Goal: Task Accomplishment & Management: Manage account settings

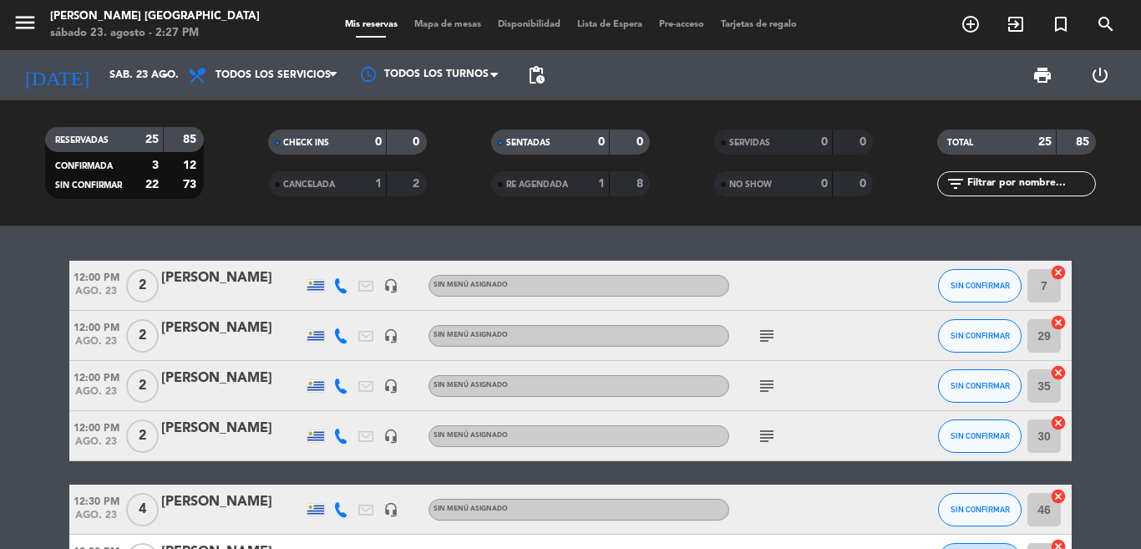
scroll to position [283, 0]
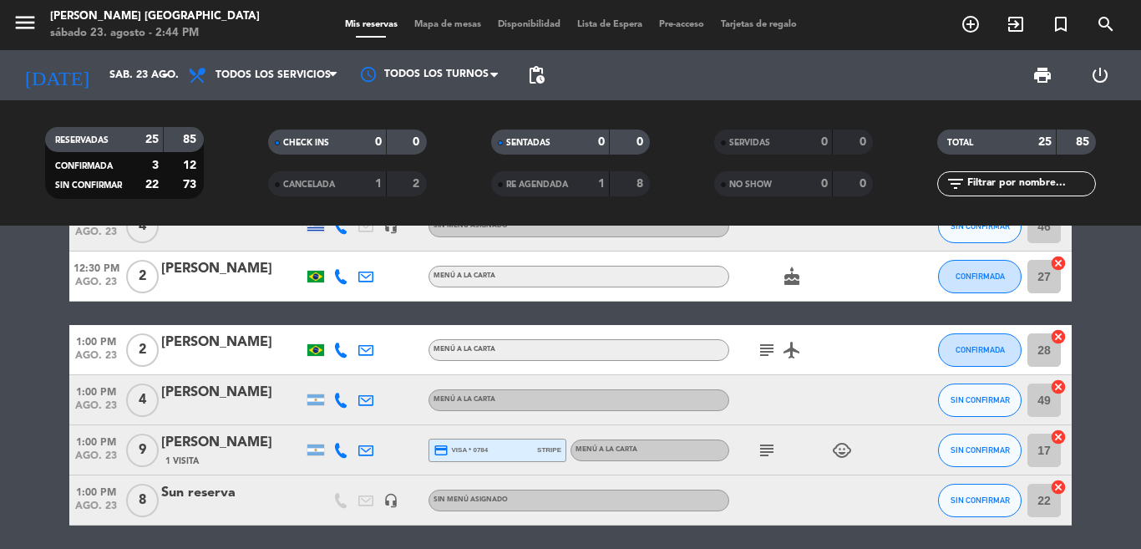
drag, startPoint x: 0, startPoint y: 279, endPoint x: 107, endPoint y: 256, distance: 109.3
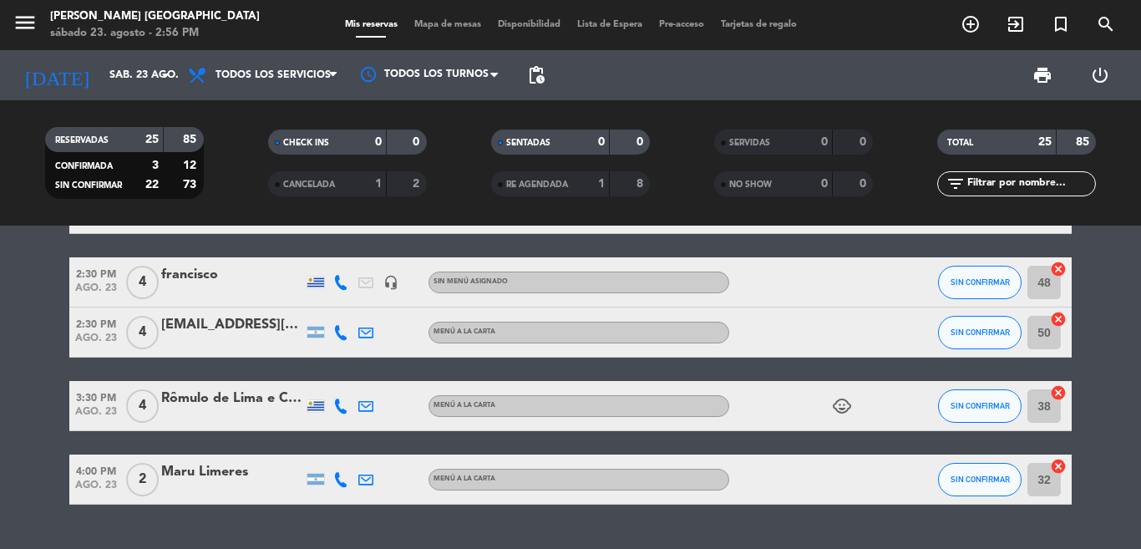
scroll to position [1212, 0]
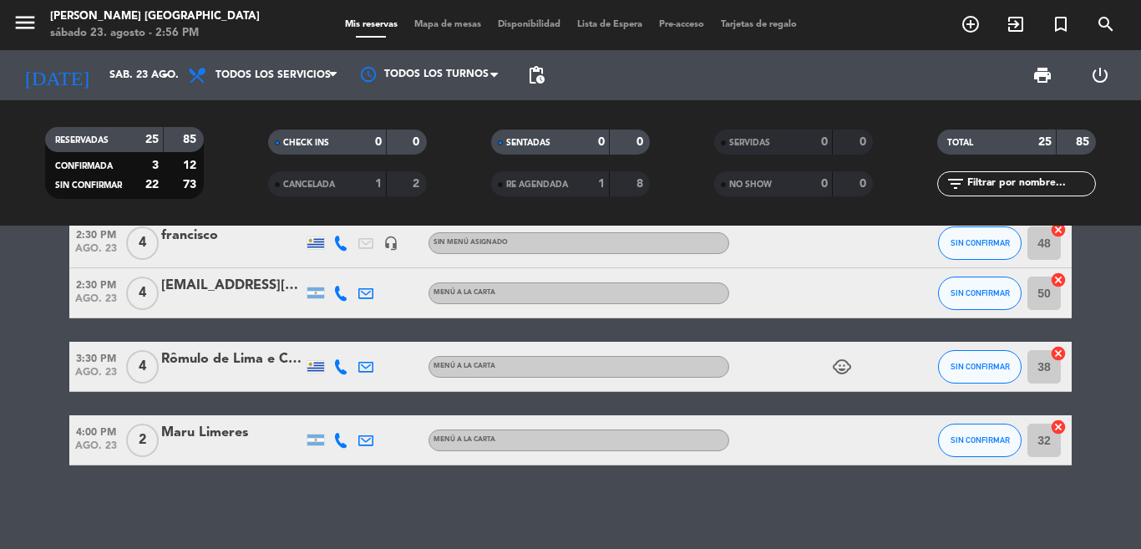
click at [1129, 192] on div "RESERVADAS 25 85 CONFIRMADA 3 12 SIN CONFIRMAR 22 73 CHECK INS 0 0 CANCELADA 1 …" at bounding box center [570, 163] width 1141 height 92
click at [663, 200] on div "SENTADAS 0 0 RE AGENDADA 1 8" at bounding box center [570, 163] width 223 height 92
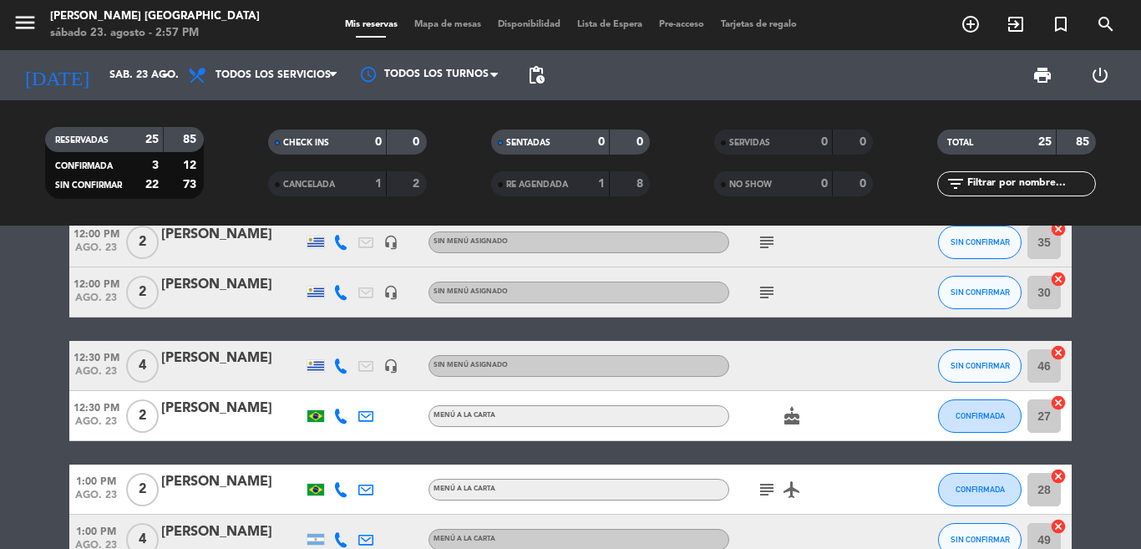
scroll to position [0, 0]
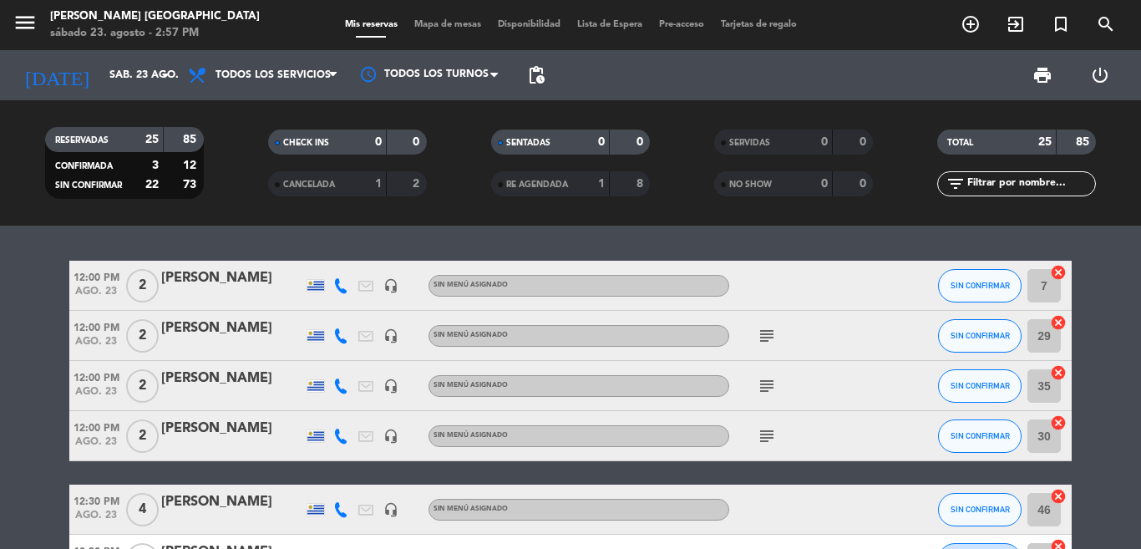
click at [651, 254] on div "12:00 PM ago. 23 2 Antonio headset_mic Sin menú asignado SIN CONFIRMAR 7 cancel…" at bounding box center [570, 386] width 1141 height 323
click at [538, 185] on span "RE AGENDADA" at bounding box center [537, 184] width 62 height 8
click at [543, 180] on span "RE AGENDADA" at bounding box center [537, 184] width 62 height 8
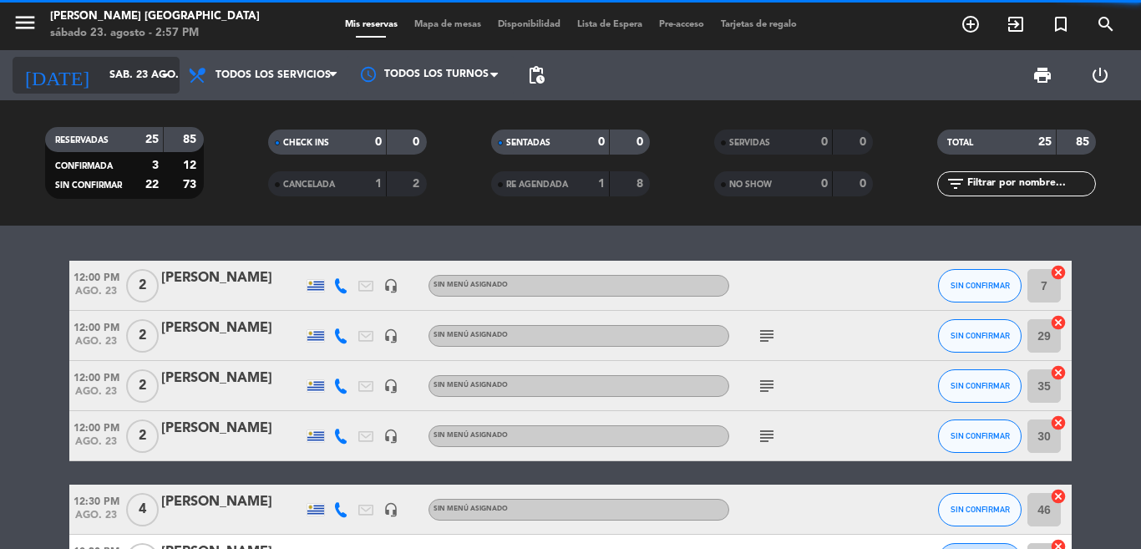
click at [129, 92] on div "today sáb. 23 ago. arrow_drop_down" at bounding box center [96, 75] width 167 height 37
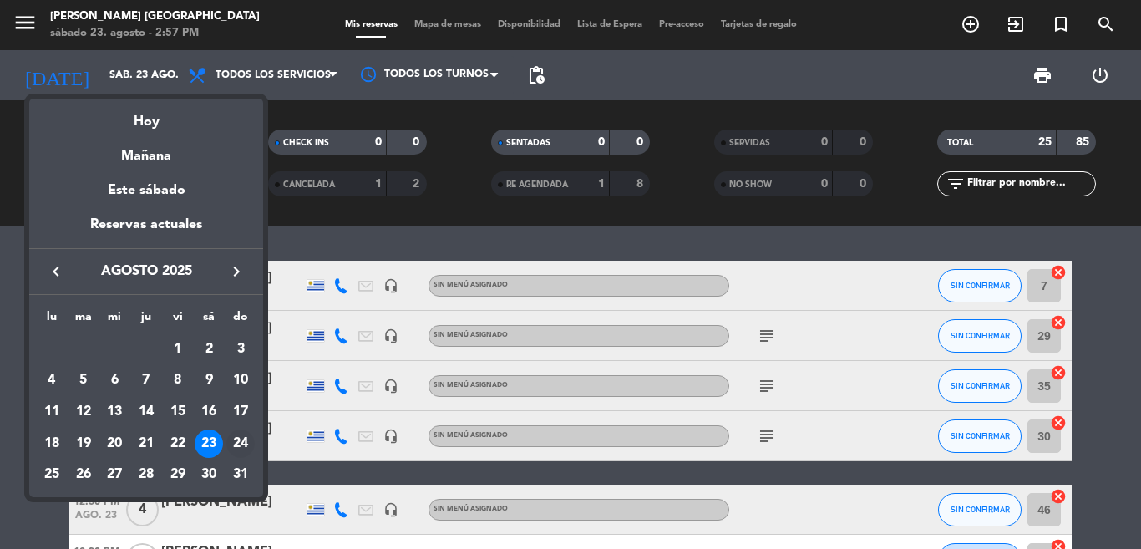
click at [230, 443] on div "24" at bounding box center [240, 443] width 28 height 28
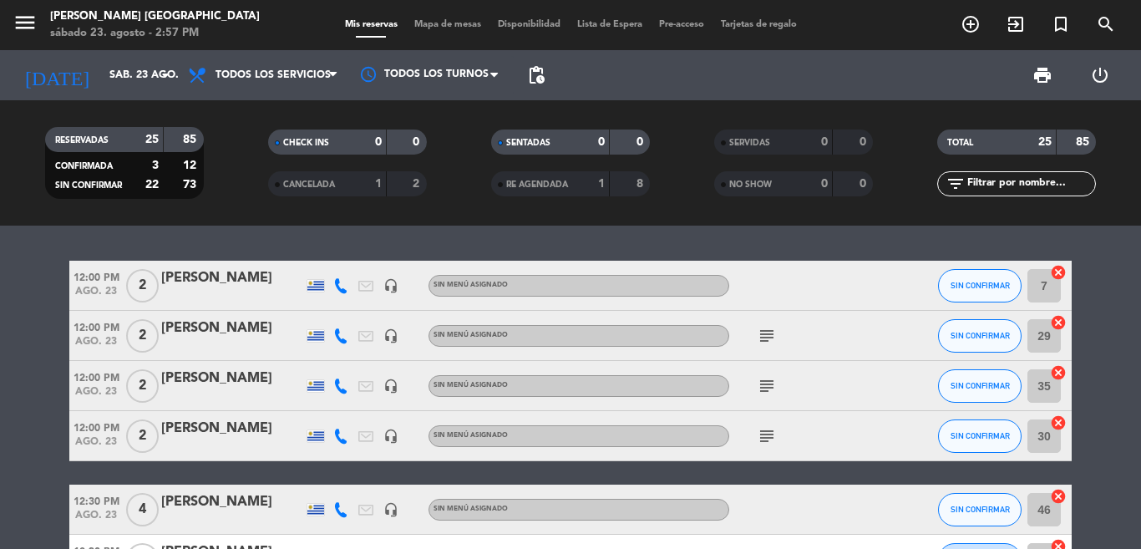
type input "dom. 24 ago."
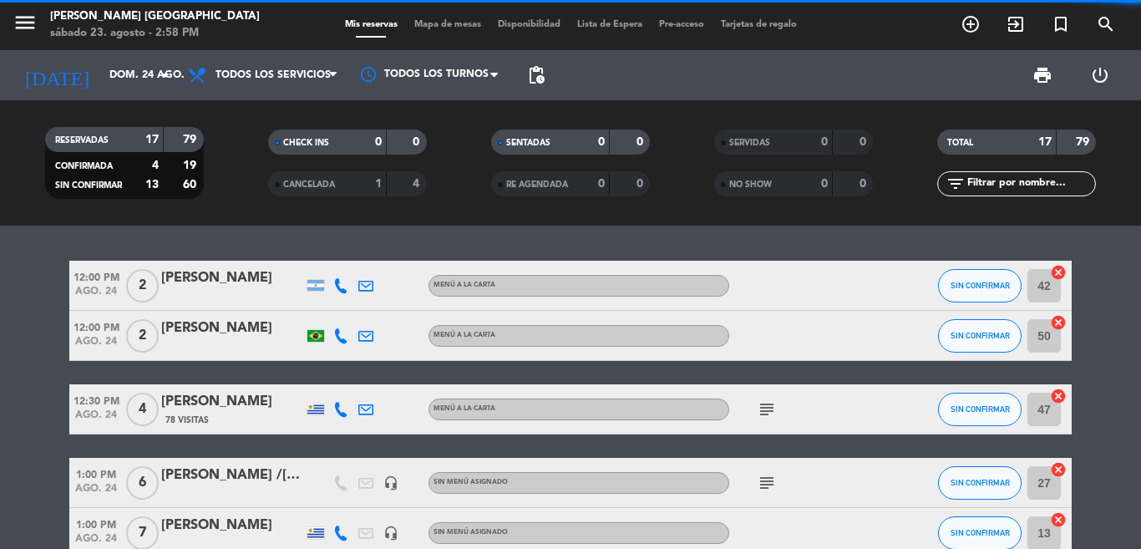
click at [265, 245] on div "12:00 PM [DATE] 2 [PERSON_NAME] MENÚ A LA CARTA SIN CONFIRMAR 42 cancel 12:00 P…" at bounding box center [570, 386] width 1141 height 323
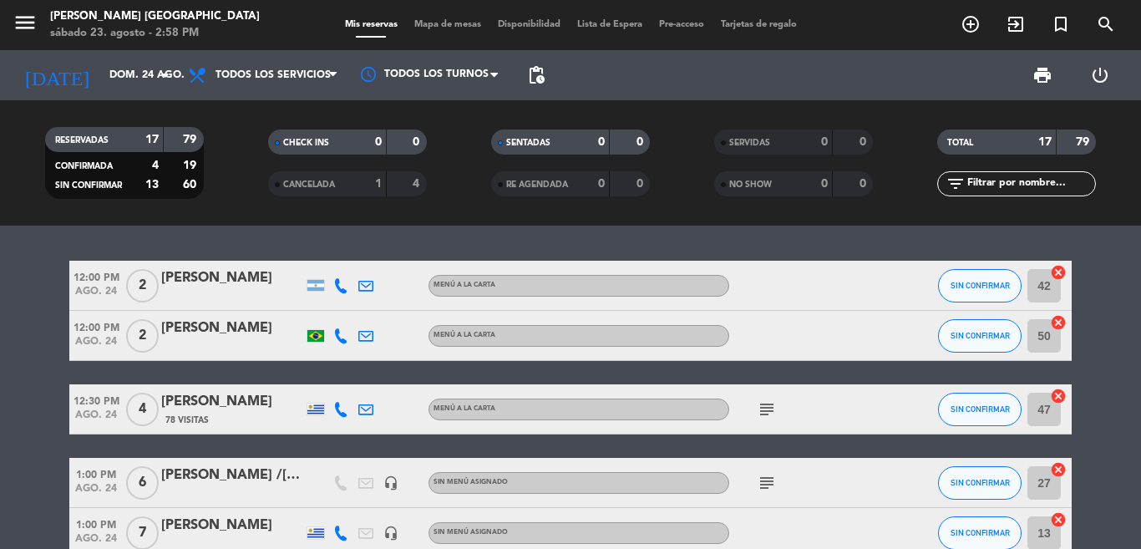
click at [256, 215] on div "RESERVADAS 17 79 CONFIRMADA 4 19 SIN CONFIRMAR 13 60 CHECK INS 0 0 CANCELADA 1 …" at bounding box center [570, 162] width 1141 height 125
click at [228, 229] on div "12:00 PM [DATE] 2 [PERSON_NAME] MENÚ A LA CARTA SIN CONFIRMAR 42 cancel 12:00 P…" at bounding box center [570, 386] width 1141 height 323
click at [241, 234] on div "12:00 PM [DATE] 2 [PERSON_NAME] MENÚ A LA CARTA SIN CONFIRMAR 42 cancel 12:00 P…" at bounding box center [570, 386] width 1141 height 323
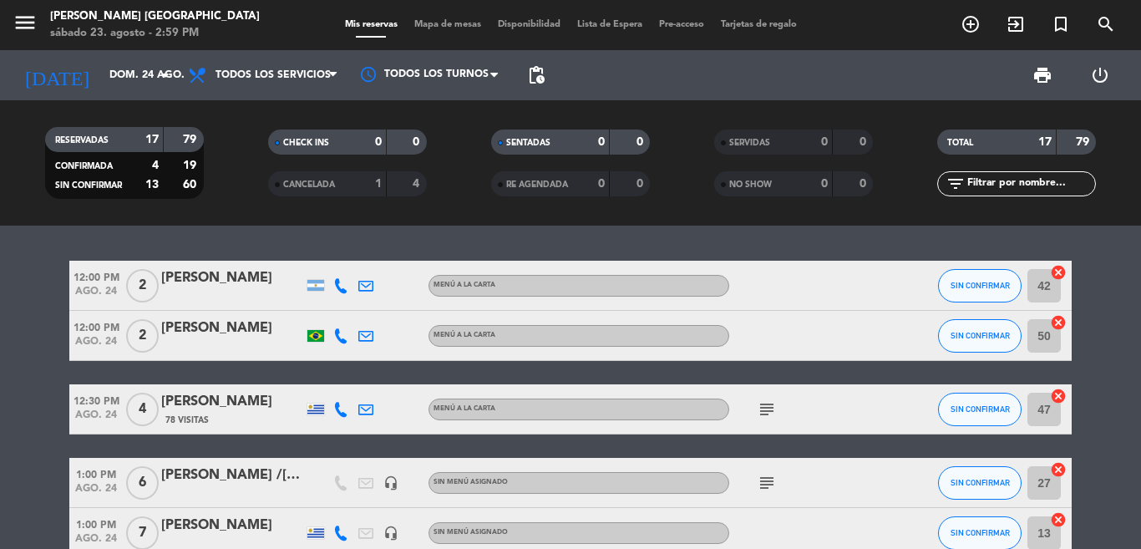
click at [1107, 256] on div "12:00 PM [DATE] 2 [PERSON_NAME] MENÚ A LA CARTA SIN CONFIRMAR 42 cancel 12:00 P…" at bounding box center [570, 386] width 1141 height 323
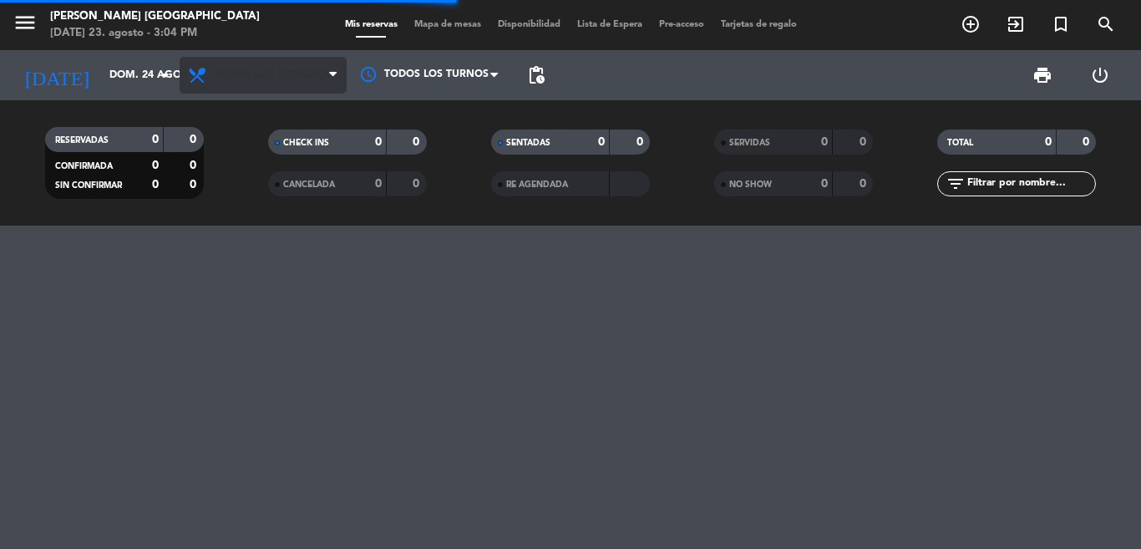
click at [237, 323] on div "menu [PERSON_NAME] [GEOGRAPHIC_DATA][DATE] 23. agosto - 3:04 PM Mis reservas Ma…" at bounding box center [570, 274] width 1141 height 549
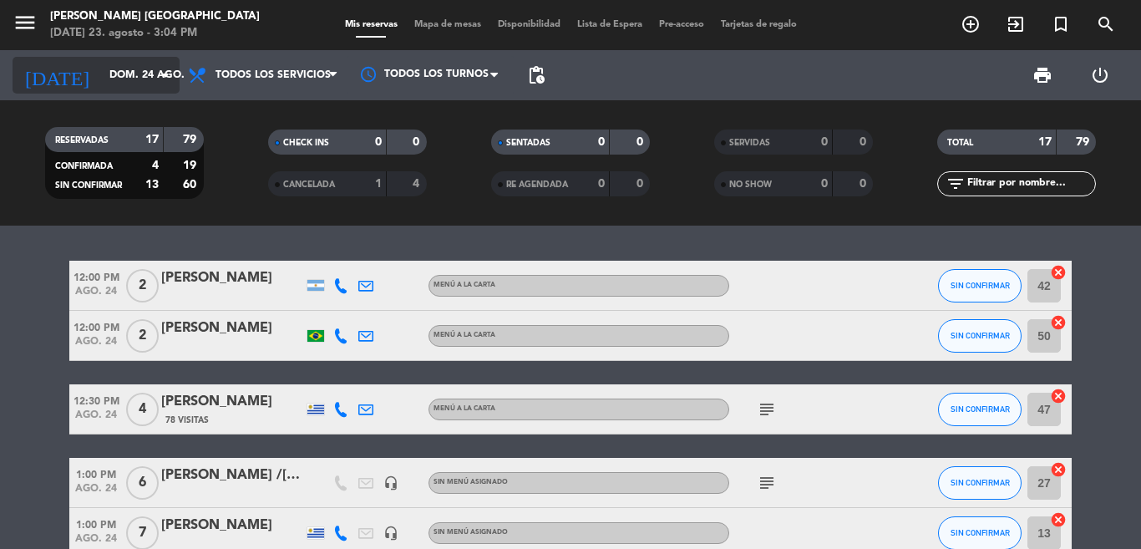
click at [126, 70] on input "dom. 24 ago." at bounding box center [171, 75] width 141 height 28
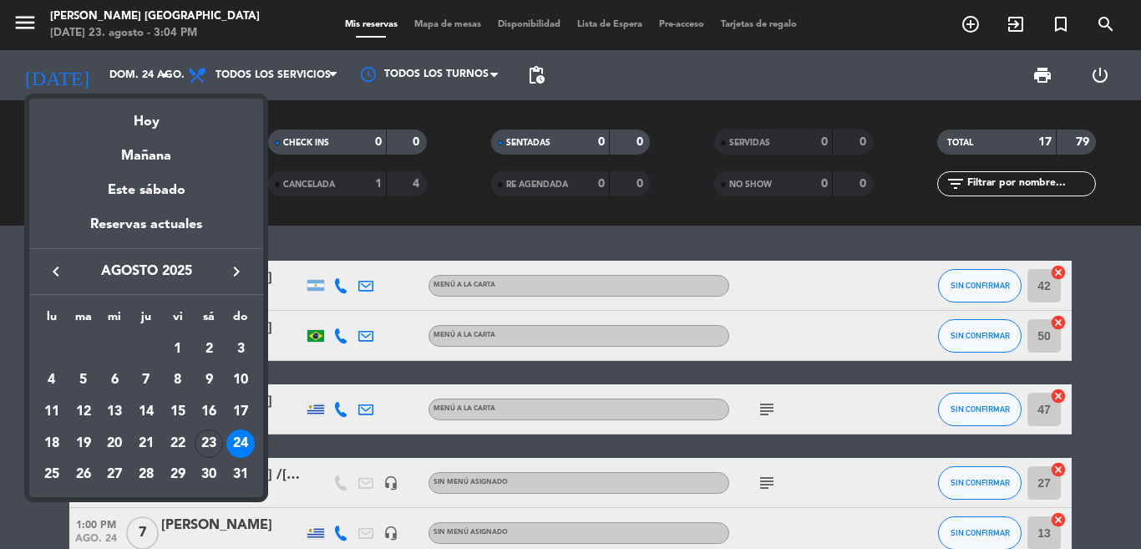
click at [294, 233] on div at bounding box center [570, 274] width 1141 height 549
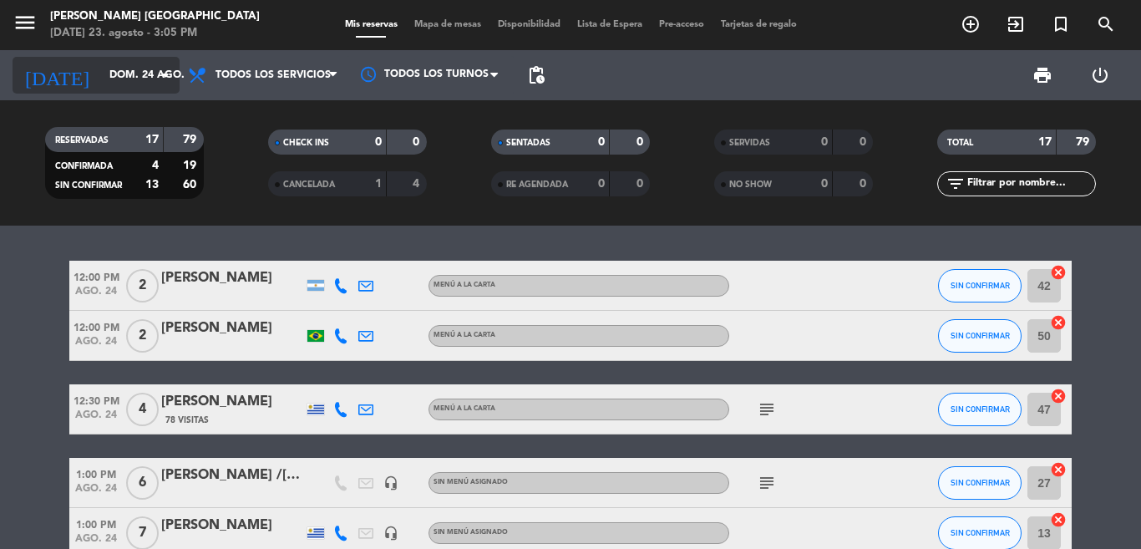
click at [133, 79] on input "dom. 24 ago." at bounding box center [171, 75] width 141 height 28
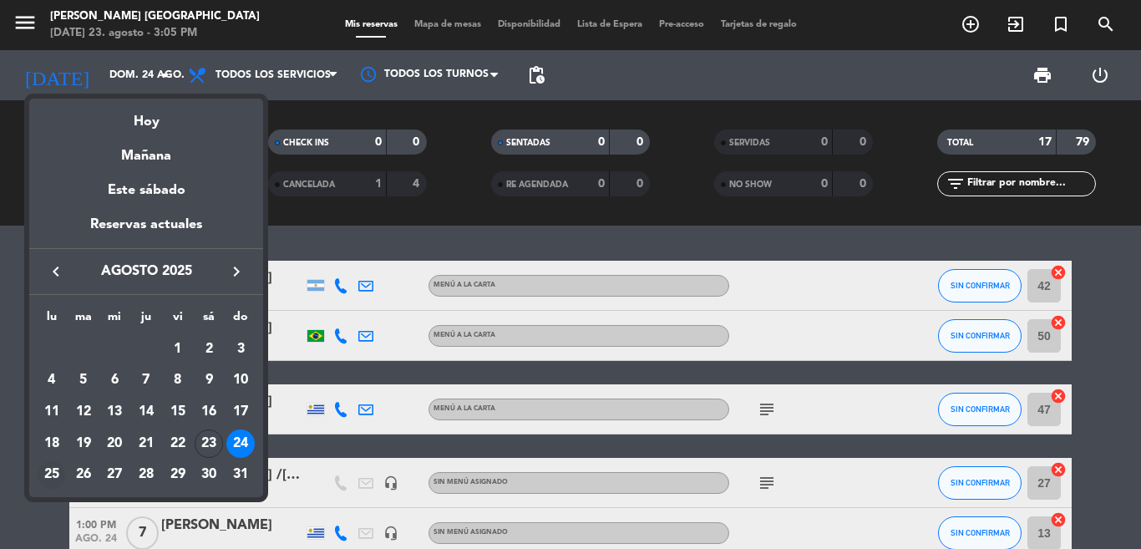
click at [54, 474] on div "25" at bounding box center [52, 475] width 28 height 28
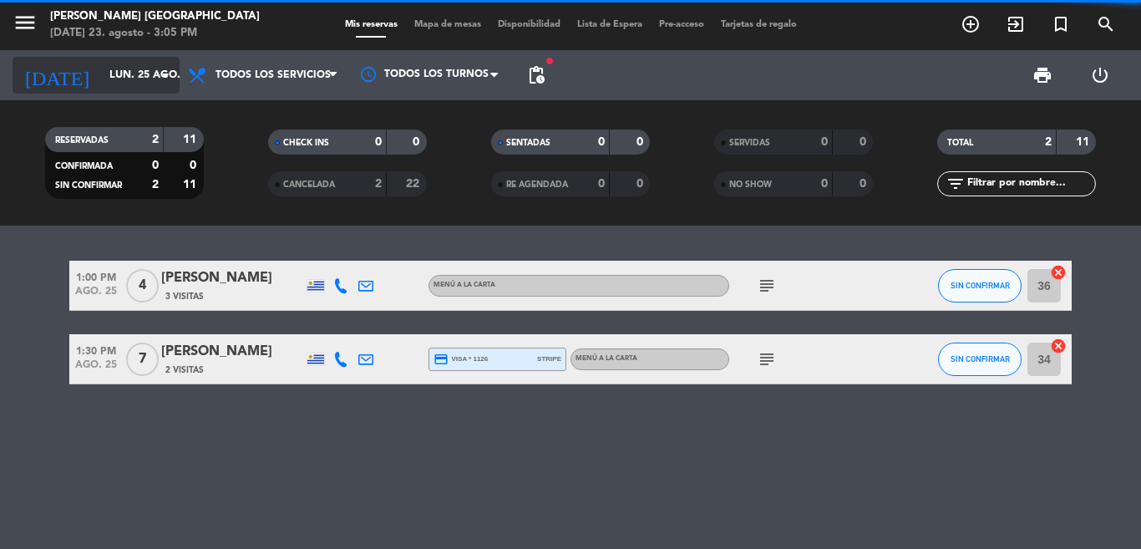
click at [123, 63] on input "lun. 25 ago." at bounding box center [171, 75] width 141 height 28
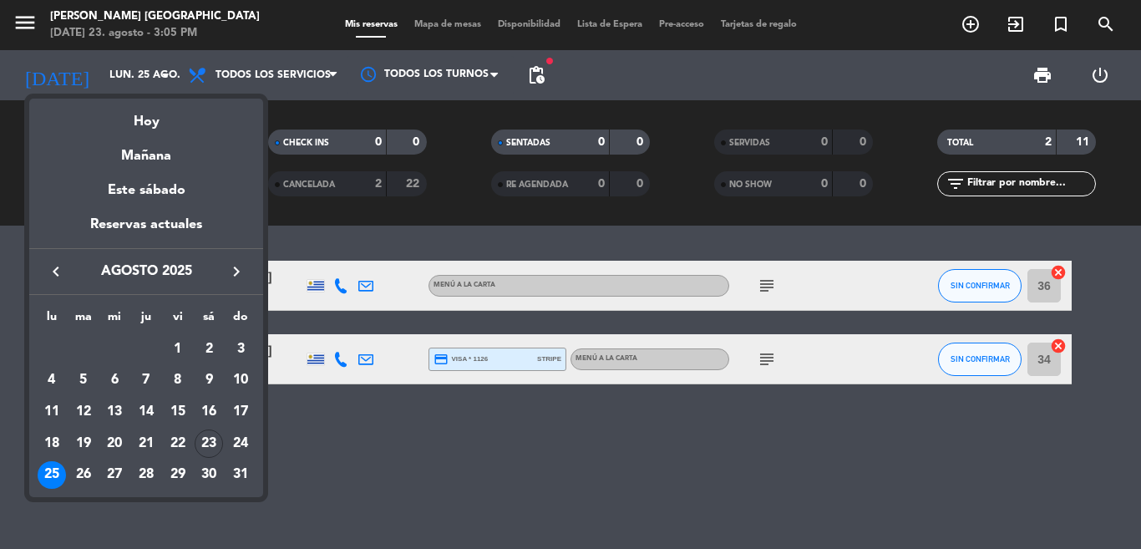
click at [234, 434] on div "24" at bounding box center [240, 443] width 28 height 28
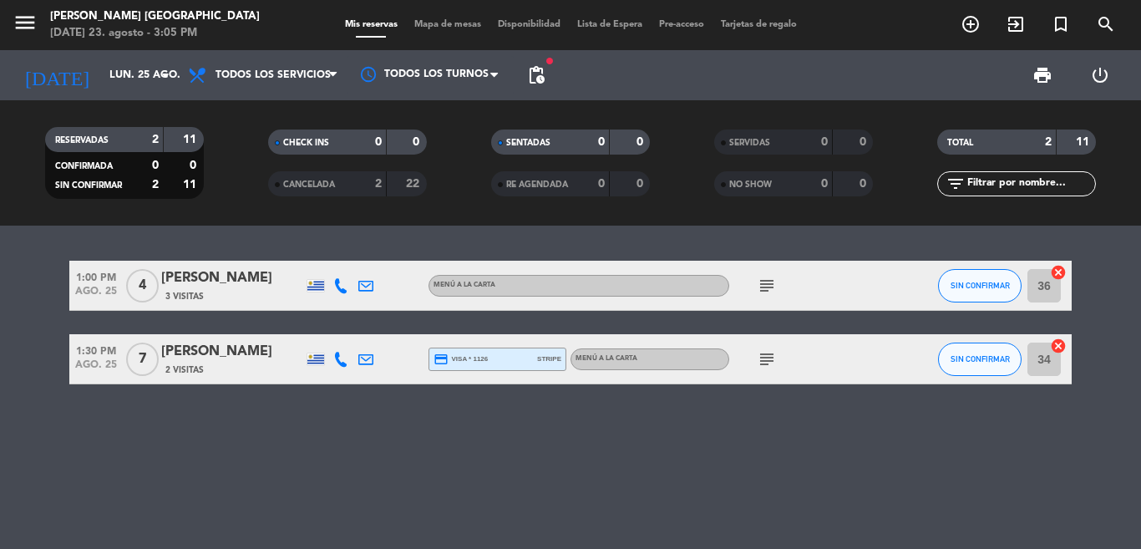
type input "dom. 24 ago."
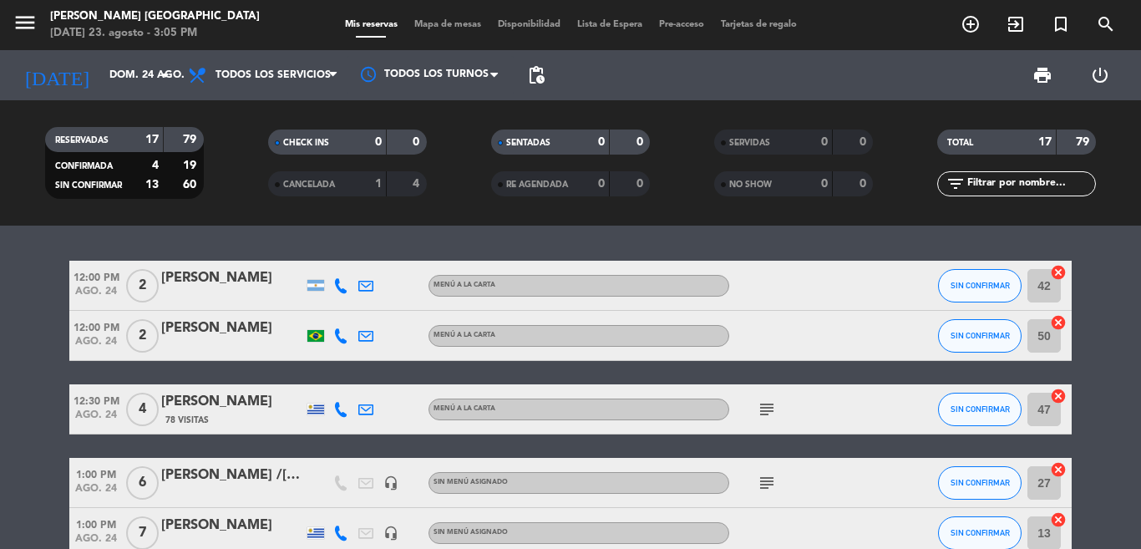
click at [376, 248] on div "12:00 PM [DATE] 2 [PERSON_NAME] MENÚ A LA CARTA SIN CONFIRMAR 42 cancel 12:00 P…" at bounding box center [570, 386] width 1141 height 323
click at [375, 251] on div "12:00 PM [DATE] 2 [PERSON_NAME] MENÚ A LA CARTA SIN CONFIRMAR 42 cancel 12:00 P…" at bounding box center [570, 386] width 1141 height 323
click at [225, 243] on div "12:00 PM [DATE] 2 [PERSON_NAME] MENÚ A LA CARTA SIN CONFIRMAR 42 cancel 12:00 P…" at bounding box center [570, 386] width 1141 height 323
click at [234, 228] on div "12:00 PM [DATE] 2 [PERSON_NAME] MENÚ A LA CARTA SIN CONFIRMAR 42 cancel 12:00 P…" at bounding box center [570, 386] width 1141 height 323
click at [233, 228] on div "12:00 PM [DATE] 2 [PERSON_NAME] MENÚ A LA CARTA SIN CONFIRMAR 42 cancel 12:00 P…" at bounding box center [570, 386] width 1141 height 323
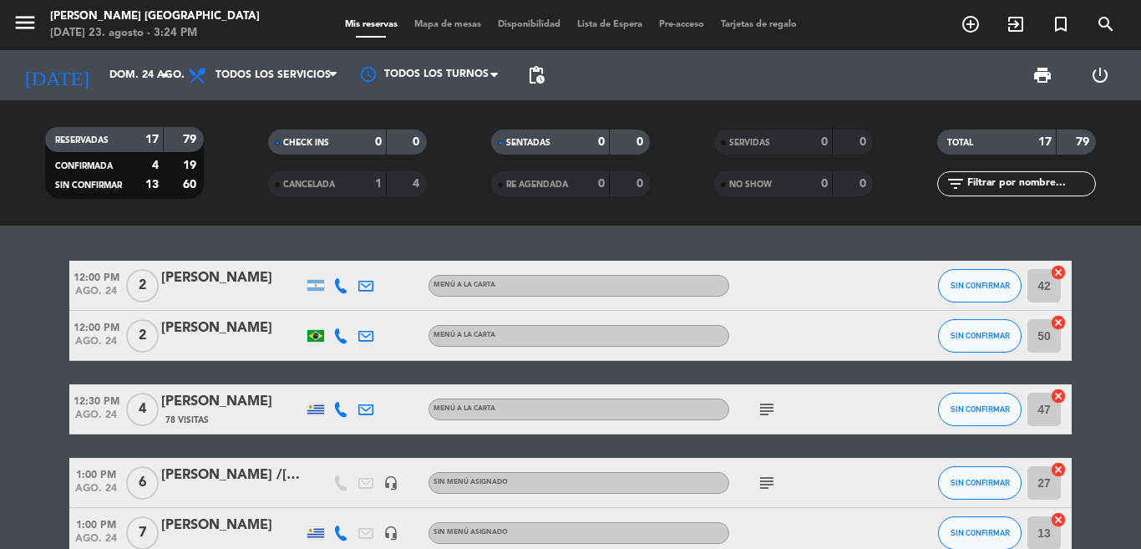
click at [754, 408] on span "subject" at bounding box center [766, 409] width 25 height 20
click at [757, 416] on icon "subject" at bounding box center [767, 409] width 20 height 20
click at [259, 542] on div at bounding box center [232, 543] width 142 height 13
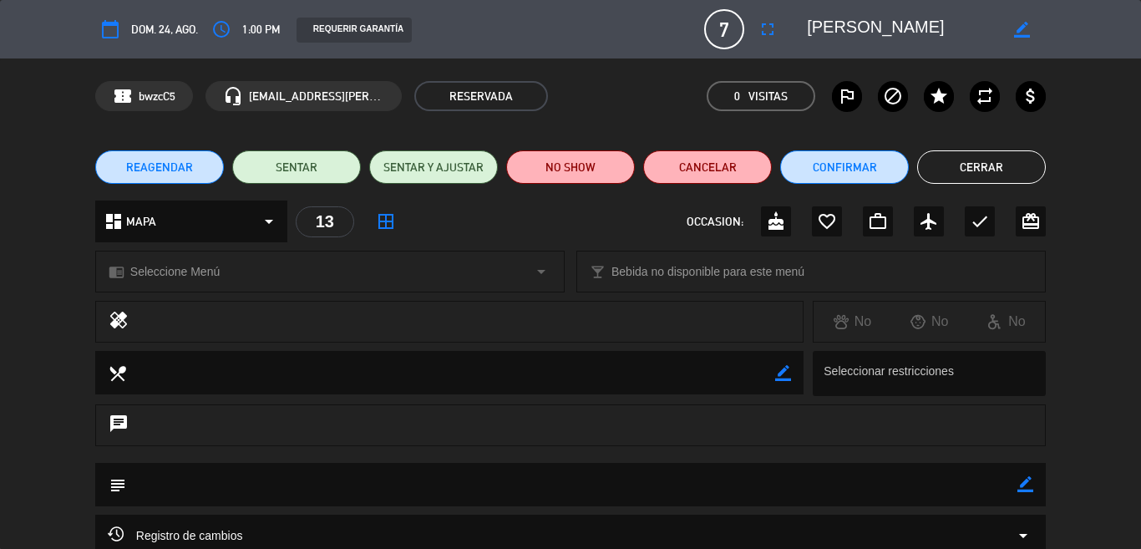
click at [954, 181] on button "Cerrar" at bounding box center [981, 166] width 129 height 33
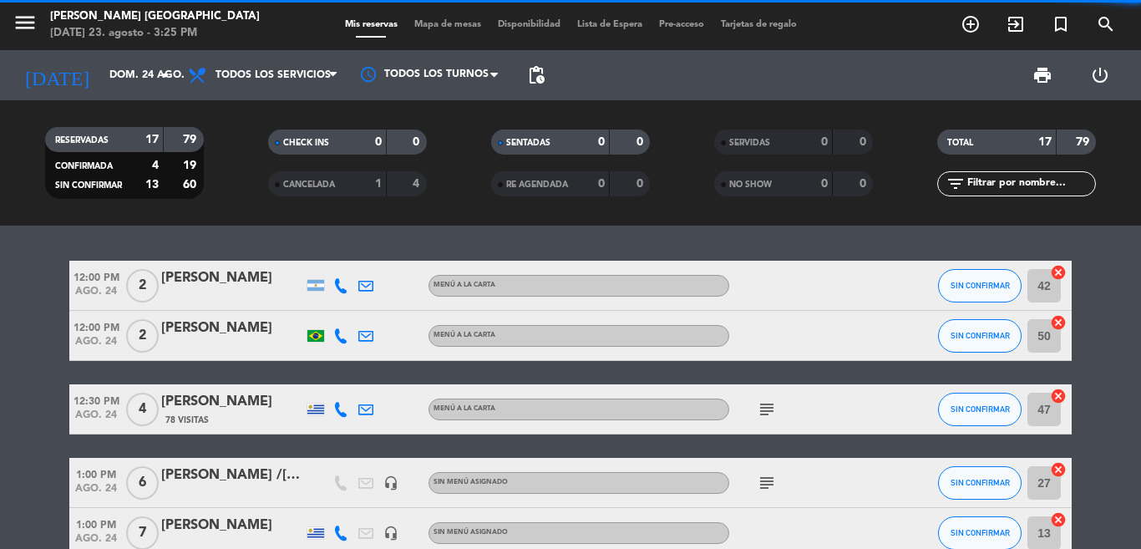
click at [894, 238] on div "12:00 PM [DATE] 2 [PERSON_NAME] MENÚ A LA CARTA SIN CONFIRMAR 42 cancel 12:00 P…" at bounding box center [570, 386] width 1141 height 323
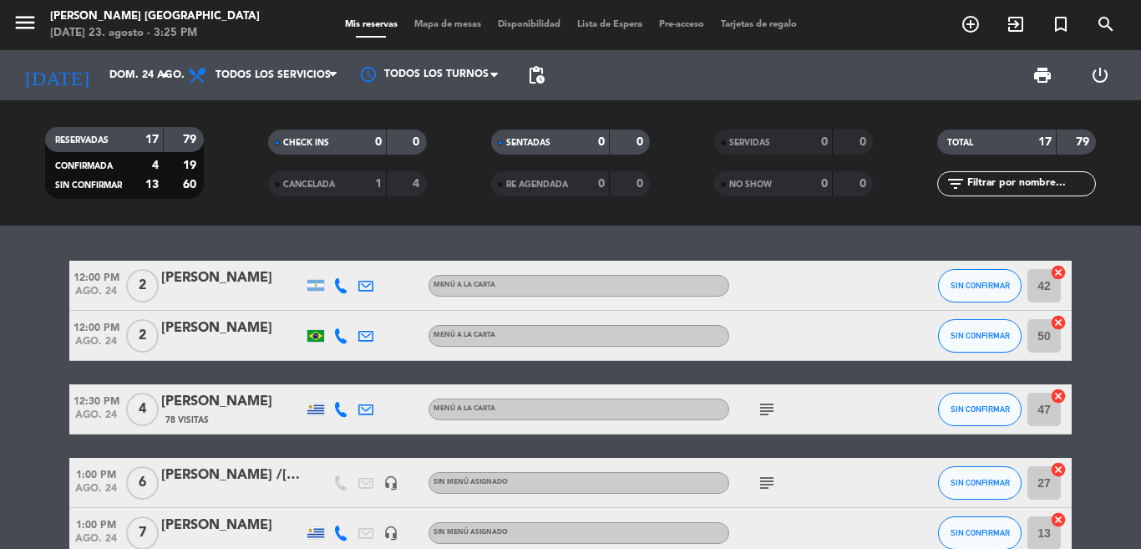
click at [516, 242] on div "12:00 PM [DATE] 2 [PERSON_NAME] MENÚ A LA CARTA SIN CONFIRMAR 42 cancel 12:00 P…" at bounding box center [570, 386] width 1141 height 323
click at [473, 242] on div "12:00 PM [DATE] 2 [PERSON_NAME] MENÚ A LA CARTA SIN CONFIRMAR 42 cancel 12:00 P…" at bounding box center [570, 386] width 1141 height 323
click at [370, 233] on div "12:00 PM [DATE] 2 [PERSON_NAME] MENÚ A LA CARTA SIN CONFIRMAR 42 cancel 12:00 P…" at bounding box center [570, 386] width 1141 height 323
drag, startPoint x: 91, startPoint y: 275, endPoint x: 106, endPoint y: 285, distance: 18.1
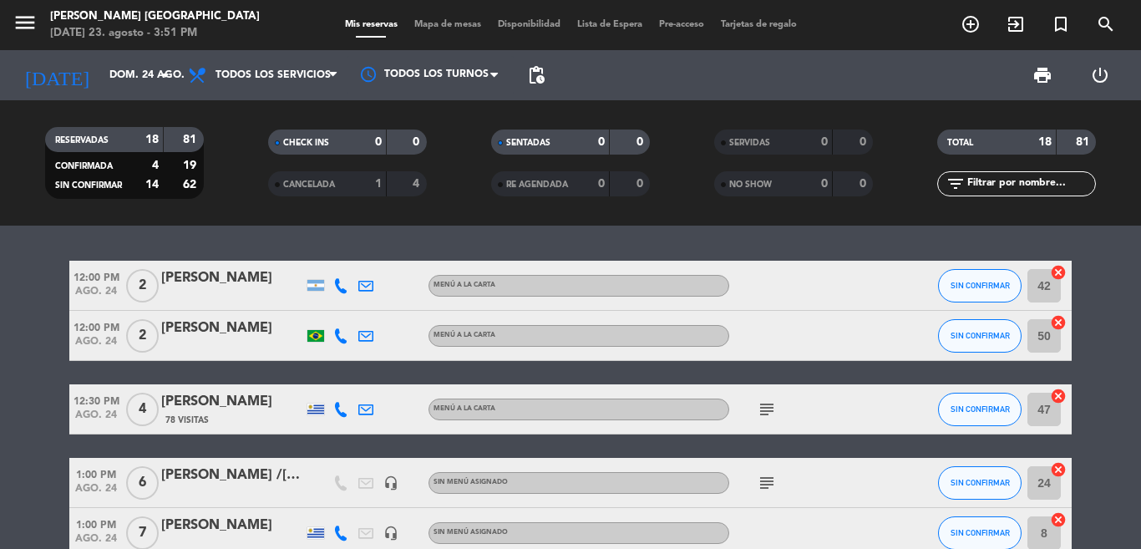
click at [99, 279] on span "12:00 PM" at bounding box center [95, 275] width 53 height 19
click at [155, 256] on div "12:00 PM [DATE] Creada: [DATE] 2 [PERSON_NAME] MENÚ A LA CARTA SIN CONFIRMAR 42…" at bounding box center [570, 386] width 1141 height 323
click at [214, 165] on filter-checkbox "RESERVADAS 18 81 CONFIRMADA 4 19 SIN CONFIRMAR 14 62" at bounding box center [124, 163] width 223 height 72
click at [395, 245] on div "12:00 PM [DATE] 2 [PERSON_NAME] MENÚ A LA CARTA SIN CONFIRMAR 42 cancel 12:00 P…" at bounding box center [570, 386] width 1141 height 323
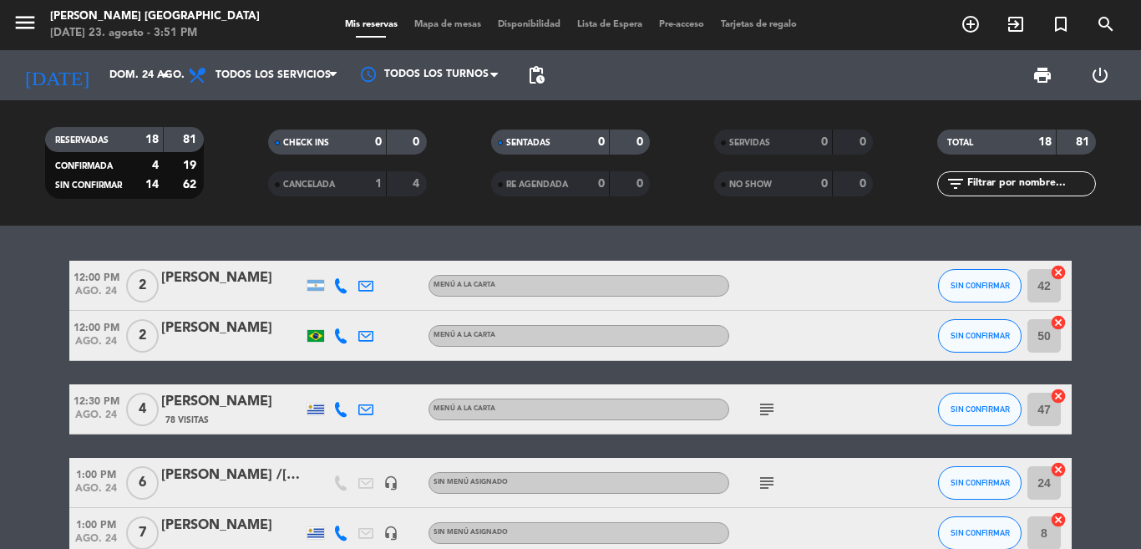
click at [406, 241] on div "12:00 PM [DATE] 2 [PERSON_NAME] MENÚ A LA CARTA SIN CONFIRMAR 42 cancel 12:00 P…" at bounding box center [570, 386] width 1141 height 323
click at [415, 245] on div "12:00 PM [DATE] 2 [PERSON_NAME] MENÚ A LA CARTA SIN CONFIRMAR 42 cancel 12:00 P…" at bounding box center [570, 386] width 1141 height 323
click at [527, 227] on div "12:00 PM [DATE] 2 [PERSON_NAME] MENÚ A LA CARTA SIN CONFIRMAR 42 cancel 12:00 P…" at bounding box center [570, 386] width 1141 height 323
click at [505, 242] on div "12:00 PM [DATE] 2 [PERSON_NAME] MENÚ A LA CARTA SIN CONFIRMAR 42 cancel 12:00 P…" at bounding box center [570, 386] width 1141 height 323
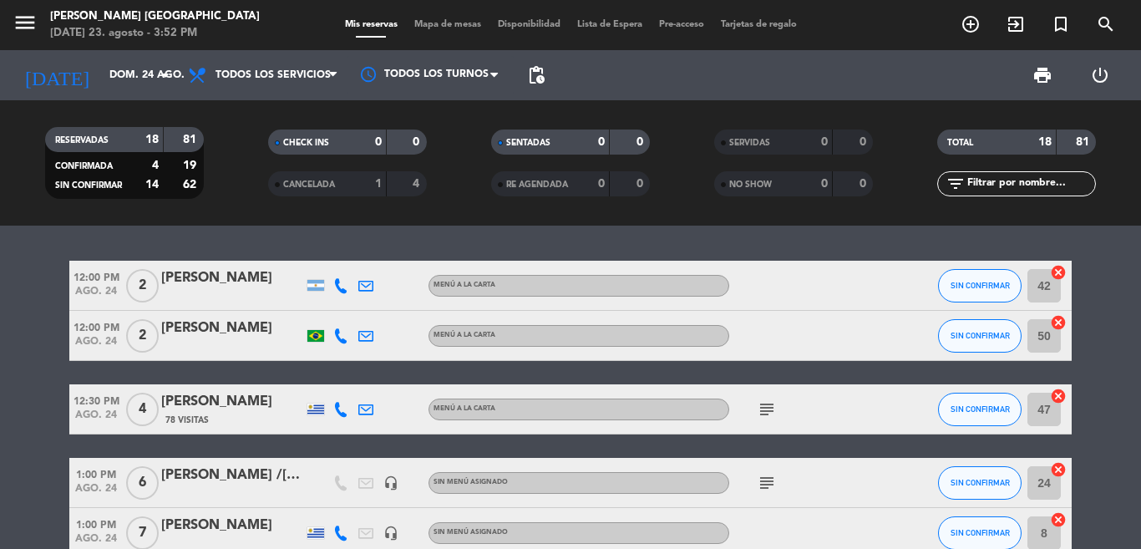
click at [505, 242] on div "12:00 PM [DATE] 2 [PERSON_NAME] MENÚ A LA CARTA SIN CONFIRMAR 42 cancel 12:00 P…" at bounding box center [570, 386] width 1141 height 323
click at [507, 245] on div "12:00 PM [DATE] 2 [PERSON_NAME] MENÚ A LA CARTA SIN CONFIRMAR 42 cancel 12:00 P…" at bounding box center [570, 386] width 1141 height 323
click at [661, 236] on div "12:00 PM [DATE] 2 [PERSON_NAME] MENÚ A LA CARTA SIN CONFIRMAR 42 cancel 12:00 P…" at bounding box center [570, 386] width 1141 height 323
click at [687, 235] on div "12:00 PM [DATE] 2 [PERSON_NAME] MENÚ A LA CARTA SIN CONFIRMAR 42 cancel 12:00 P…" at bounding box center [570, 386] width 1141 height 323
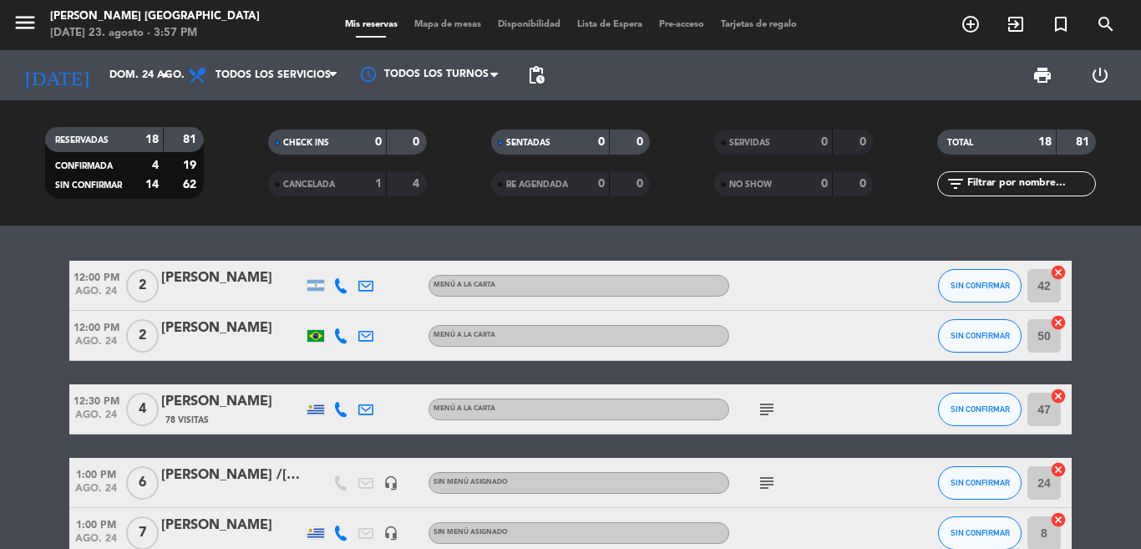
click at [357, 237] on div "12:00 PM [DATE] 2 [PERSON_NAME] MENÚ A LA CARTA SIN CONFIRMAR 42 cancel 12:00 P…" at bounding box center [570, 386] width 1141 height 323
click at [372, 226] on div "12:00 PM [DATE] 2 [PERSON_NAME] MENÚ A LA CARTA SIN CONFIRMAR 42 cancel 12:00 P…" at bounding box center [570, 386] width 1141 height 323
click at [376, 242] on div "12:00 PM [DATE] 2 [PERSON_NAME] MENÚ A LA CARTA SIN CONFIRMAR 42 cancel 12:00 P…" at bounding box center [570, 386] width 1141 height 323
click at [377, 240] on div "12:00 PM [DATE] 2 [PERSON_NAME] MENÚ A LA CARTA SIN CONFIRMAR 42 cancel 12:00 P…" at bounding box center [570, 386] width 1141 height 323
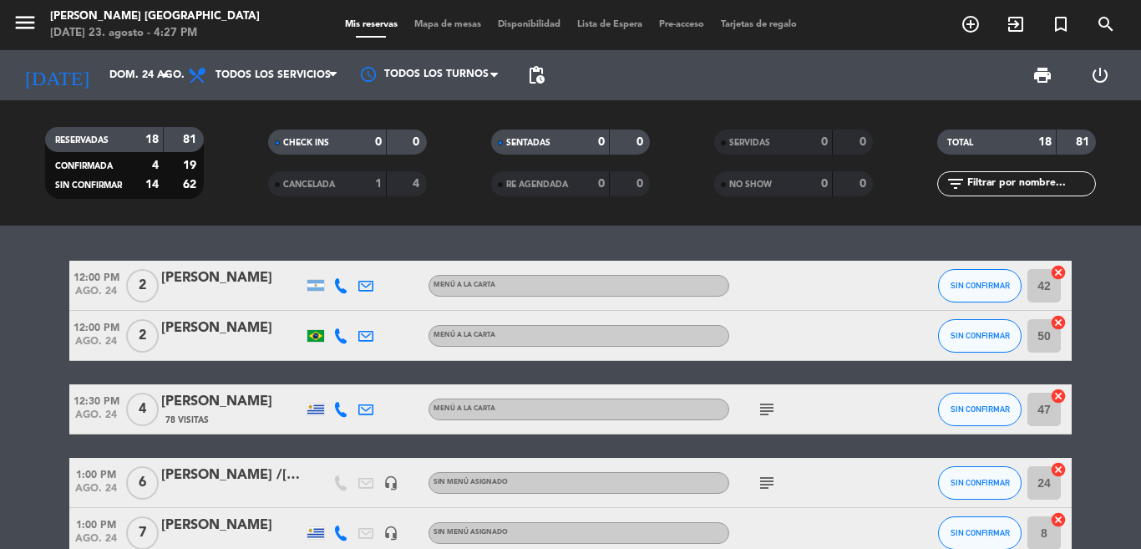
click at [200, 321] on div "[PERSON_NAME]" at bounding box center [232, 328] width 142 height 22
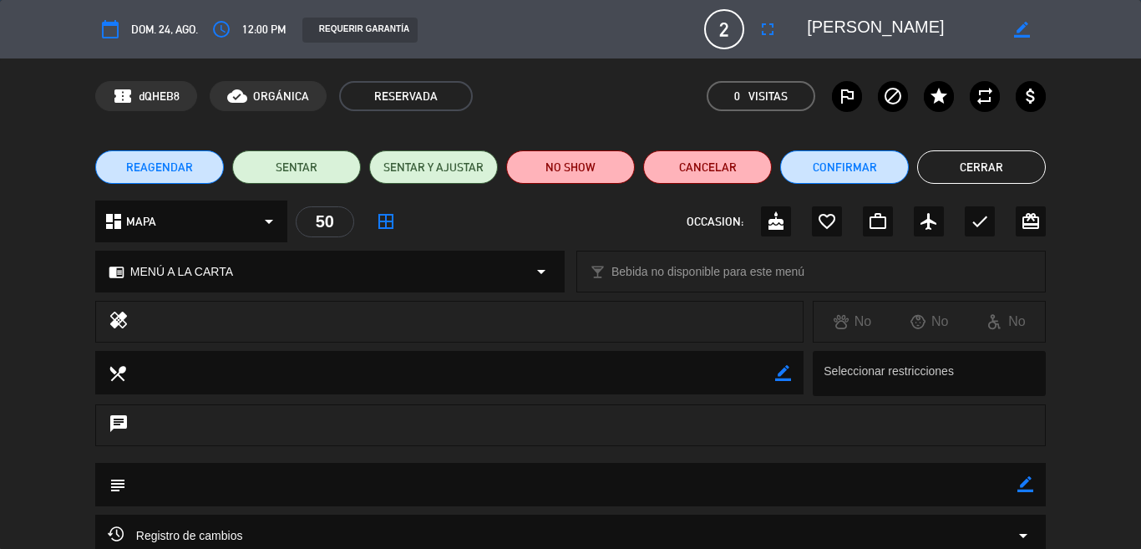
click at [1002, 169] on button "Cerrar" at bounding box center [981, 166] width 129 height 33
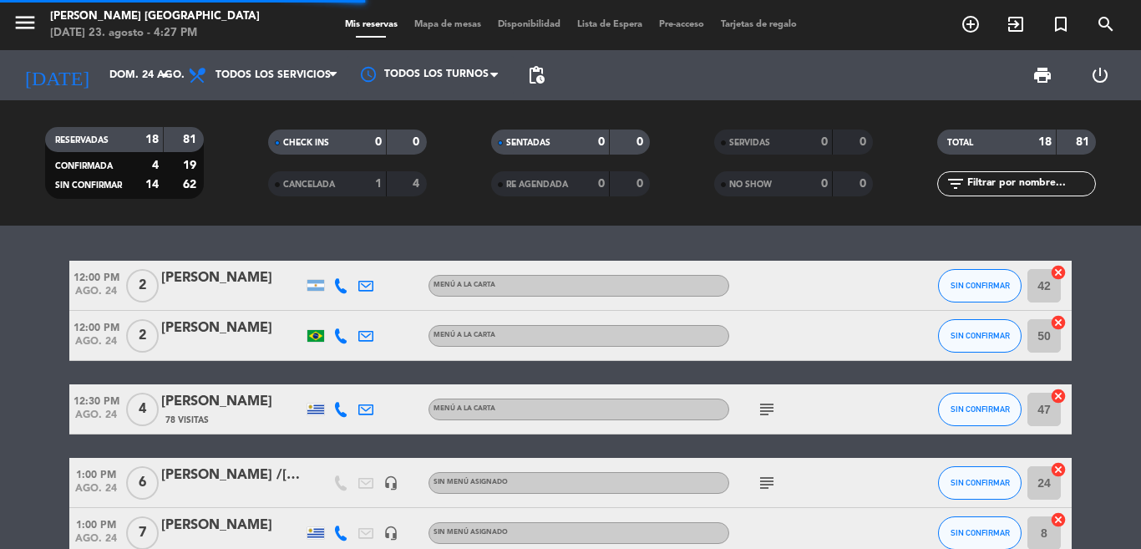
click at [904, 243] on div "12:00 PM [DATE] 2 [PERSON_NAME] MENÚ A LA CARTA SIN CONFIRMAR 42 cancel 12:00 P…" at bounding box center [570, 386] width 1141 height 323
click at [71, 470] on span "1:00 PM" at bounding box center [95, 473] width 53 height 19
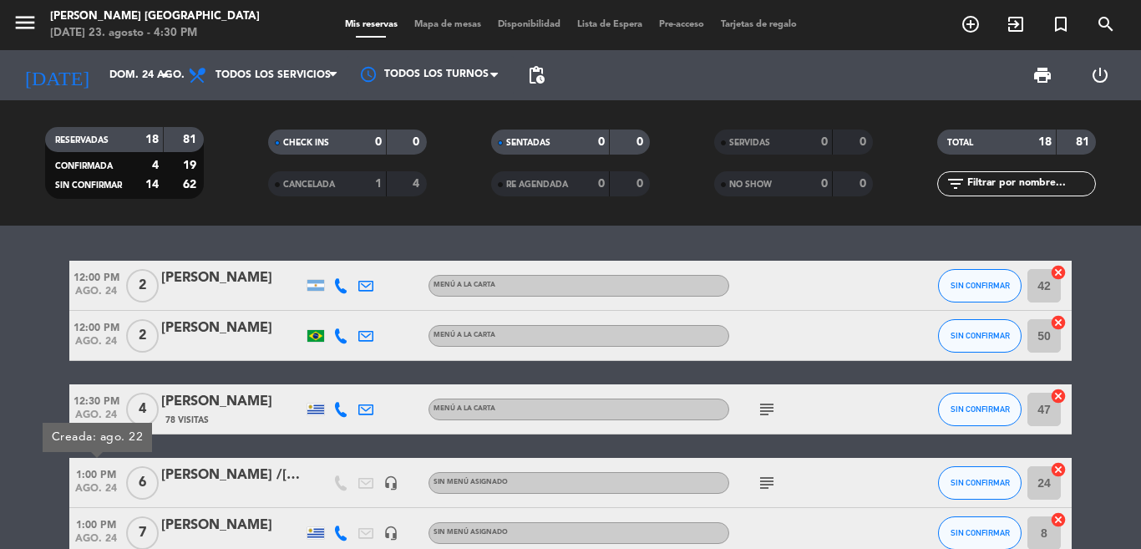
drag, startPoint x: 291, startPoint y: 235, endPoint x: 287, endPoint y: 219, distance: 16.4
click at [292, 231] on div "12:00 PM [DATE] 2 [PERSON_NAME] MENÚ A LA CARTA SIN CONFIRMAR 42 cancel 12:00 P…" at bounding box center [570, 386] width 1141 height 323
drag, startPoint x: 266, startPoint y: 391, endPoint x: 306, endPoint y: 521, distance: 136.1
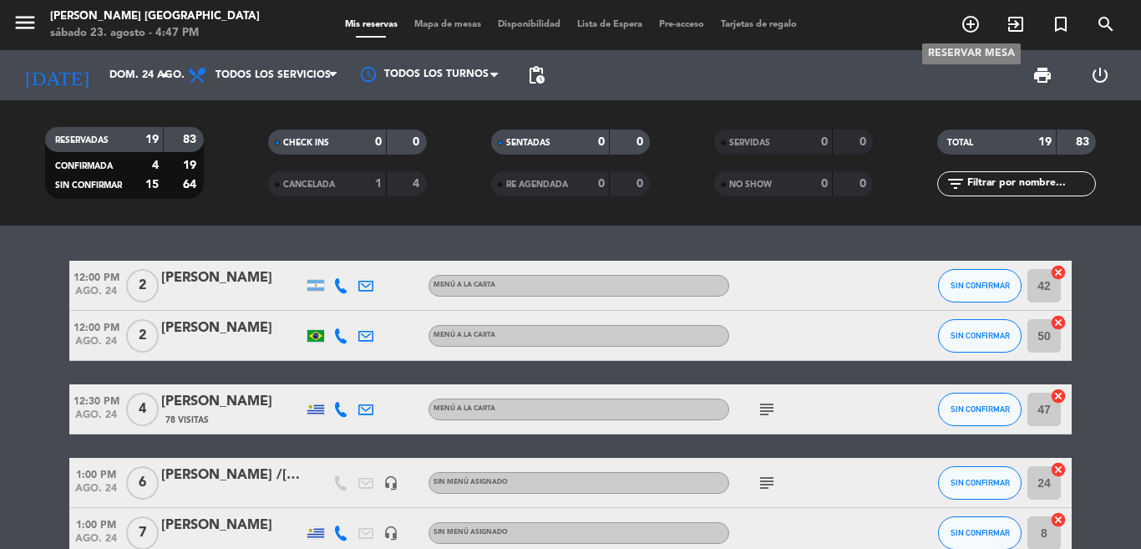
click at [980, 31] on icon "add_circle_outline" at bounding box center [970, 24] width 20 height 20
click at [969, 32] on icon "add_circle_outline" at bounding box center [970, 24] width 20 height 20
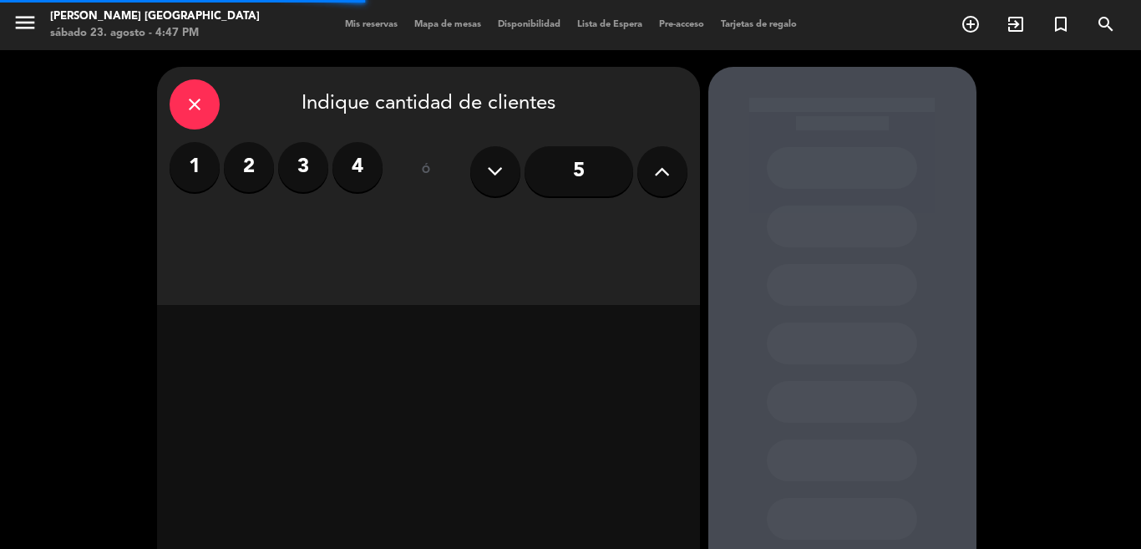
click at [242, 171] on label "2" at bounding box center [249, 167] width 50 height 50
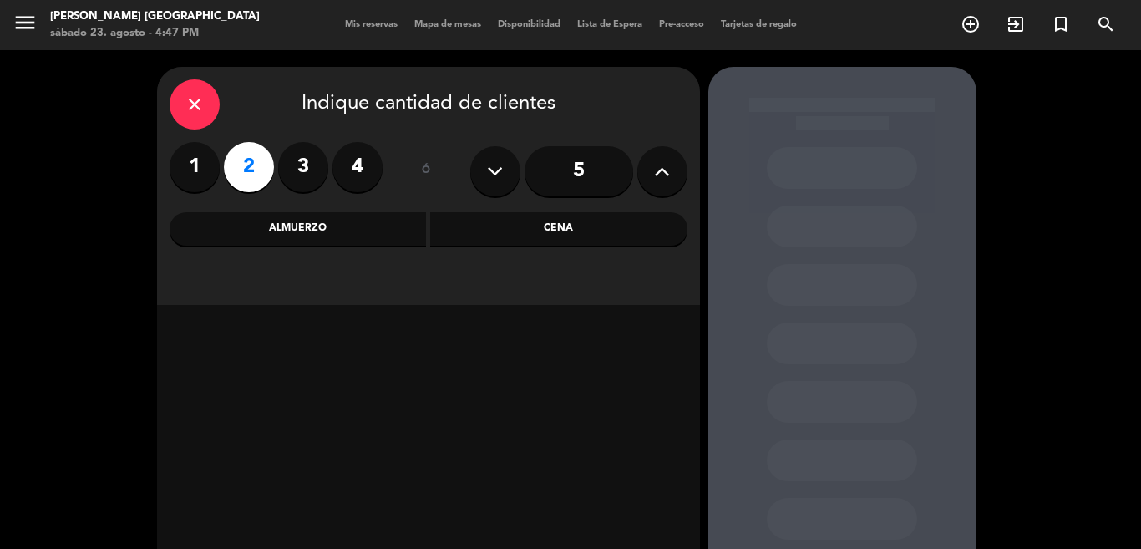
click at [307, 235] on div "Almuerzo" at bounding box center [298, 228] width 257 height 33
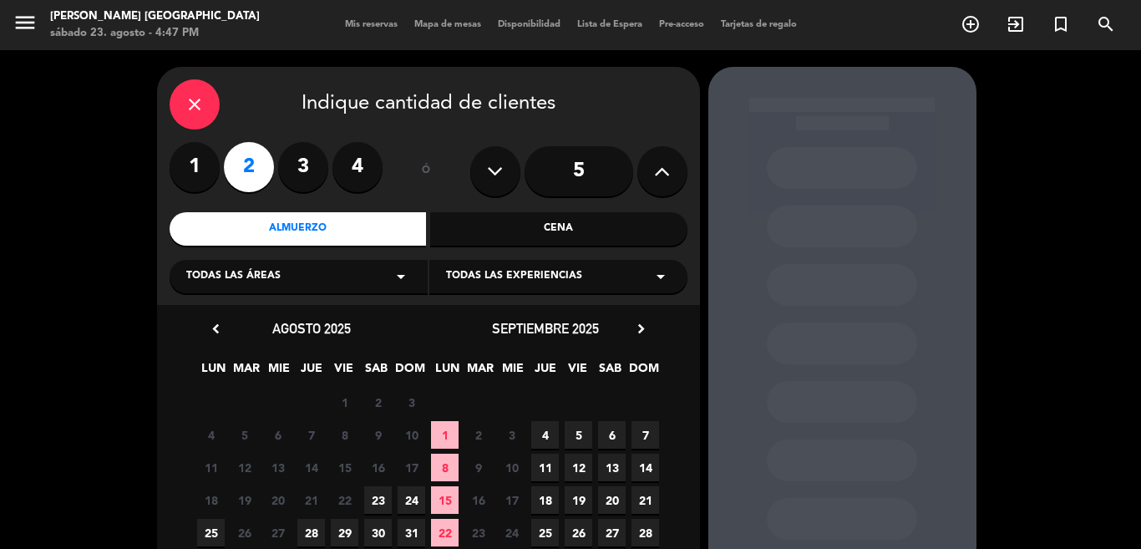
click at [406, 504] on span "24" at bounding box center [412, 500] width 28 height 28
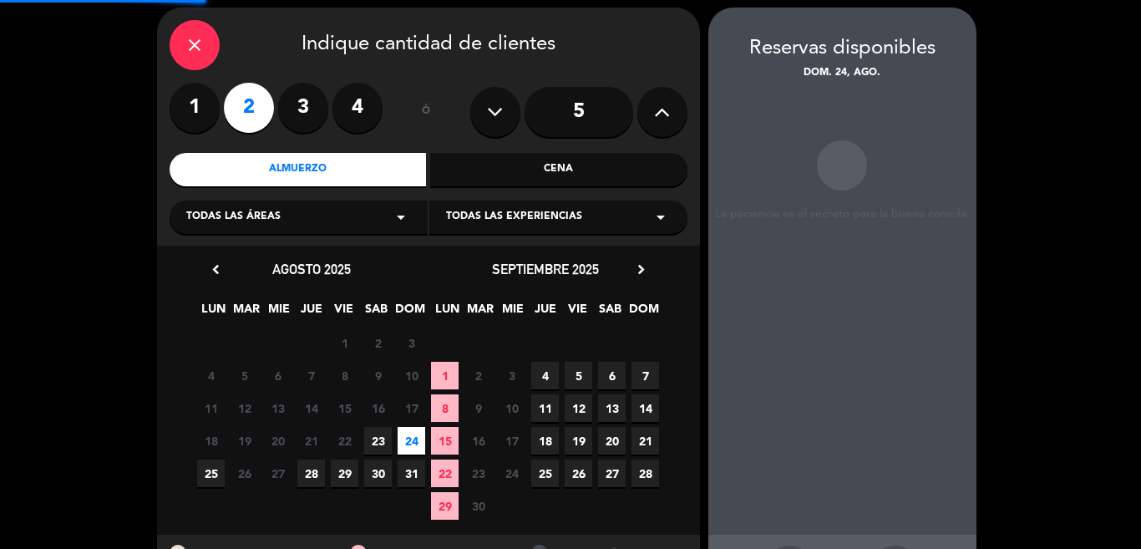
scroll to position [67, 0]
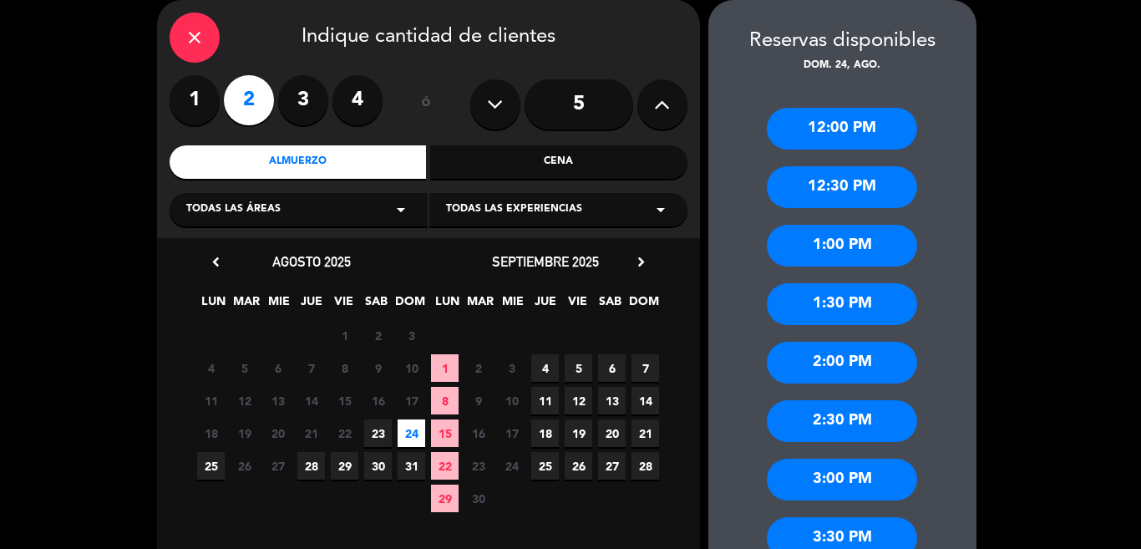
click at [846, 299] on div "1:30 PM" at bounding box center [842, 304] width 150 height 42
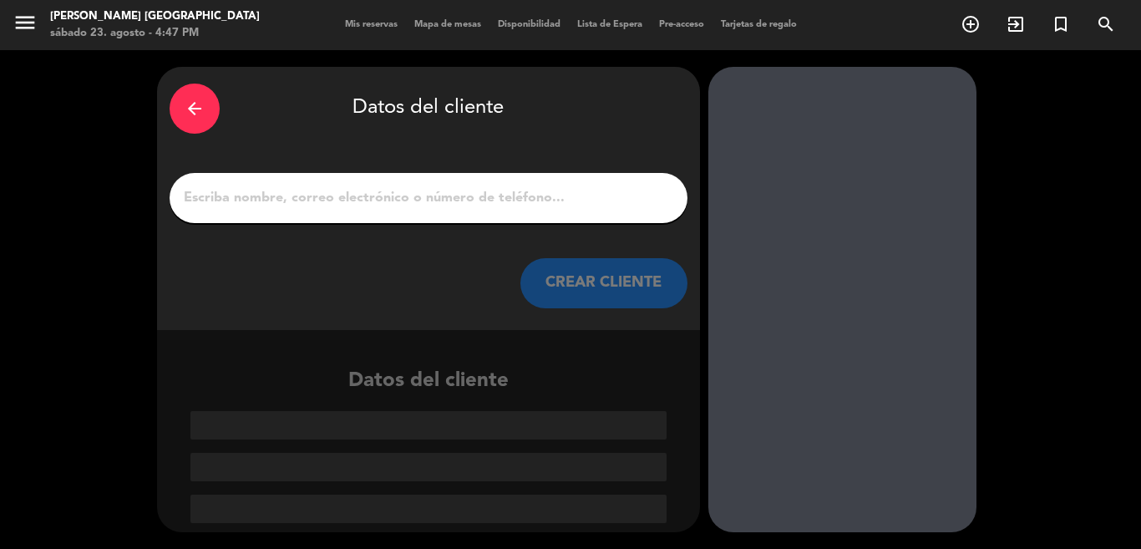
scroll to position [0, 0]
click at [534, 197] on input "1" at bounding box center [428, 197] width 493 height 23
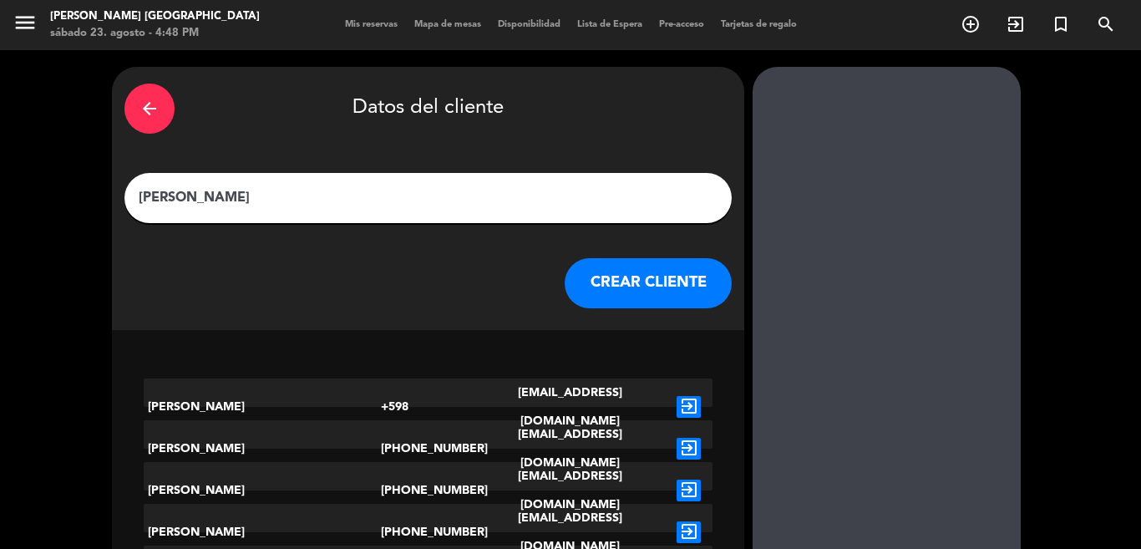
type input "[PERSON_NAME]"
click at [585, 276] on button "CREAR CLIENTE" at bounding box center [648, 283] width 167 height 50
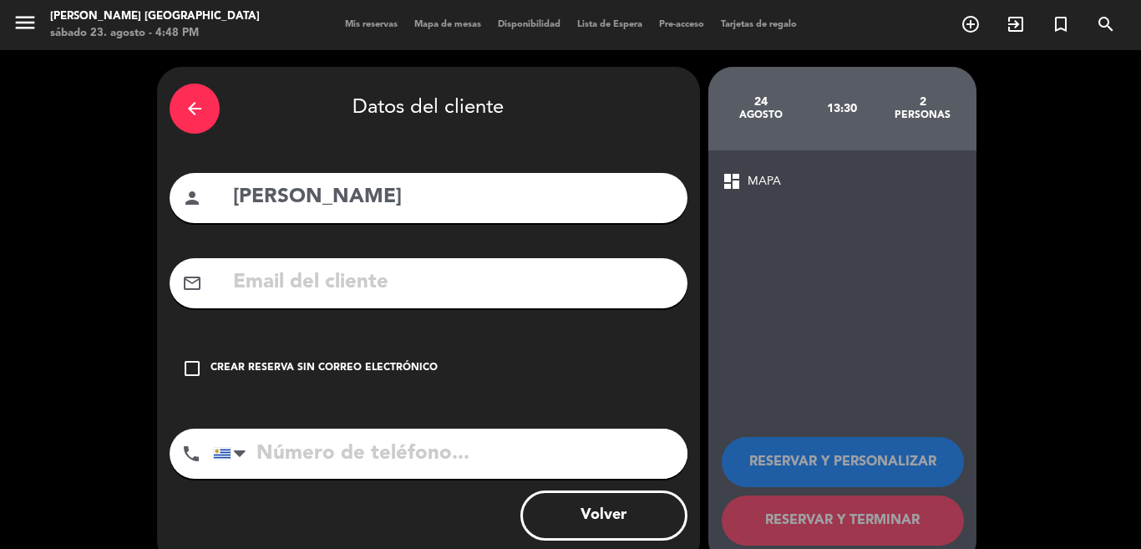
click at [364, 356] on div "check_box_outline_blank Crear reserva sin correo electrónico" at bounding box center [429, 368] width 518 height 50
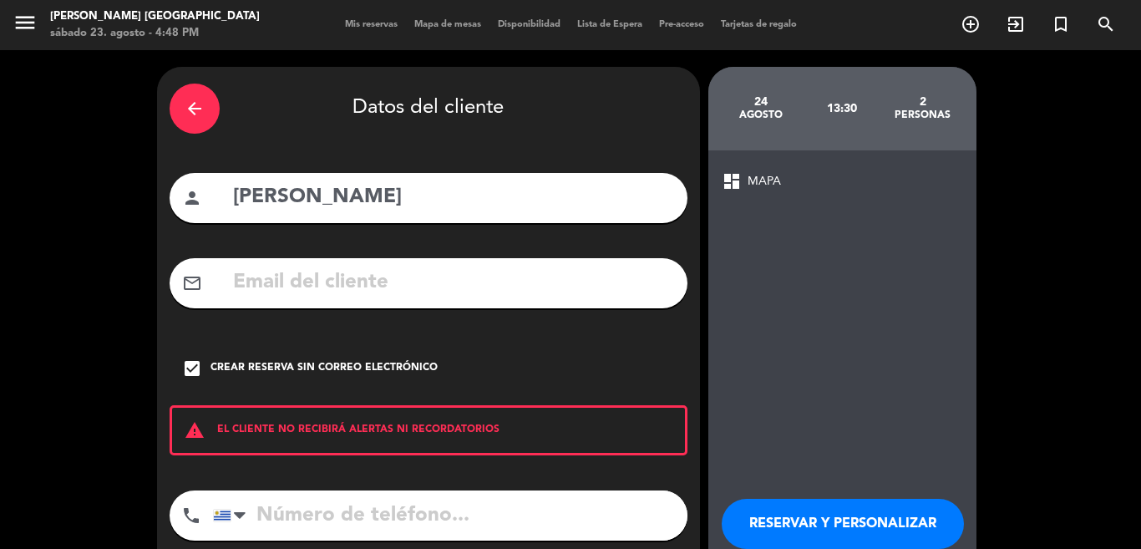
click at [874, 499] on button "RESERVAR Y PERSONALIZAR" at bounding box center [843, 524] width 242 height 50
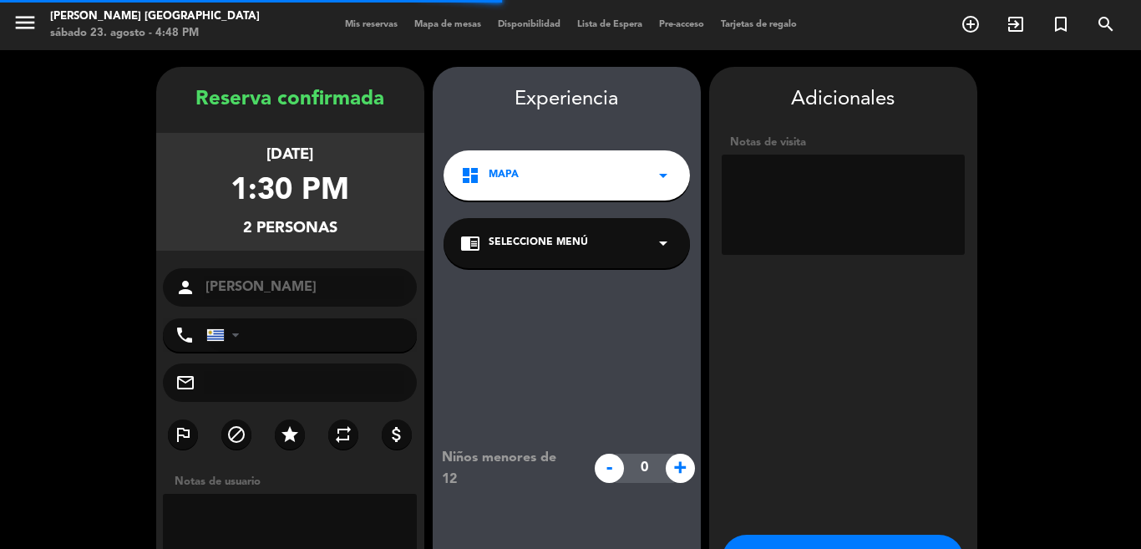
scroll to position [67, 0]
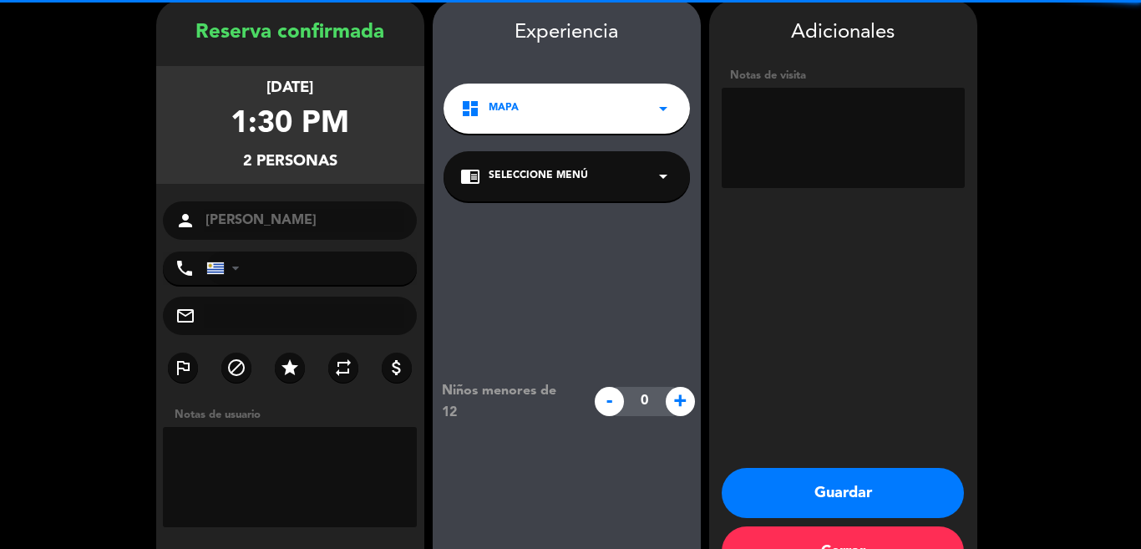
click at [883, 155] on textarea at bounding box center [843, 138] width 243 height 100
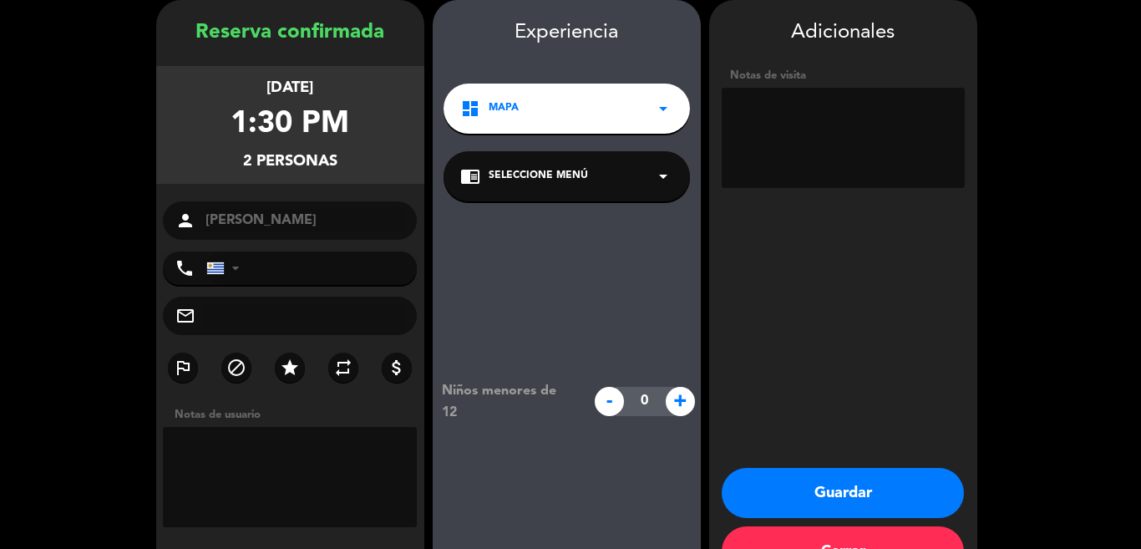
click at [889, 124] on textarea at bounding box center [843, 138] width 243 height 100
type textarea "D"
type textarea "Q7XAM7HF almuerzo big box"
click at [895, 509] on button "Guardar" at bounding box center [843, 493] width 242 height 50
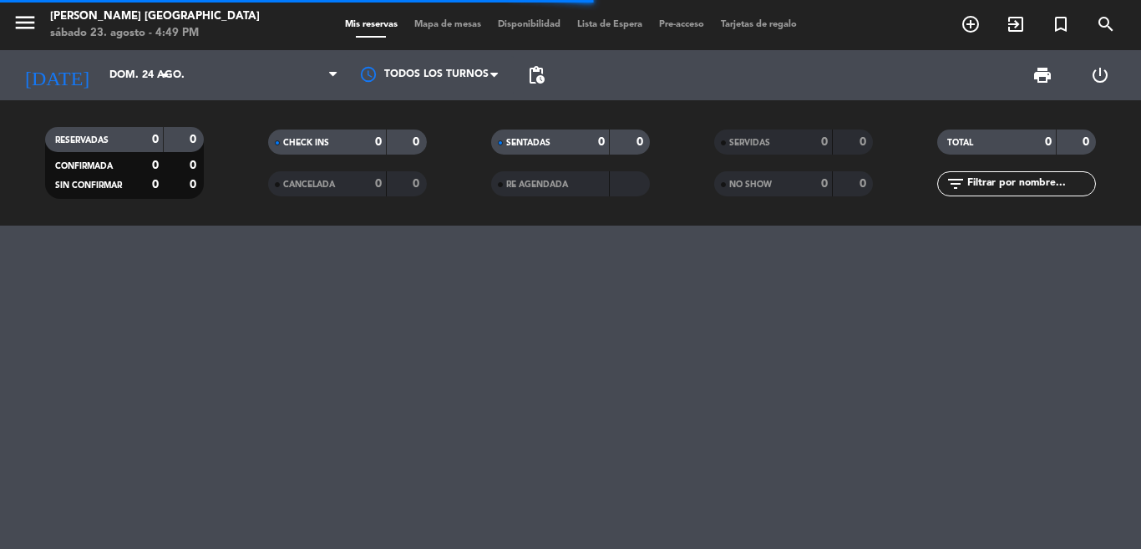
drag, startPoint x: 990, startPoint y: 298, endPoint x: 1137, endPoint y: 266, distance: 150.4
click at [993, 301] on div "menu [PERSON_NAME] [GEOGRAPHIC_DATA][DATE] 23. agosto - 4:49 PM Mis reservas Ma…" at bounding box center [570, 274] width 1141 height 549
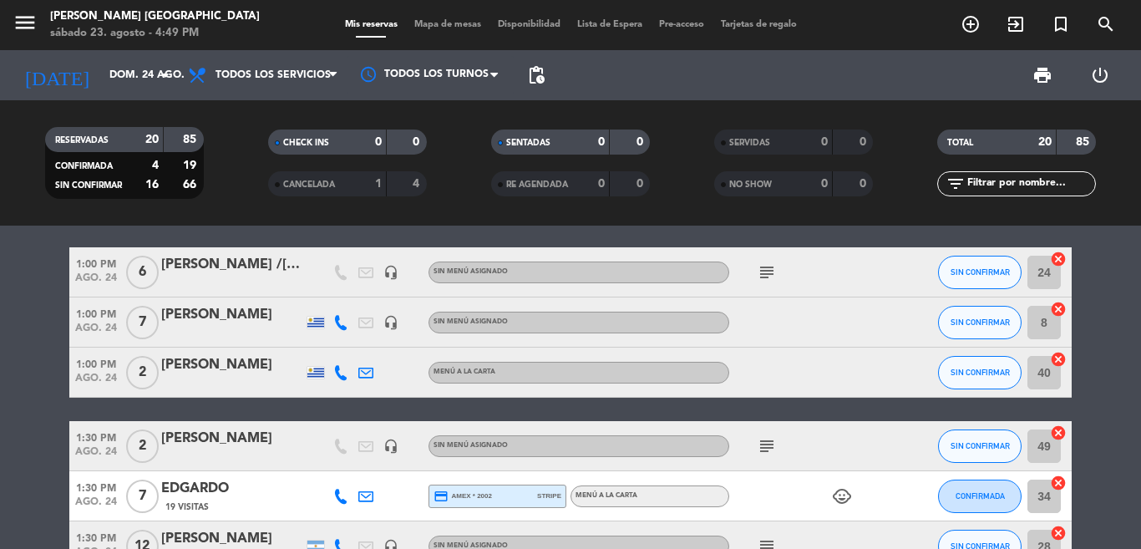
scroll to position [246, 0]
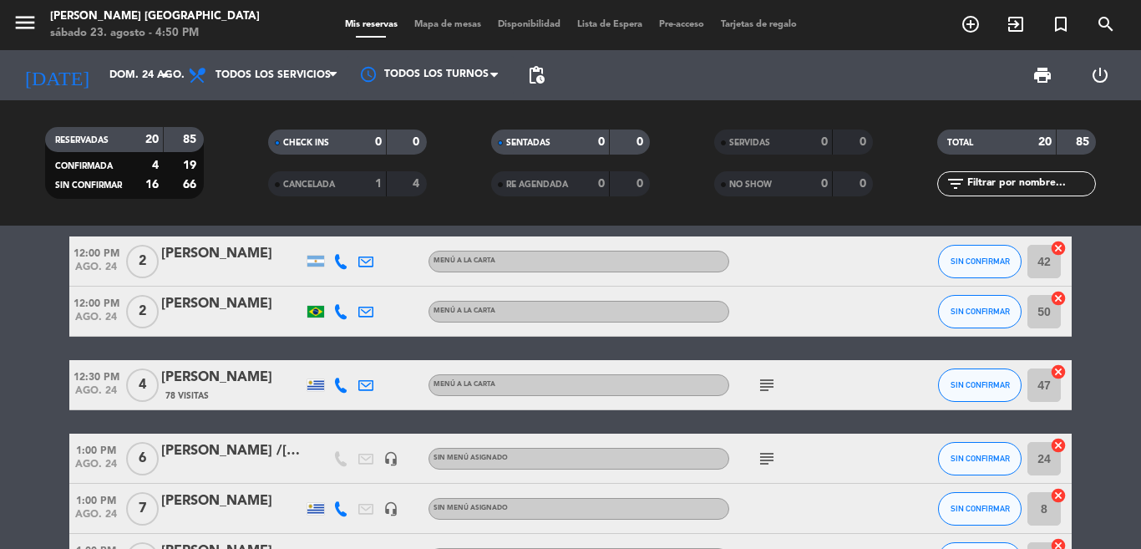
scroll to position [0, 0]
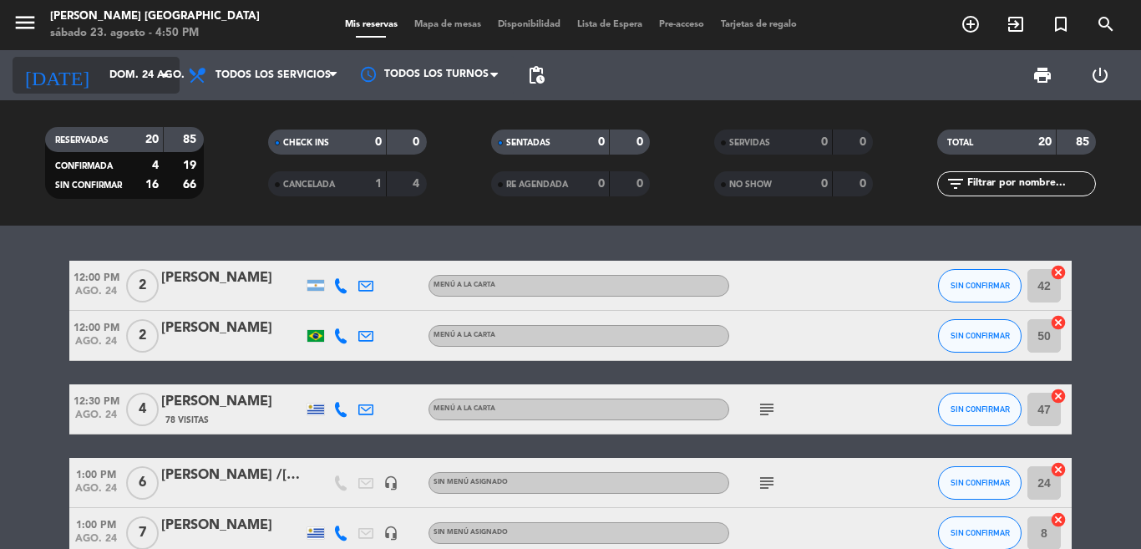
click at [119, 67] on input "dom. 24 ago." at bounding box center [171, 75] width 141 height 28
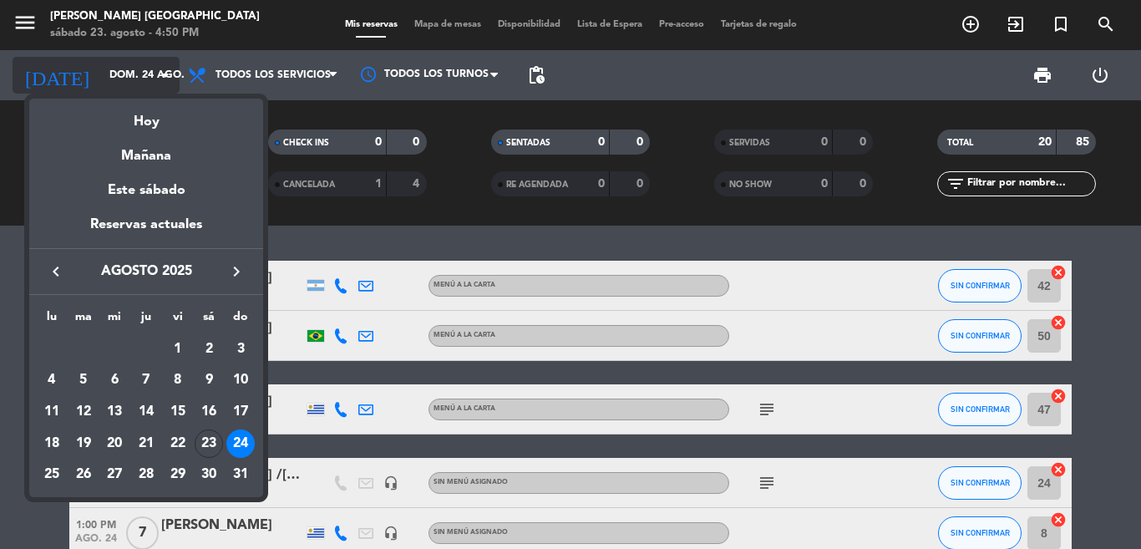
click at [124, 69] on div at bounding box center [570, 274] width 1141 height 549
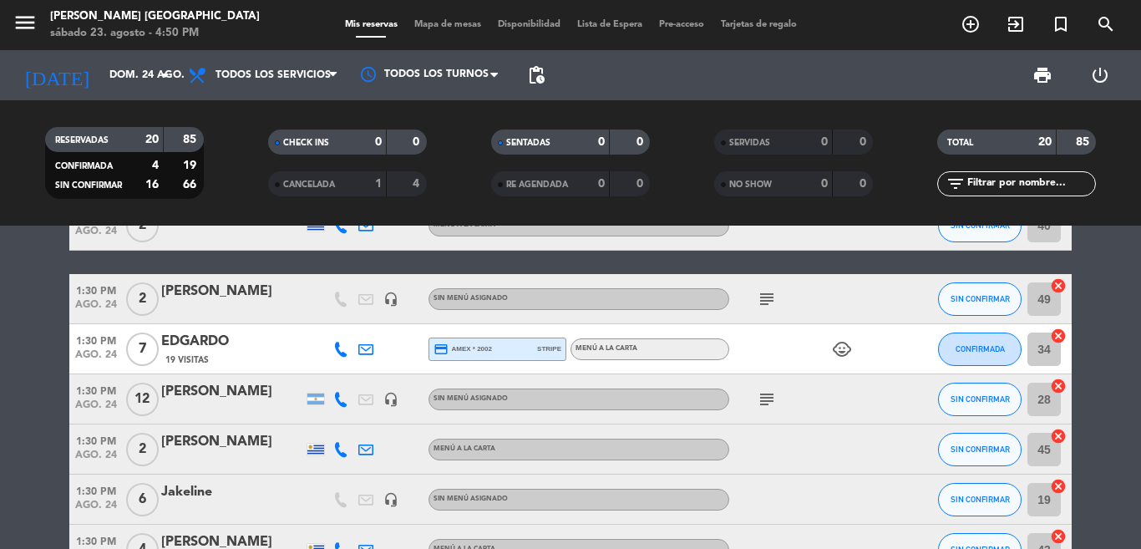
scroll to position [365, 0]
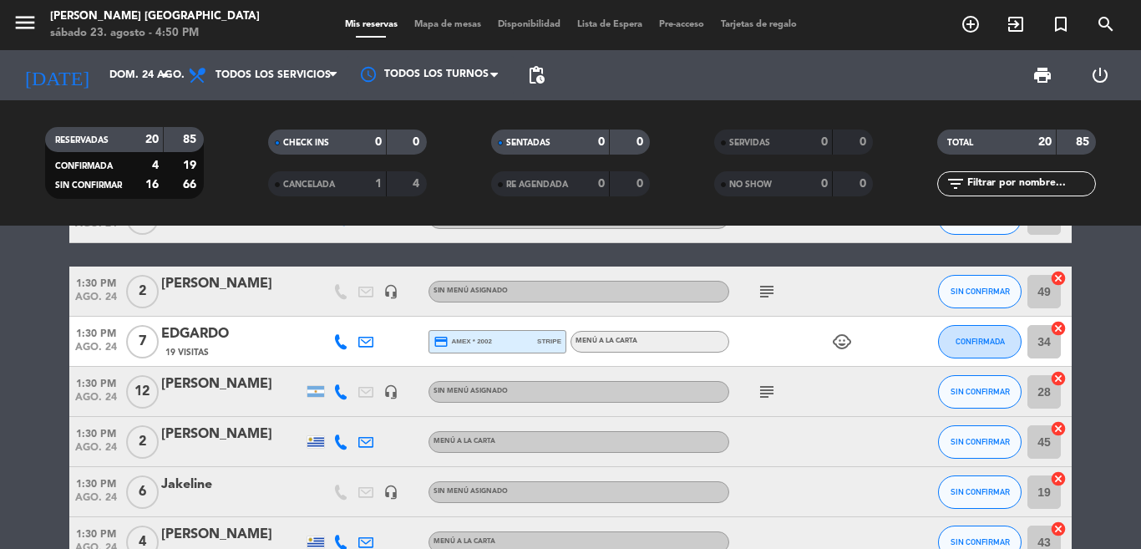
click at [760, 286] on icon "subject" at bounding box center [767, 291] width 20 height 20
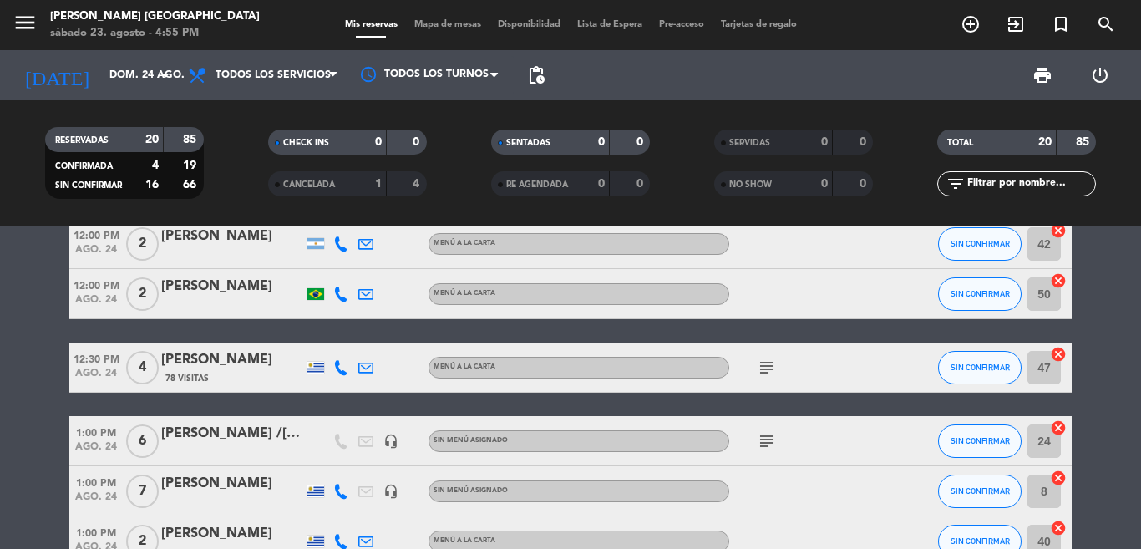
scroll to position [0, 0]
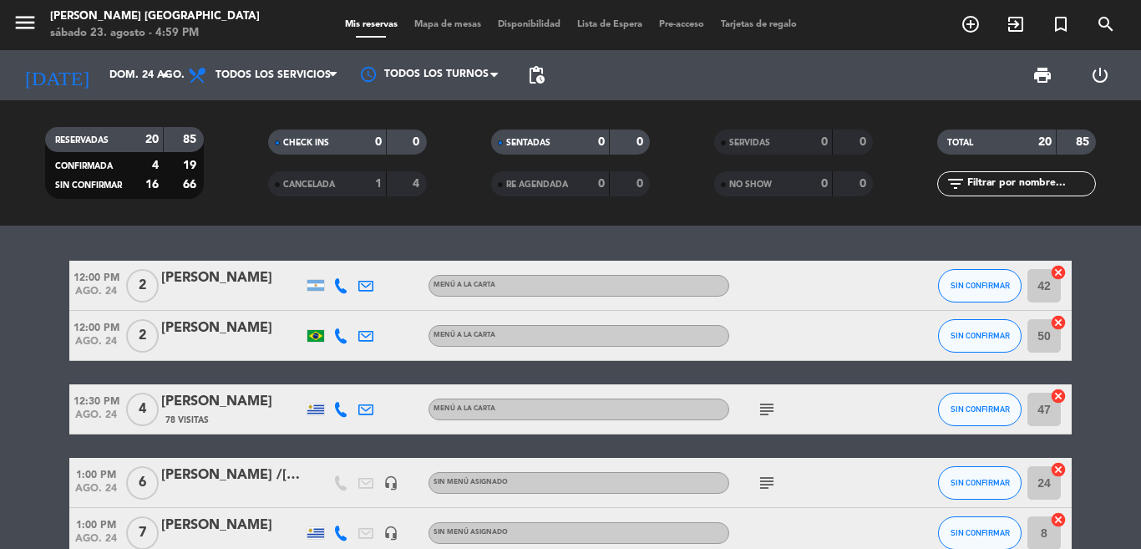
click at [915, 232] on div "12:00 PM [DATE] 2 [PERSON_NAME] MENÚ A LA CARTA SIN CONFIRMAR 42 cancel 12:00 P…" at bounding box center [570, 386] width 1141 height 323
click at [966, 27] on icon "add_circle_outline" at bounding box center [970, 24] width 20 height 20
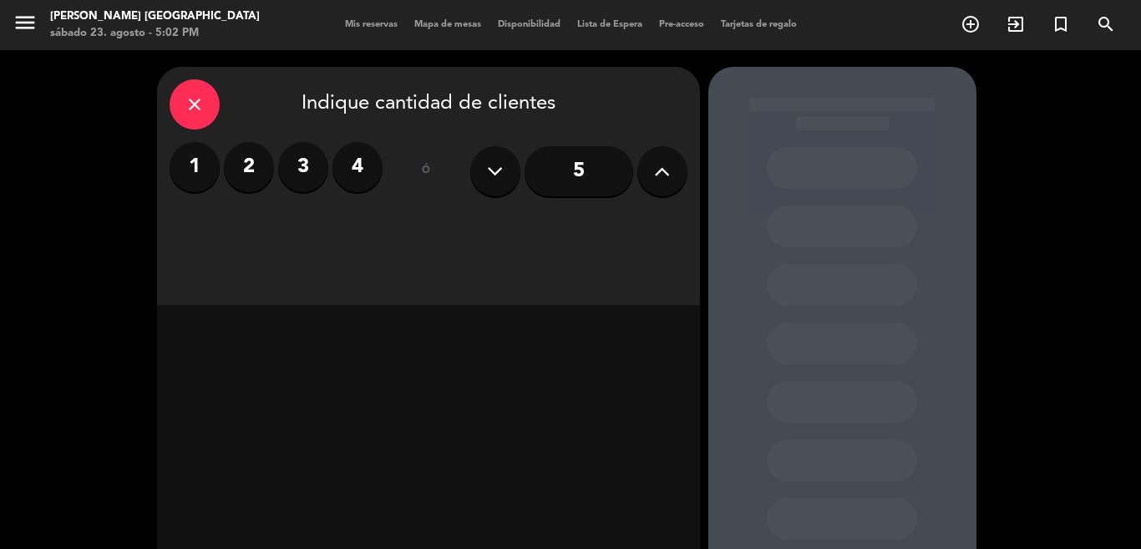
click at [545, 185] on input "5" at bounding box center [578, 171] width 109 height 50
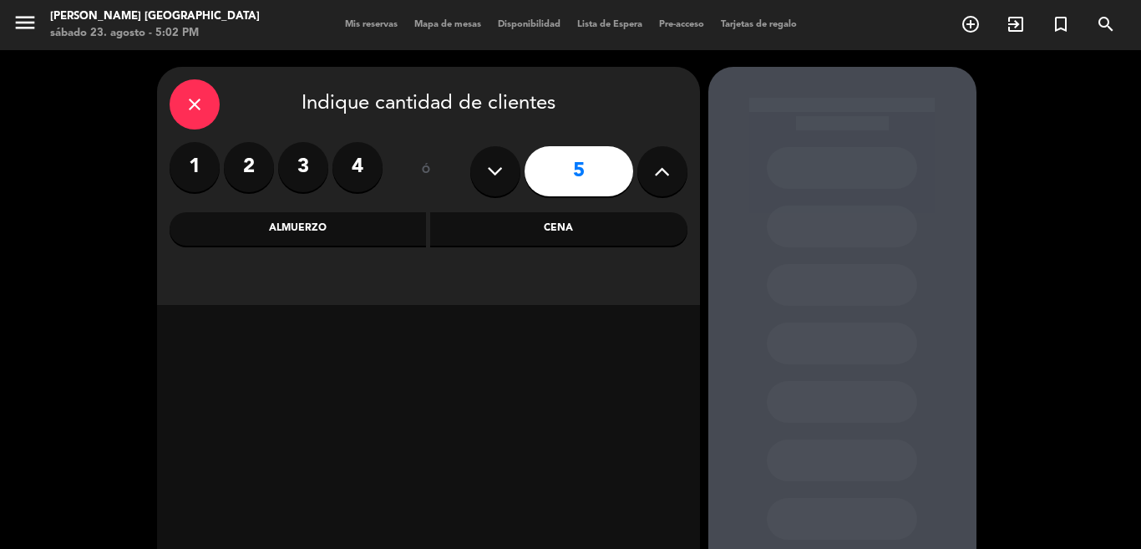
click at [393, 238] on div "Almuerzo" at bounding box center [298, 228] width 257 height 33
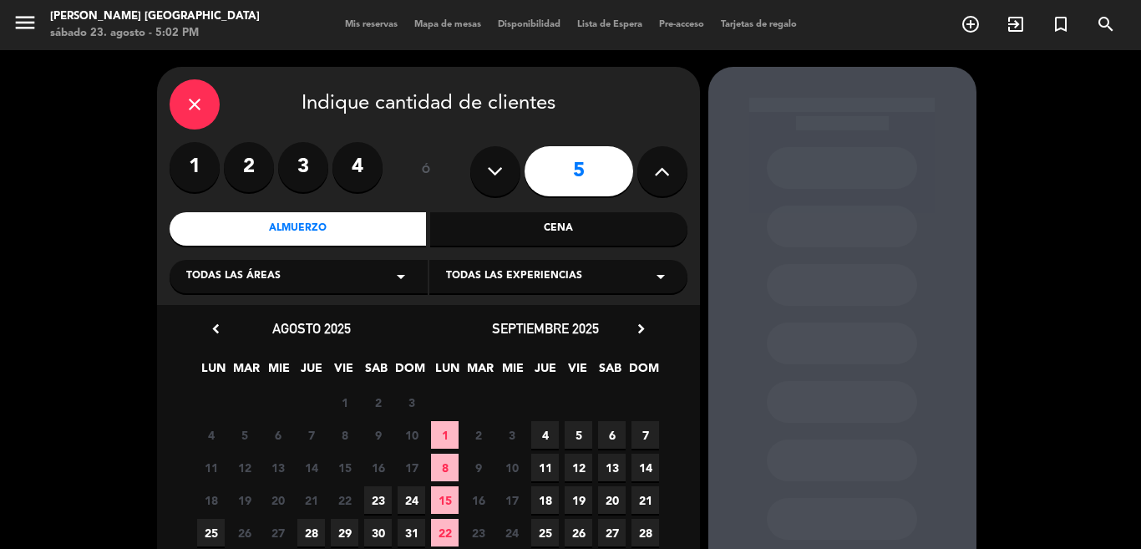
click at [210, 531] on span "25" at bounding box center [211, 533] width 28 height 28
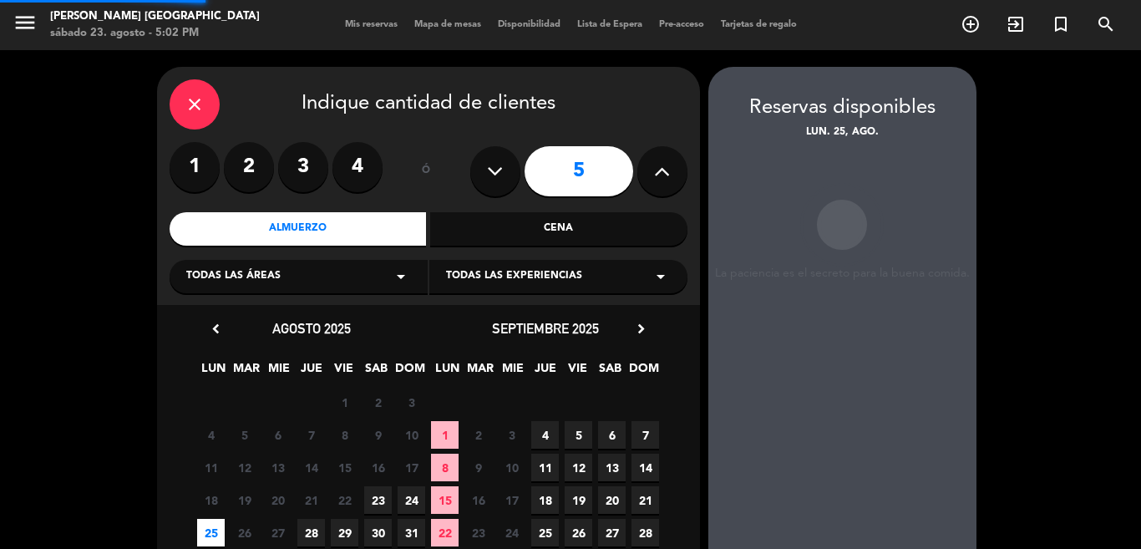
scroll to position [67, 0]
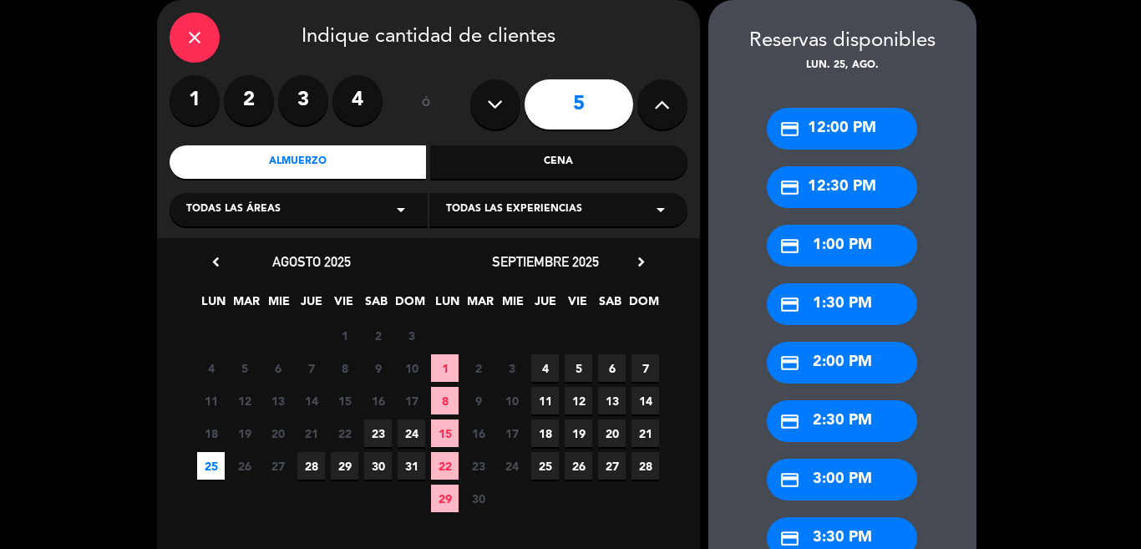
click at [818, 295] on div "credit_card 1:30 PM" at bounding box center [842, 304] width 150 height 42
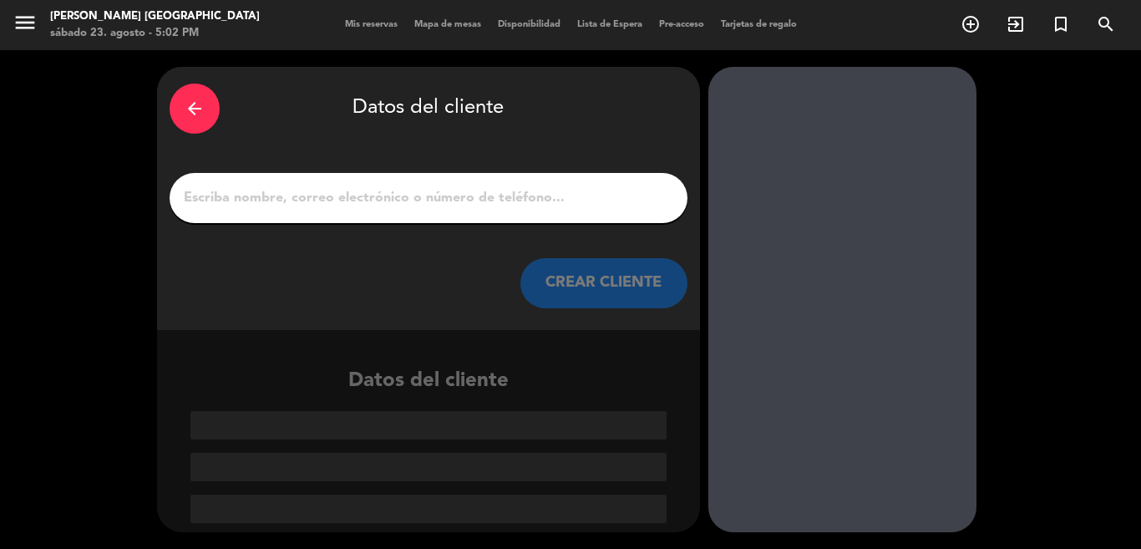
scroll to position [0, 0]
click at [636, 210] on input "1" at bounding box center [428, 197] width 493 height 23
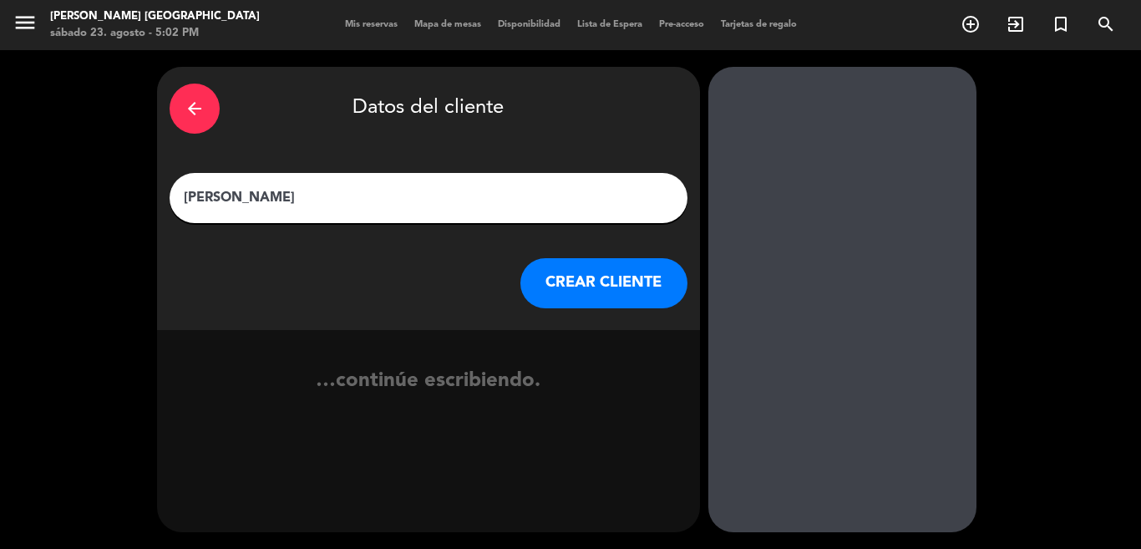
type input "[PERSON_NAME]"
click at [614, 299] on button "CREAR CLIENTE" at bounding box center [603, 283] width 167 height 50
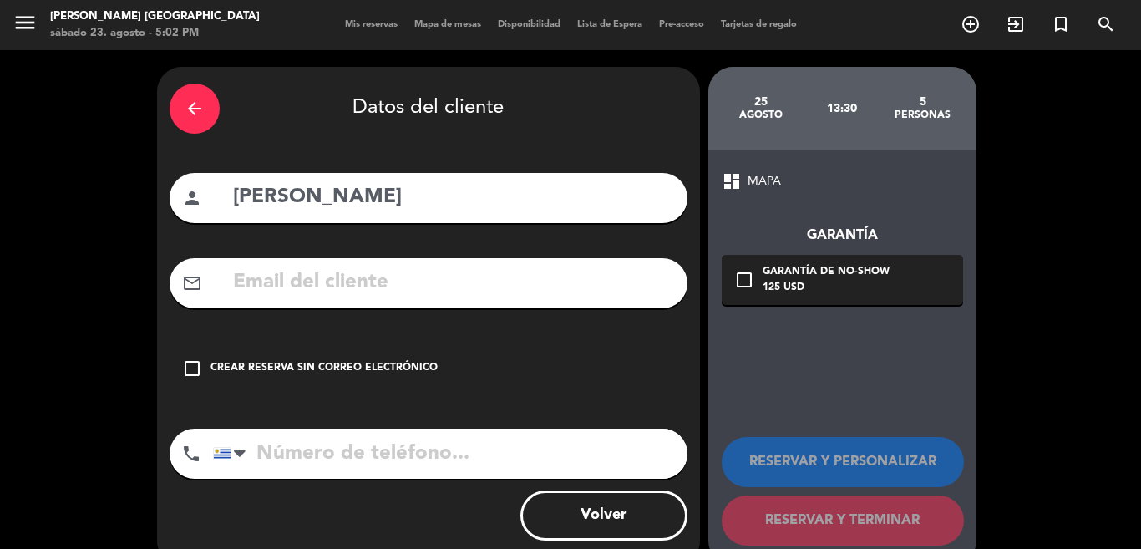
click at [307, 370] on div "Crear reserva sin correo electrónico" at bounding box center [323, 368] width 227 height 17
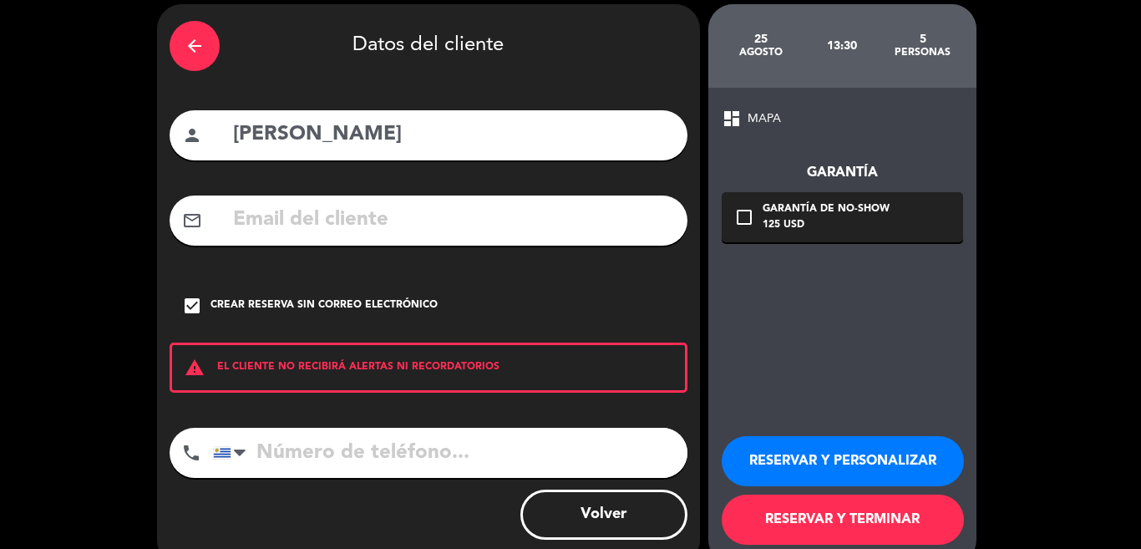
scroll to position [95, 0]
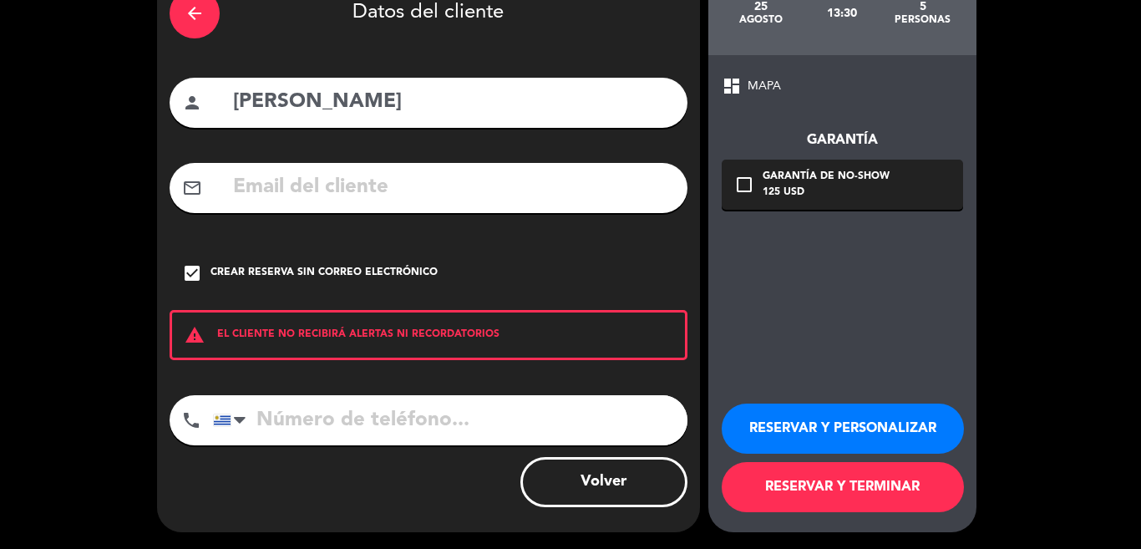
click at [854, 423] on button "RESERVAR Y PERSONALIZAR" at bounding box center [843, 428] width 242 height 50
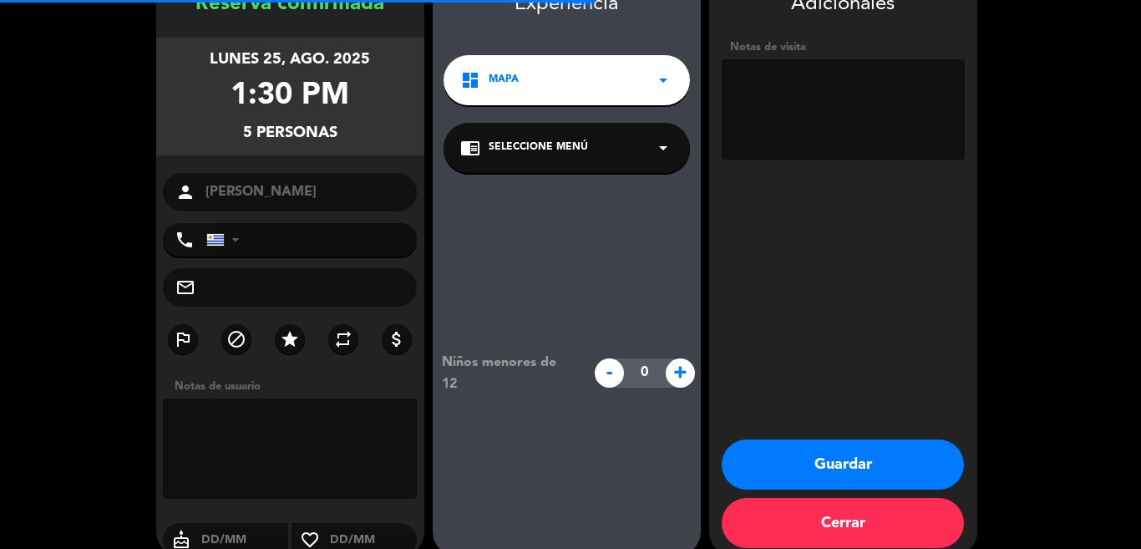
scroll to position [67, 0]
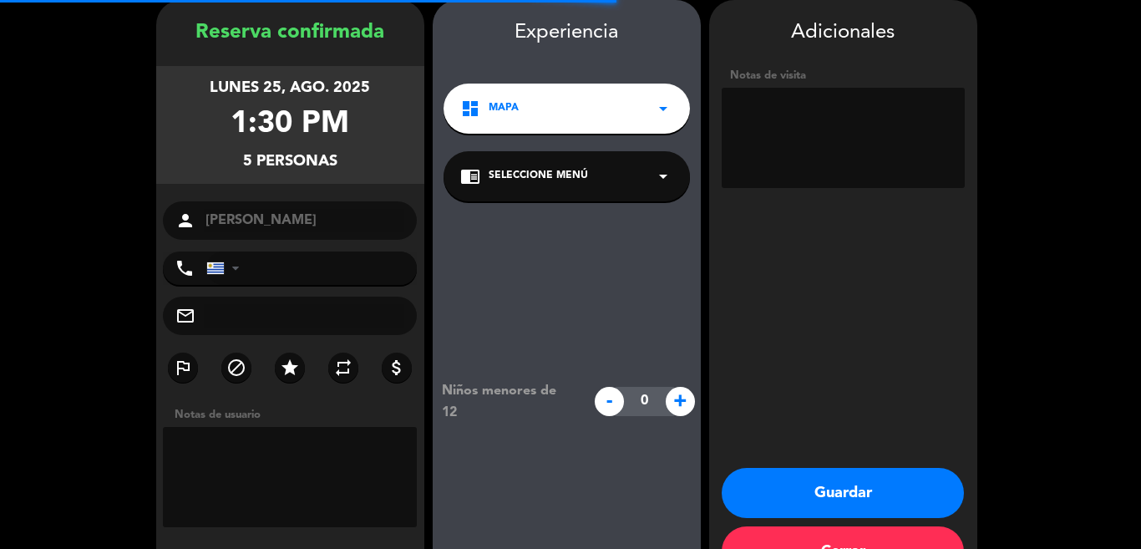
click at [805, 130] on textarea at bounding box center [843, 138] width 243 height 100
type textarea "adentro"
click at [859, 474] on button "Guardar" at bounding box center [843, 493] width 242 height 50
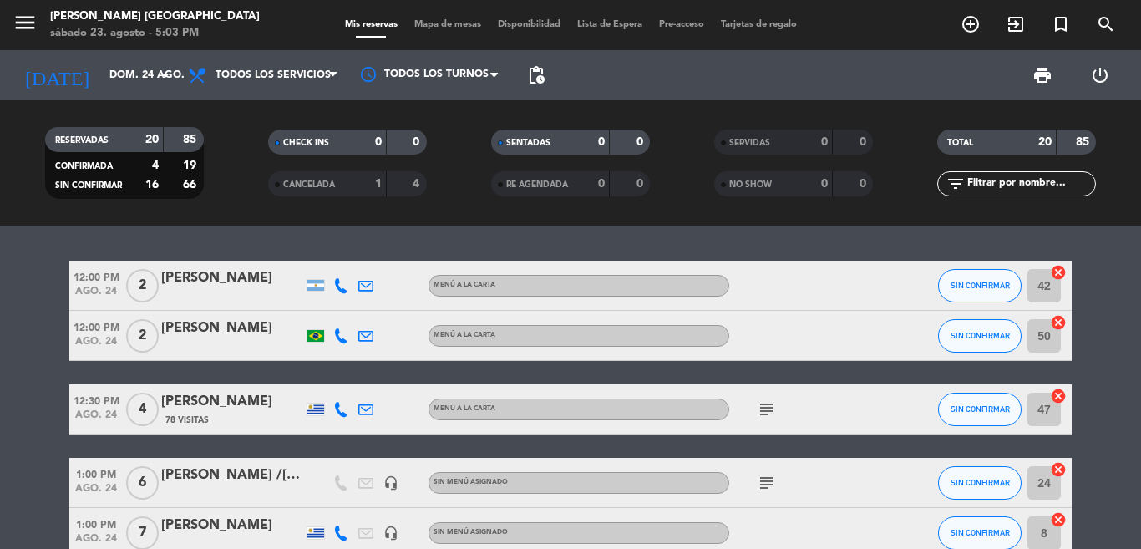
click at [795, 244] on div "12:00 PM [DATE] 2 [PERSON_NAME] MENÚ A LA CARTA SIN CONFIRMAR 42 cancel 12:00 P…" at bounding box center [570, 386] width 1141 height 323
click at [101, 86] on input "dom. 24 ago." at bounding box center [171, 75] width 141 height 28
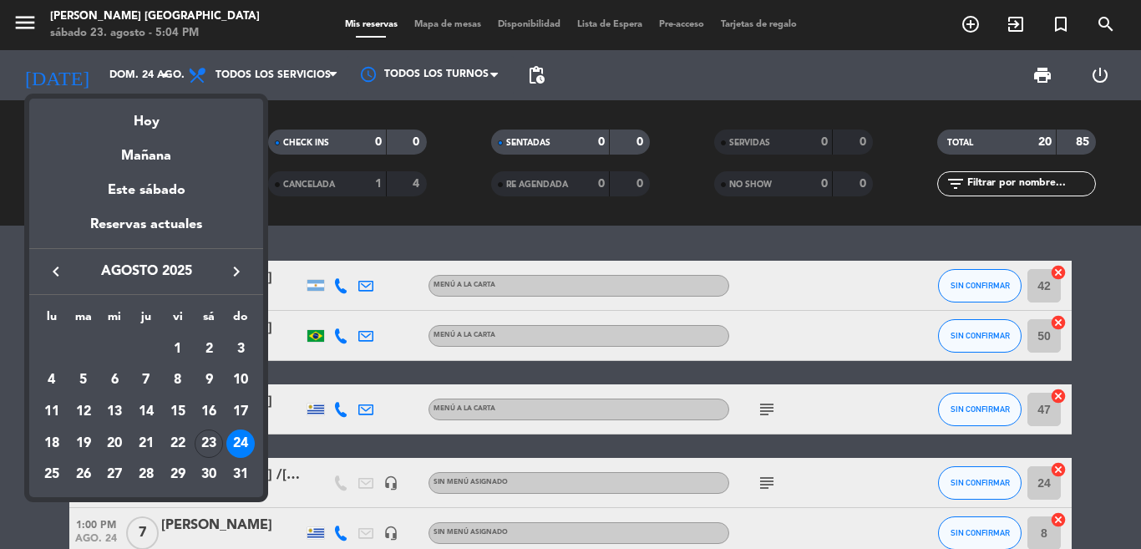
click at [428, 220] on div at bounding box center [570, 274] width 1141 height 549
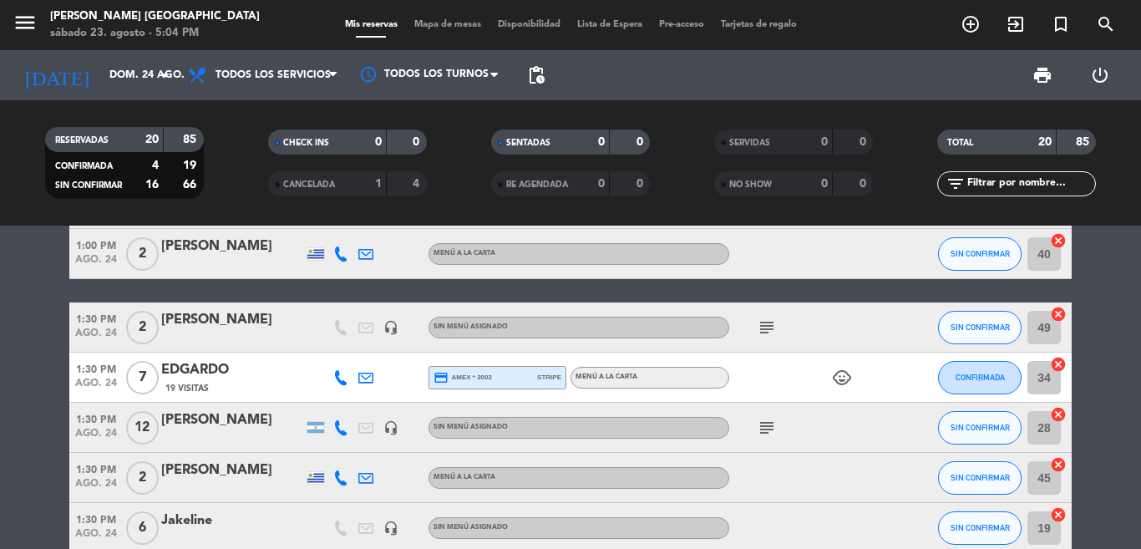
scroll to position [333, 0]
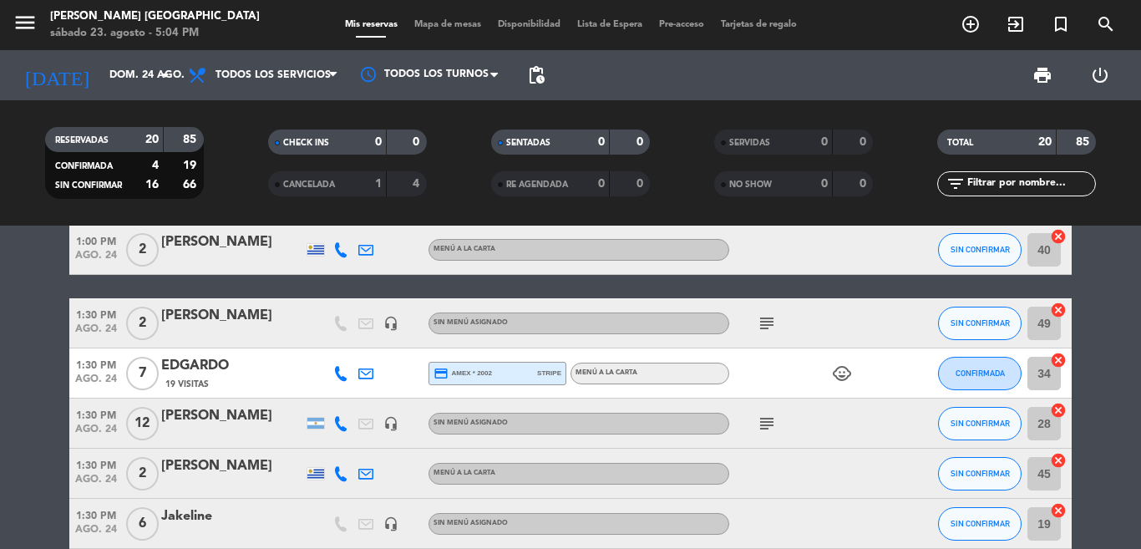
click at [757, 331] on icon "subject" at bounding box center [767, 323] width 20 height 20
click at [259, 327] on div at bounding box center [232, 333] width 142 height 13
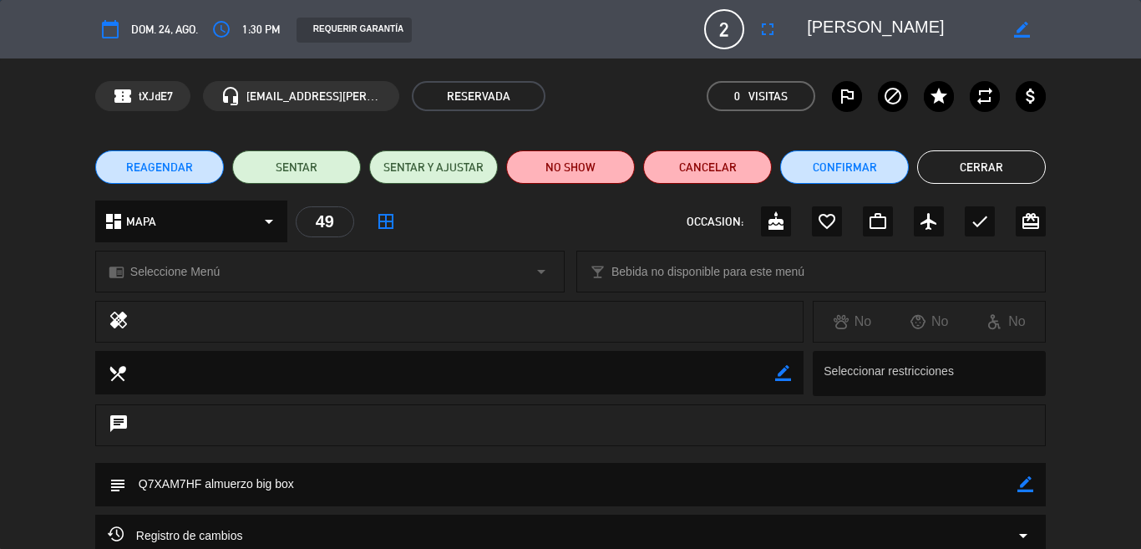
click at [1017, 487] on icon "border_color" at bounding box center [1025, 484] width 16 height 16
click at [935, 488] on textarea at bounding box center [571, 484] width 891 height 43
click at [1018, 488] on icon at bounding box center [1025, 484] width 16 height 16
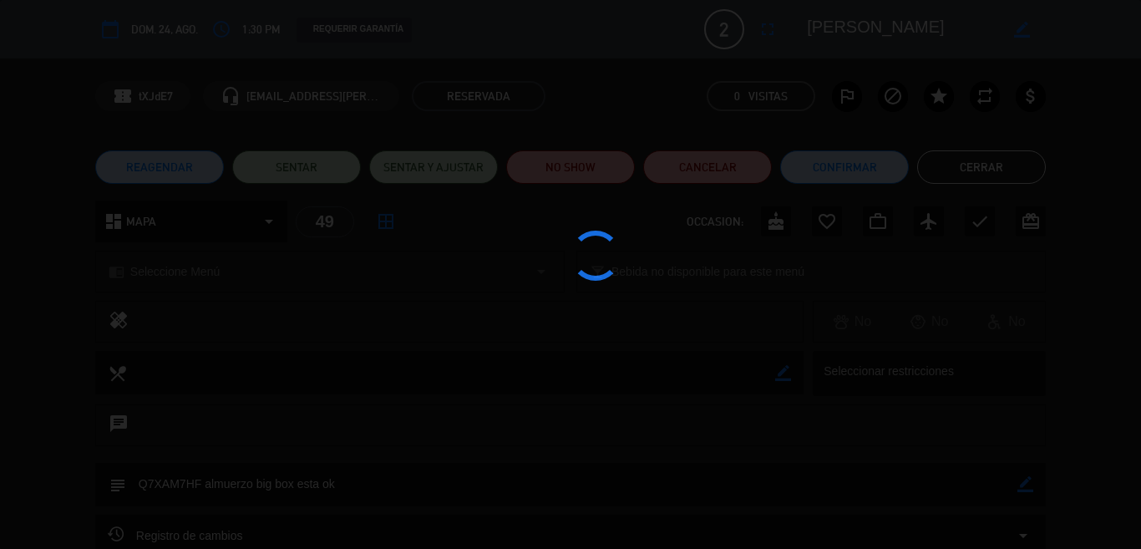
type textarea "Q7XAM7HF almuerzo big box esta ok"
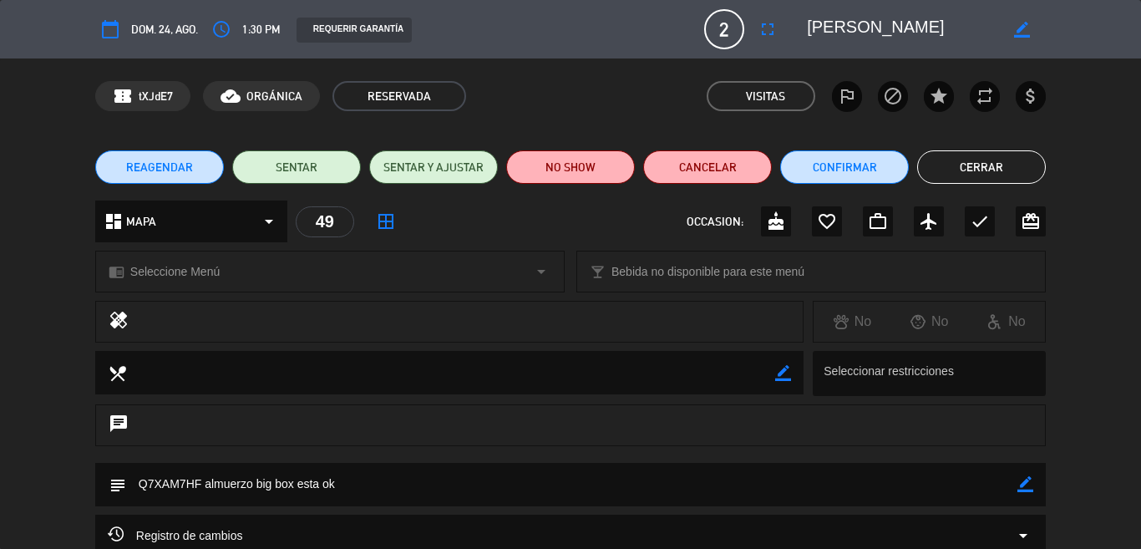
click at [961, 168] on button "Cerrar" at bounding box center [981, 166] width 129 height 33
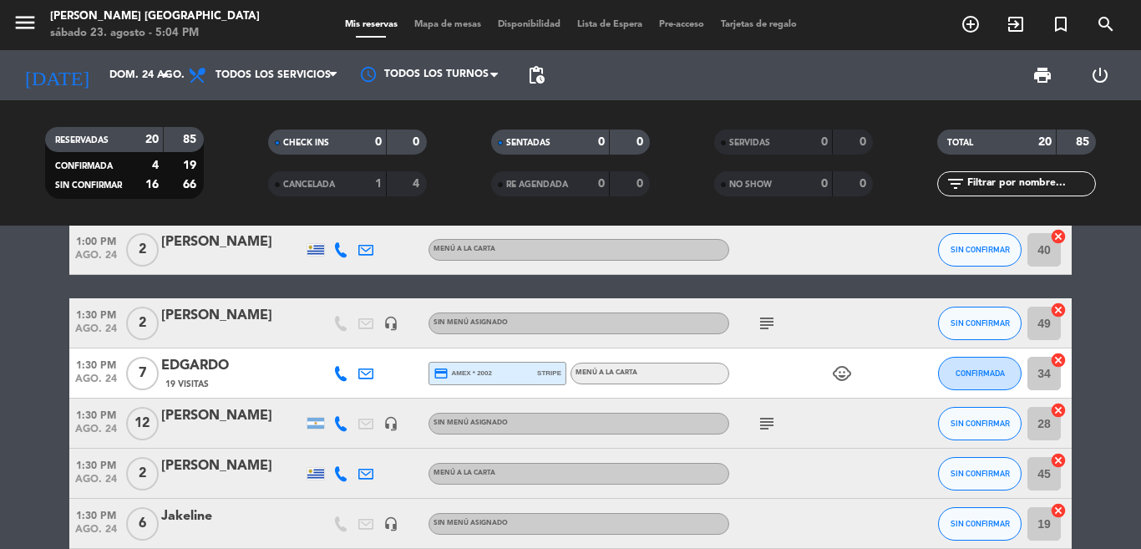
click at [1087, 277] on bookings-row "12:00 PM [DATE] 2 [PERSON_NAME] MENÚ A LA CARTA SIN CONFIRMAR 42 cancel 12:00 P…" at bounding box center [570, 486] width 1141 height 1119
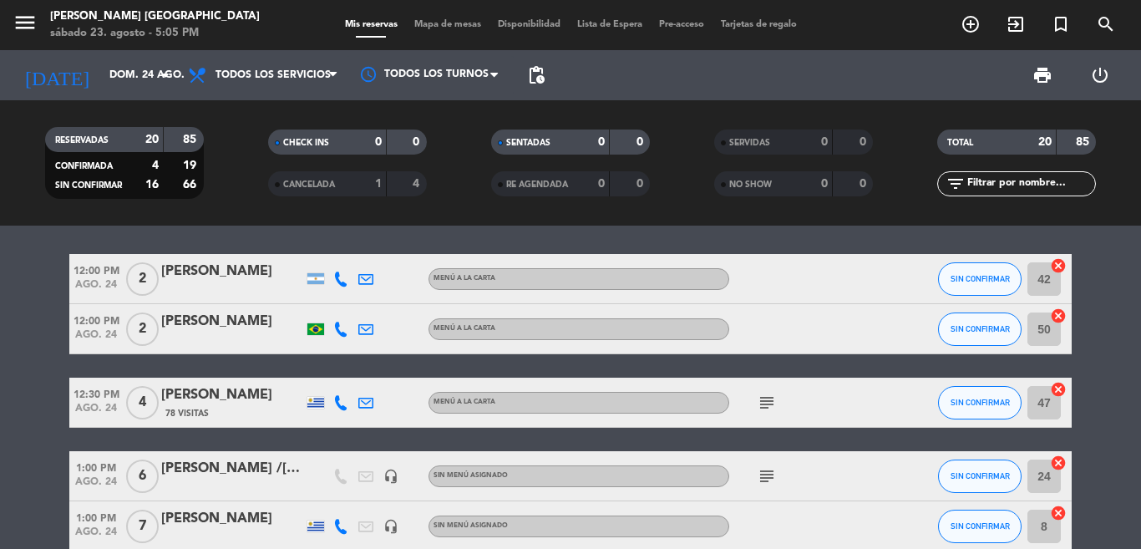
scroll to position [0, 0]
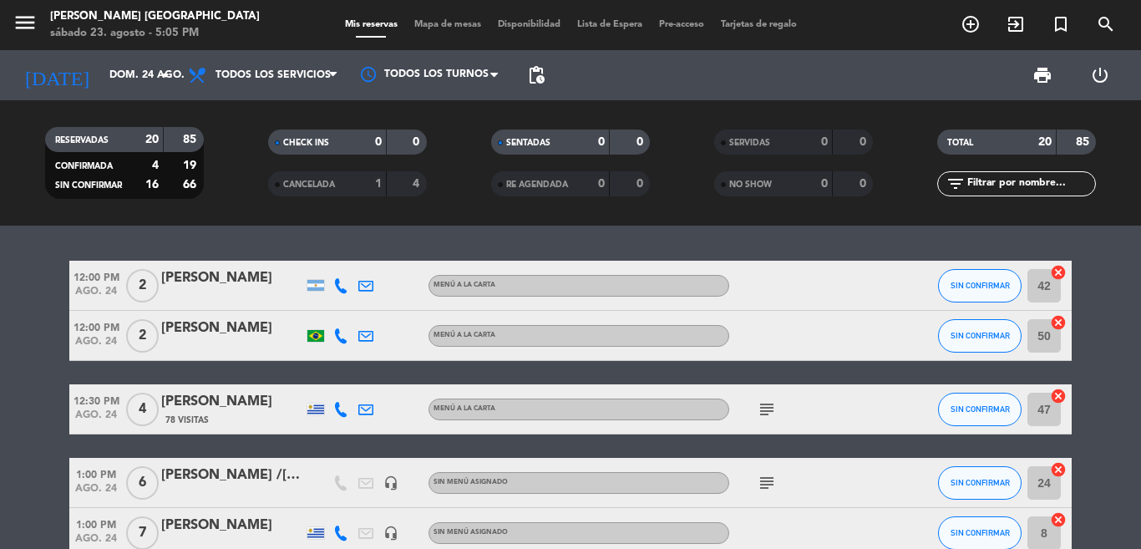
drag, startPoint x: 1108, startPoint y: 283, endPoint x: 1121, endPoint y: 283, distance: 12.5
click at [1096, 251] on div "12:00 PM [DATE] 2 [PERSON_NAME] MENÚ A LA CARTA SIN CONFIRMAR 42 cancel 12:00 P…" at bounding box center [570, 386] width 1141 height 323
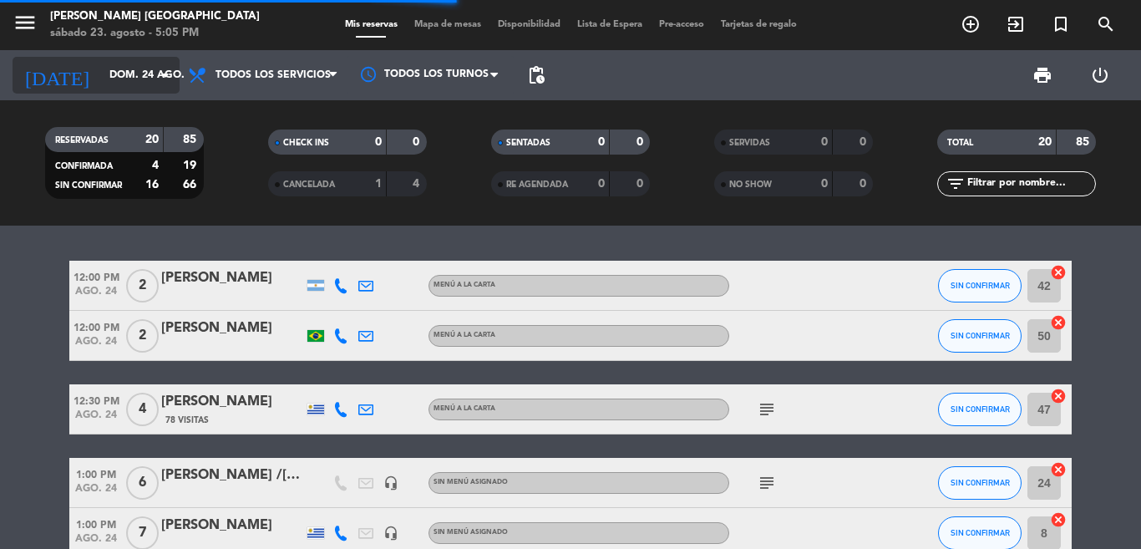
click at [157, 75] on icon "arrow_drop_down" at bounding box center [165, 75] width 20 height 20
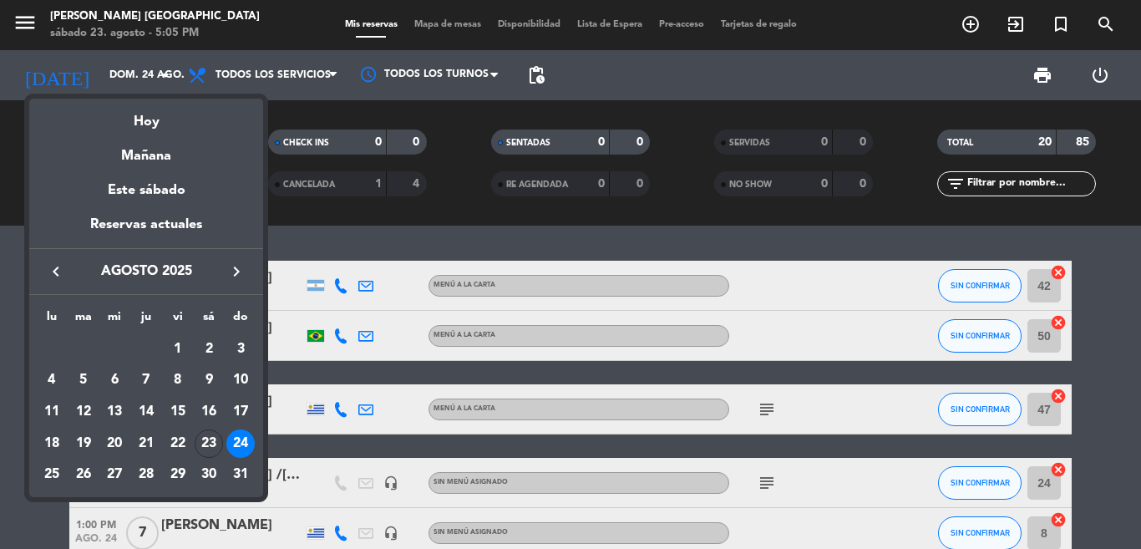
click at [35, 476] on div "lu ma mi ju vi sá do [DATE] 2 3 4 5 6 7 8 9 10 11 12 13 14 15 16 17 18 19 20 21…" at bounding box center [146, 396] width 234 height 202
click at [47, 474] on div "25" at bounding box center [52, 475] width 28 height 28
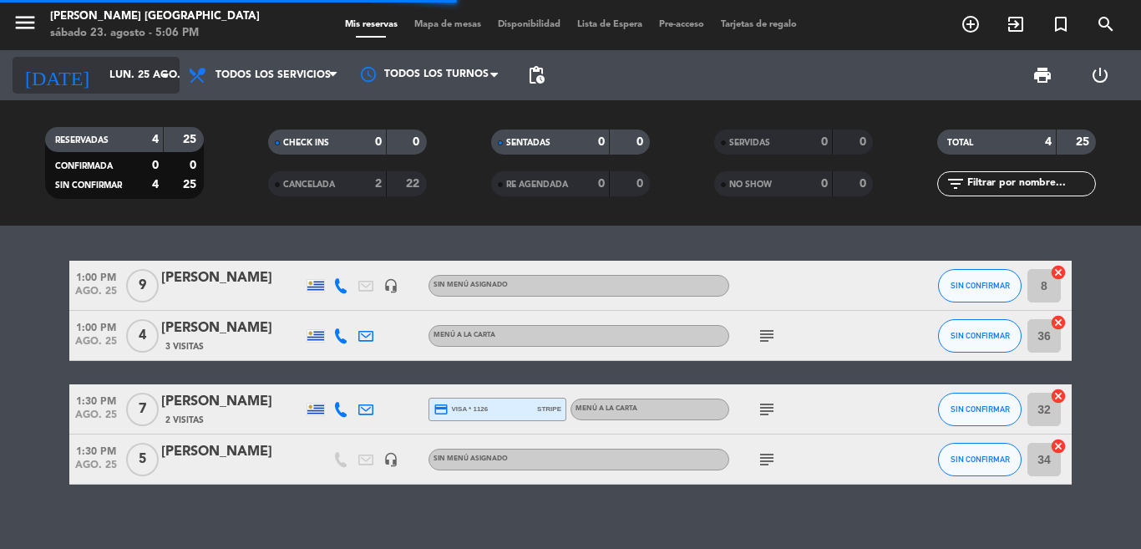
click at [101, 80] on input "lun. 25 ago." at bounding box center [171, 75] width 141 height 28
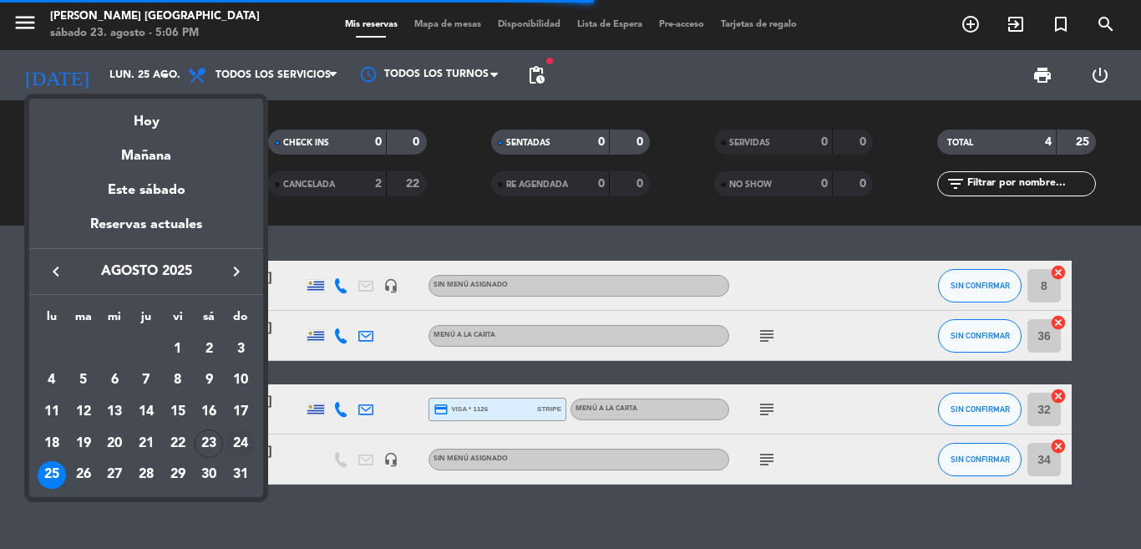
click at [255, 441] on td "24" at bounding box center [241, 444] width 32 height 32
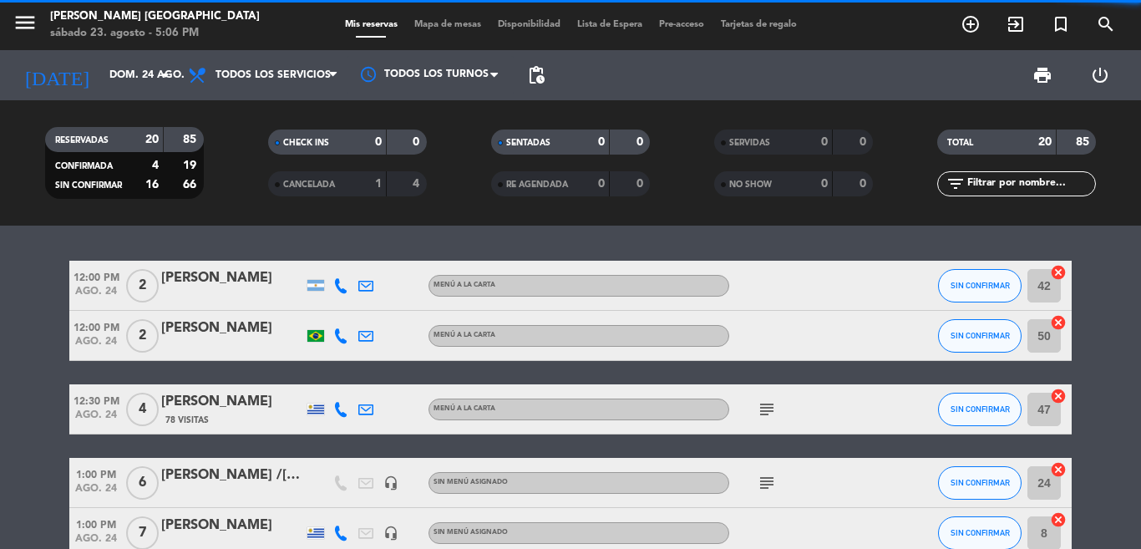
click at [311, 235] on div "12:00 PM [DATE] 2 [PERSON_NAME] MENÚ A LA CARTA SIN CONFIRMAR 42 cancel 12:00 P…" at bounding box center [570, 386] width 1141 height 323
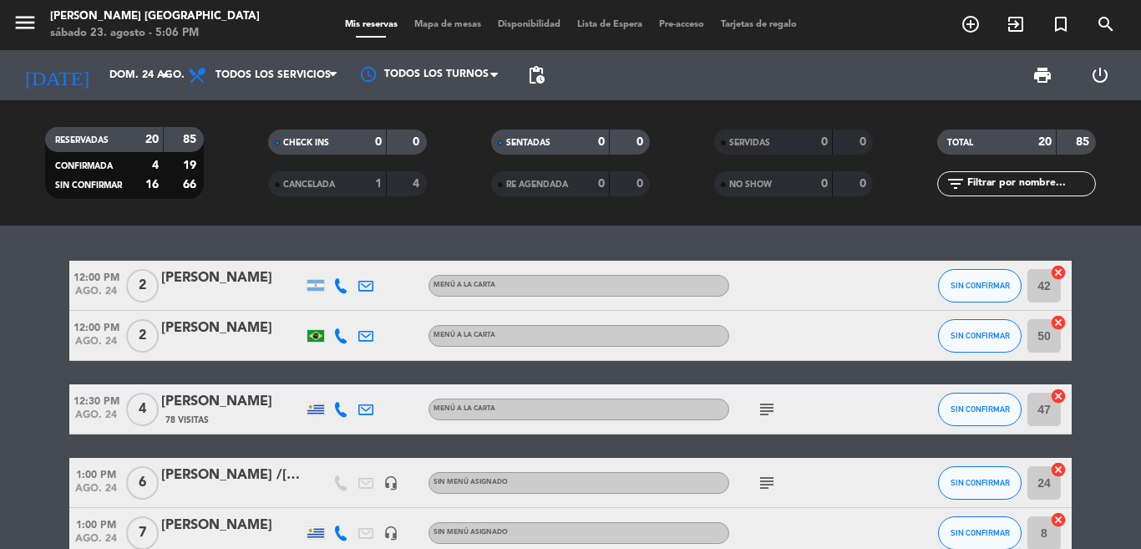
click at [1066, 260] on div "12:00 PM [DATE] 2 [PERSON_NAME] MENÚ A LA CARTA SIN CONFIRMAR 42 cancel 12:00 P…" at bounding box center [570, 386] width 1141 height 323
click at [1072, 259] on div "12:00 PM [DATE] 2 [PERSON_NAME] MENÚ A LA CARTA SIN CONFIRMAR 42 cancel 12:00 P…" at bounding box center [570, 386] width 1141 height 323
click at [1068, 235] on div "12:00 PM [DATE] 2 [PERSON_NAME] MENÚ A LA CARTA SIN CONFIRMAR 42 cancel 12:00 P…" at bounding box center [570, 386] width 1141 height 323
click at [185, 255] on div "12:00 PM [DATE] 2 [PERSON_NAME] MENÚ A LA CARTA SIN CONFIRMAR 42 cancel 12:00 P…" at bounding box center [570, 386] width 1141 height 323
click at [236, 231] on div "12:00 PM [DATE] 2 [PERSON_NAME] MENÚ A LA CARTA SIN CONFIRMAR 42 cancel 12:00 P…" at bounding box center [570, 386] width 1141 height 323
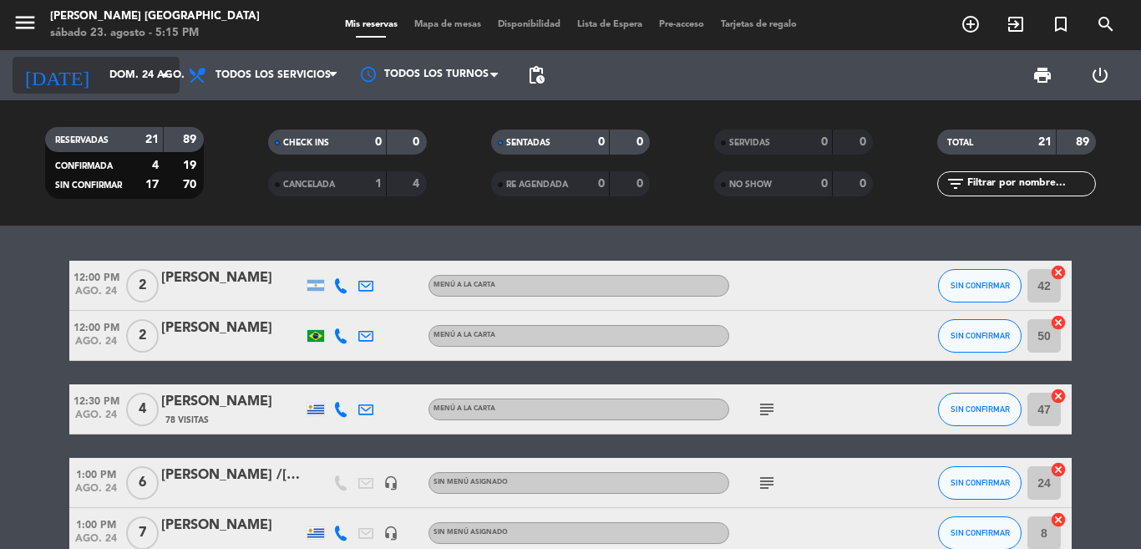
click at [125, 80] on input "dom. 24 ago." at bounding box center [171, 75] width 141 height 28
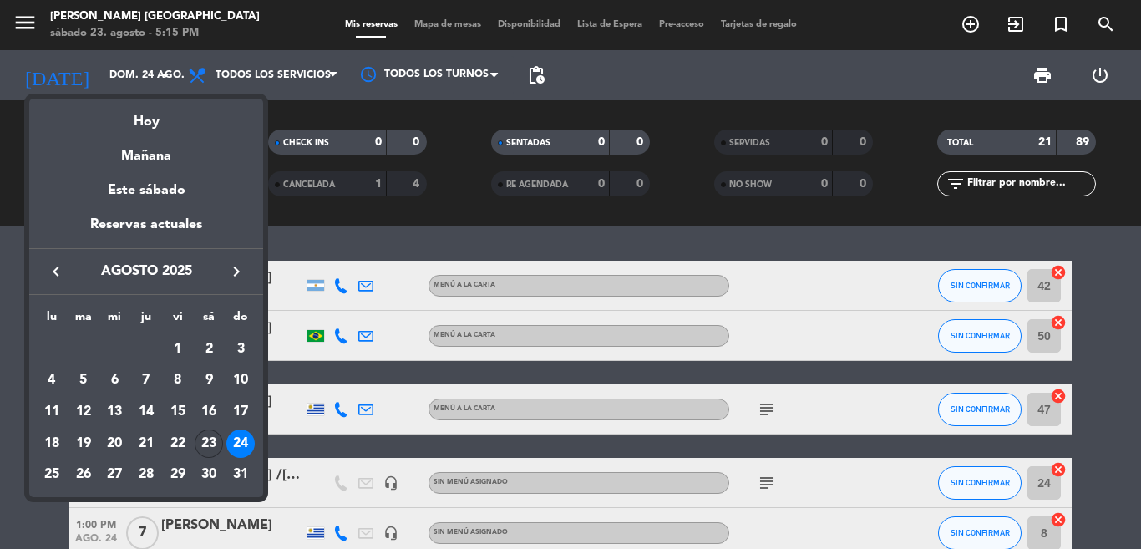
click at [208, 440] on div "23" at bounding box center [209, 443] width 28 height 28
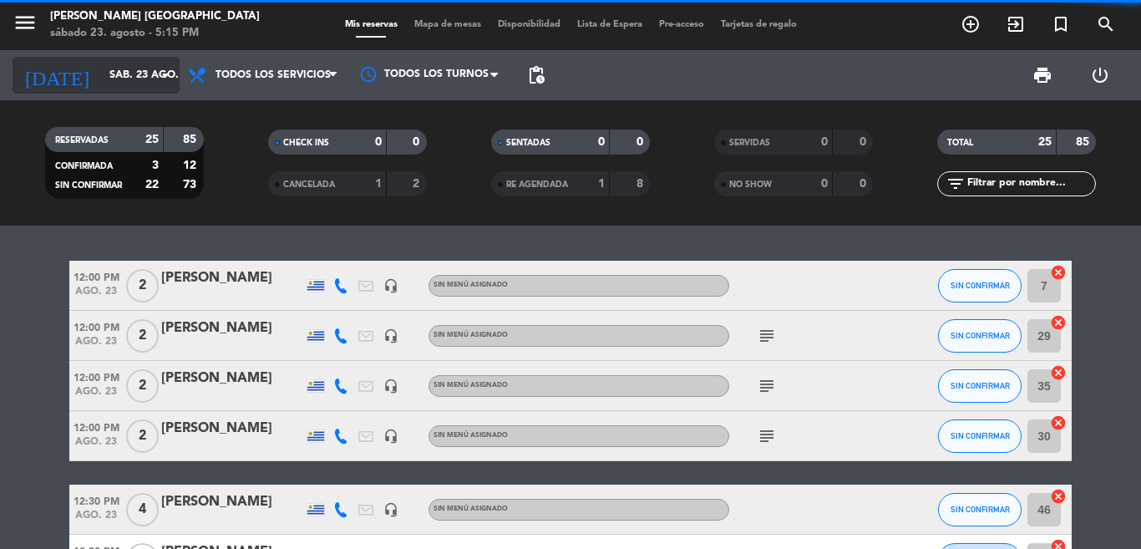
click at [140, 73] on input "sáb. 23 ago." at bounding box center [171, 75] width 141 height 28
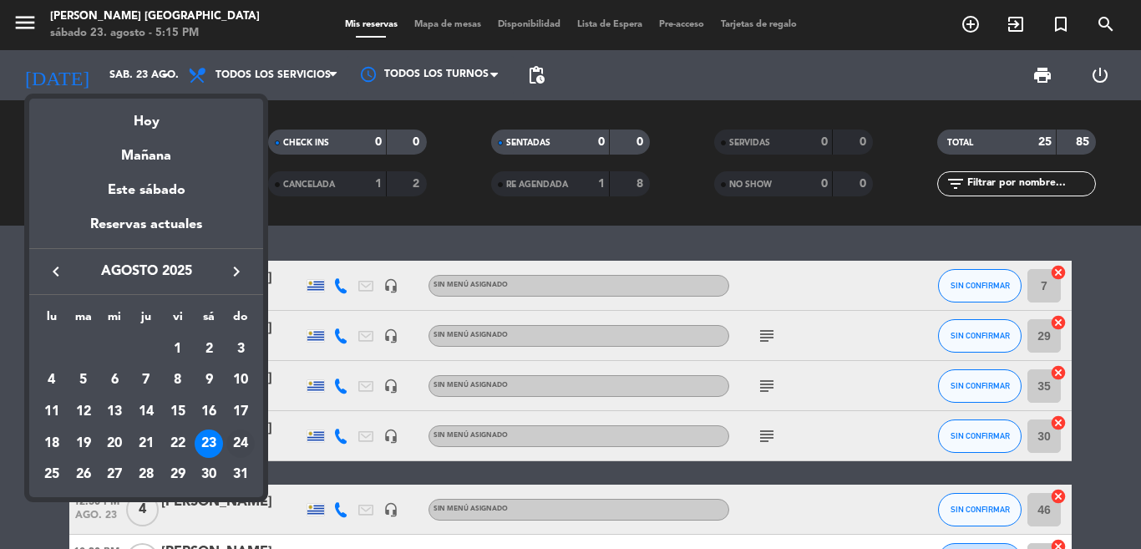
click at [236, 436] on div "24" at bounding box center [240, 443] width 28 height 28
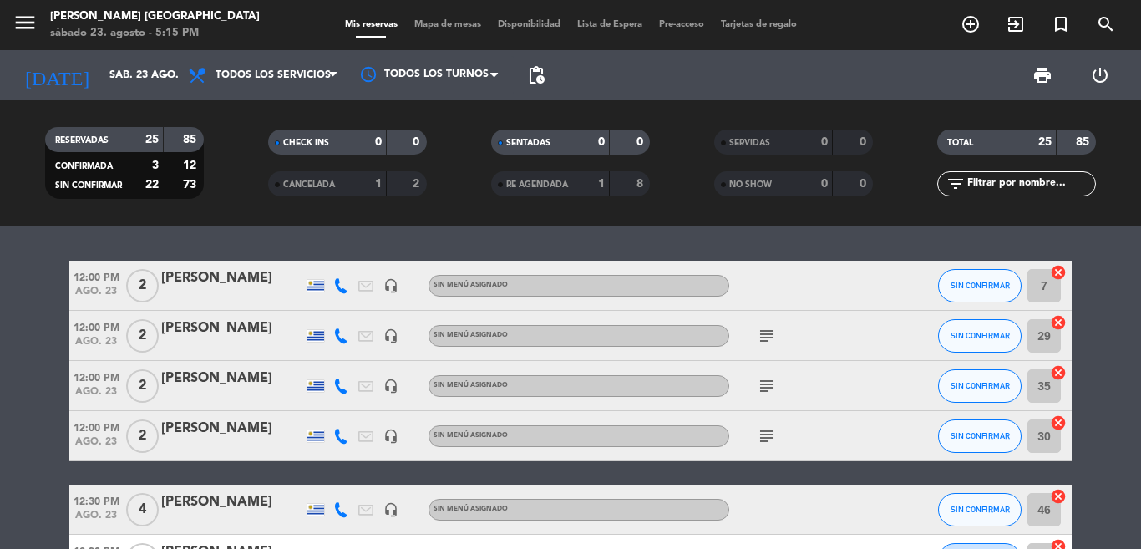
type input "dom. 24 ago."
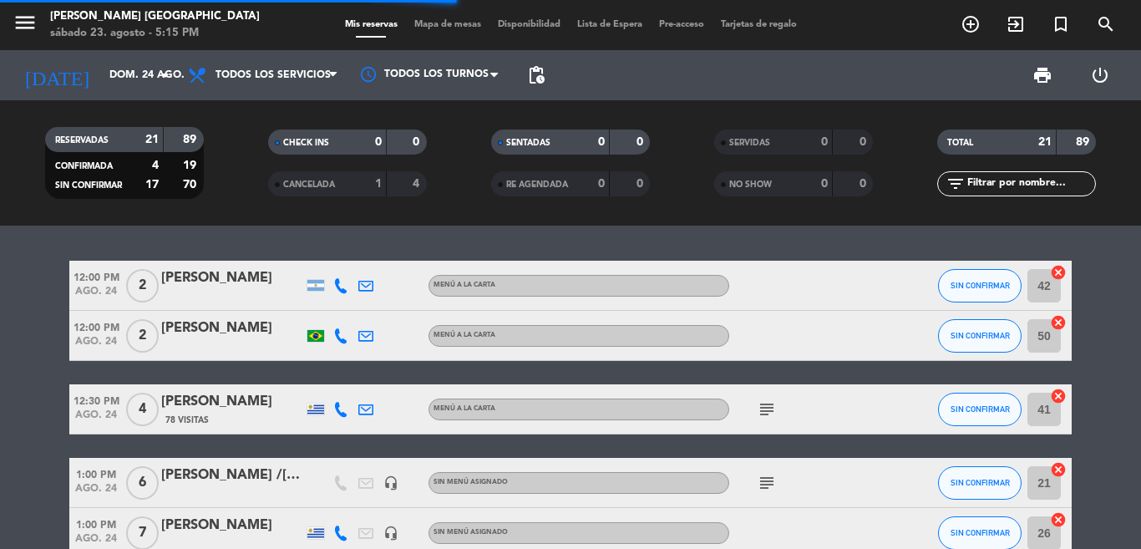
click at [370, 239] on div "12:00 PM [DATE] 2 [PERSON_NAME] MENÚ A LA CARTA SIN CONFIRMAR 42 cancel 12:00 P…" at bounding box center [570, 386] width 1141 height 323
click at [489, 225] on div "RESERVADAS 21 89 CONFIRMADA 4 19 SIN CONFIRMAR 17 70 CHECK INS 0 0 CANCELADA 1 …" at bounding box center [570, 162] width 1141 height 125
click at [379, 249] on div "12:00 PM [DATE] 2 [PERSON_NAME] MENÚ A LA CARTA SIN CONFIRMAR 42 cancel 12:00 P…" at bounding box center [570, 386] width 1141 height 323
click at [245, 240] on div "12:00 PM [DATE] 2 [PERSON_NAME] MENÚ A LA CARTA SIN CONFIRMAR 42 cancel 12:00 P…" at bounding box center [570, 386] width 1141 height 323
click at [280, 243] on div "12:00 PM [DATE] 2 [PERSON_NAME] MENÚ A LA CARTA SIN CONFIRMAR 42 cancel 12:00 P…" at bounding box center [570, 386] width 1141 height 323
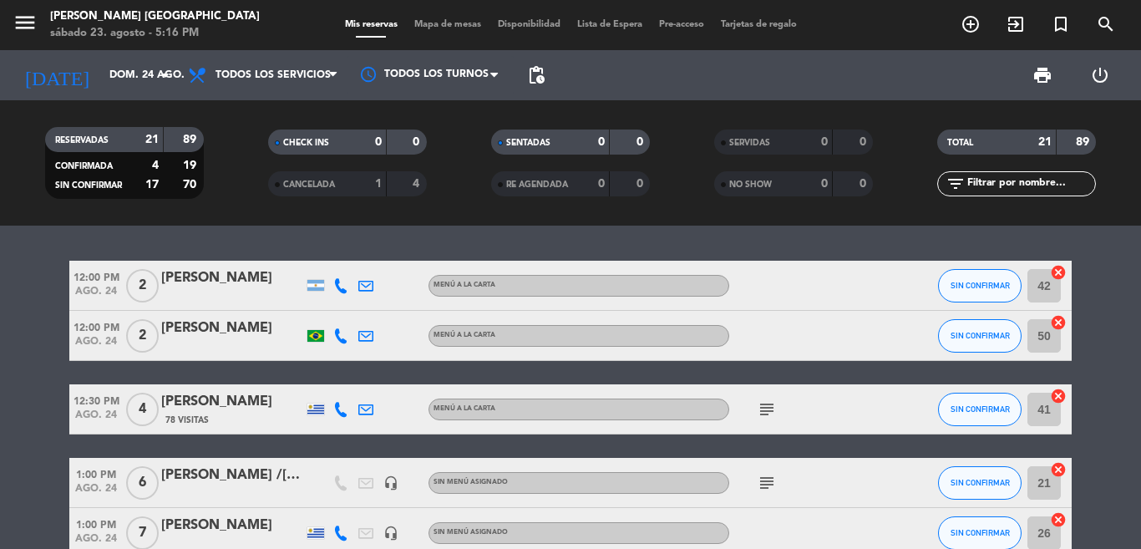
click at [935, 246] on div "12:00 PM [DATE] 2 [PERSON_NAME] MENÚ A LA CARTA SIN CONFIRMAR 42 cancel 12:00 P…" at bounding box center [570, 386] width 1141 height 323
click at [190, 217] on div "RESERVADAS 21 89 CONFIRMADA 4 19 SIN CONFIRMAR 17 70 CHECK INS 0 0 CANCELADA 1 …" at bounding box center [570, 162] width 1141 height 125
click at [192, 241] on div "12:00 PM [DATE] 2 [PERSON_NAME] MENÚ A LA CARTA SIN CONFIRMAR 42 cancel 12:00 P…" at bounding box center [570, 386] width 1141 height 323
click at [165, 248] on div "12:00 PM [DATE] 2 [PERSON_NAME] MENÚ A LA CARTA SIN CONFIRMAR 42 cancel 12:00 P…" at bounding box center [570, 386] width 1141 height 323
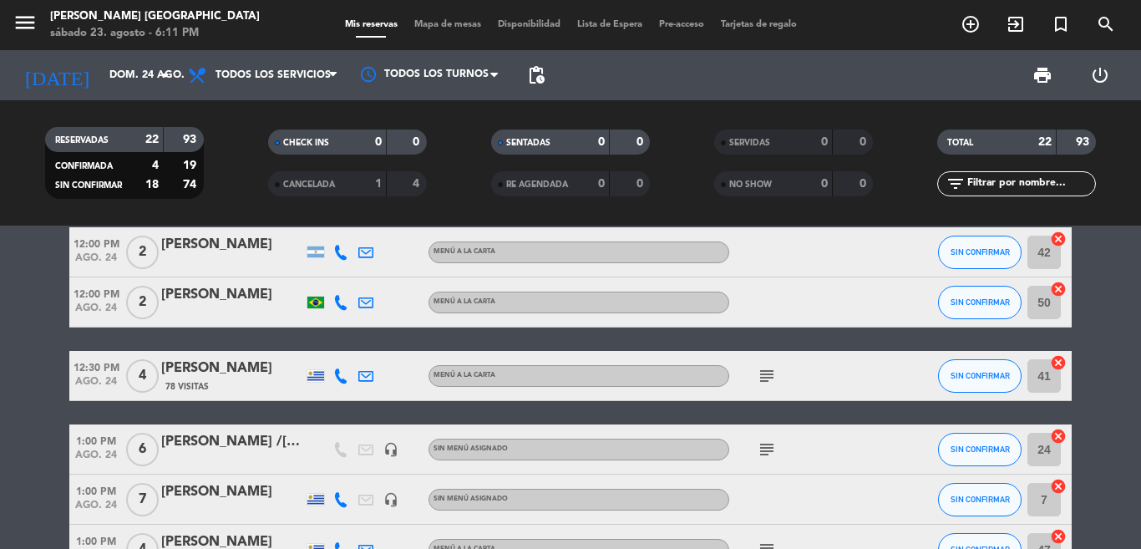
scroll to position [87, 0]
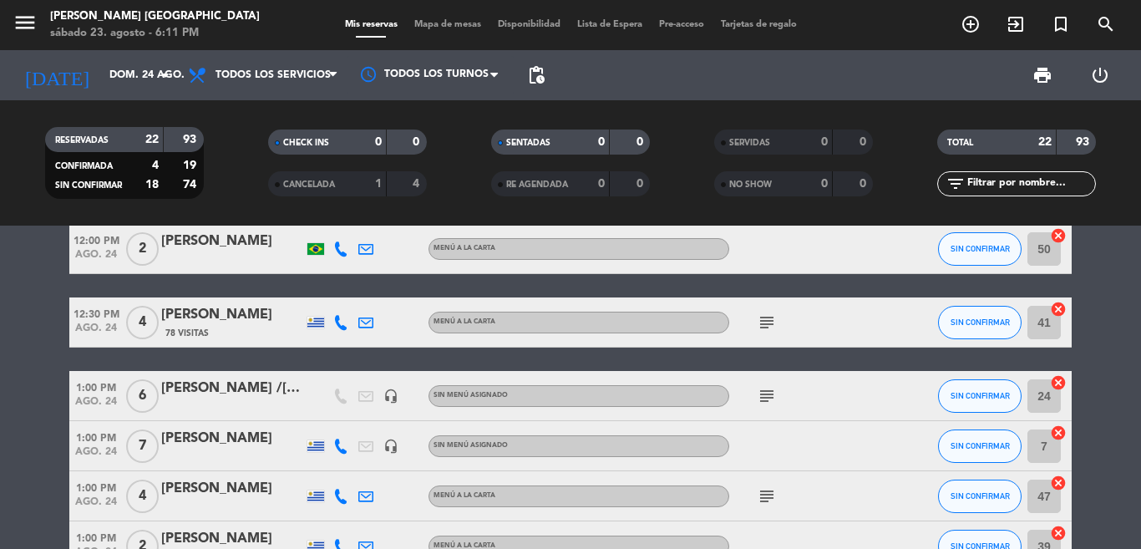
click at [773, 320] on div "subject" at bounding box center [804, 321] width 150 height 49
click at [757, 325] on icon "subject" at bounding box center [767, 322] width 20 height 20
click at [757, 396] on icon "subject" at bounding box center [767, 396] width 20 height 20
click at [760, 500] on icon "subject" at bounding box center [767, 496] width 20 height 20
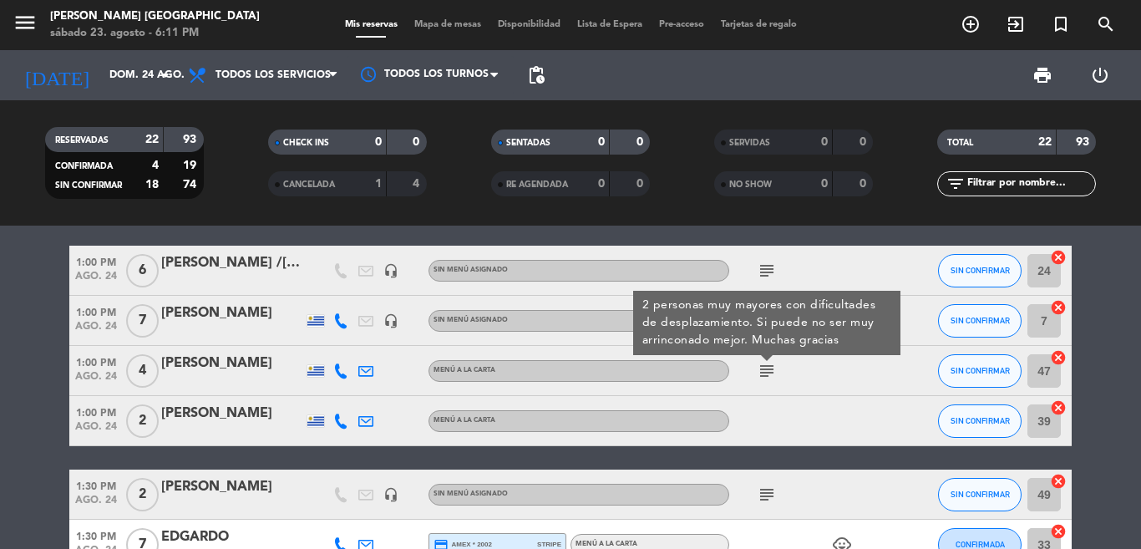
scroll to position [315, 0]
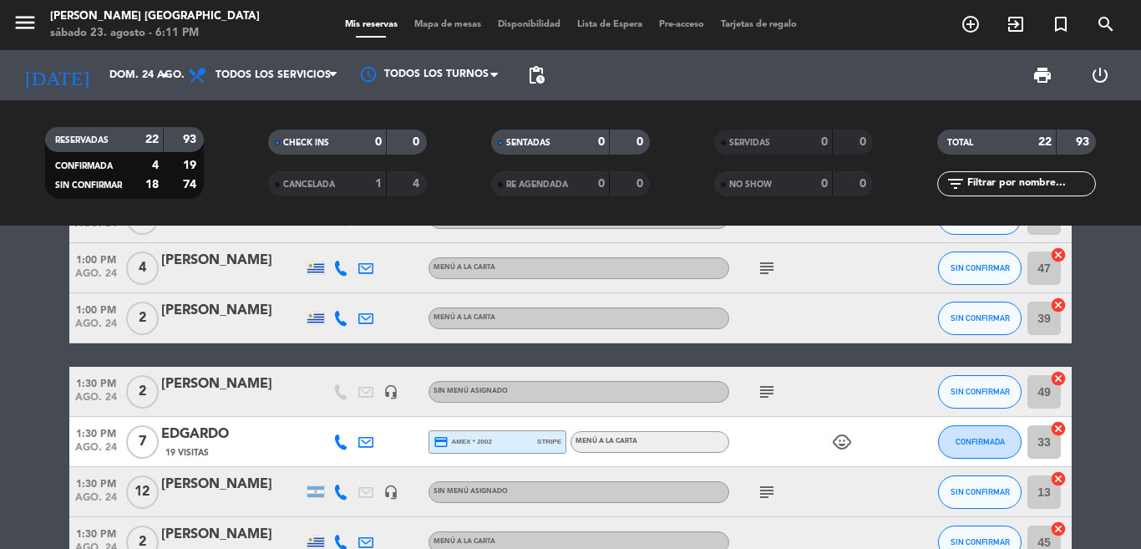
click at [764, 399] on icon "subject" at bounding box center [767, 392] width 20 height 20
click at [763, 501] on icon "subject" at bounding box center [767, 492] width 20 height 20
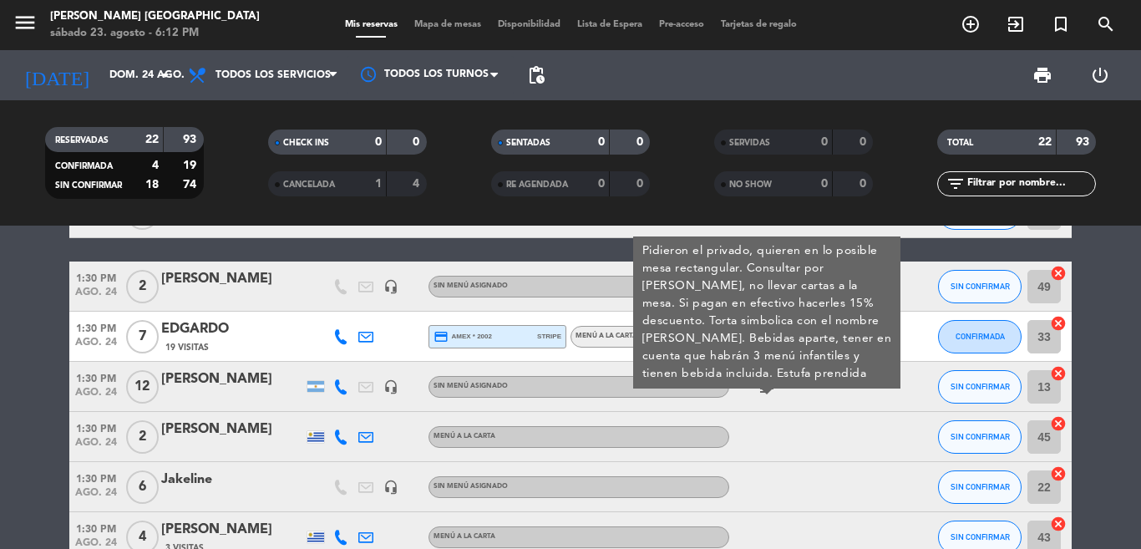
scroll to position [413, 0]
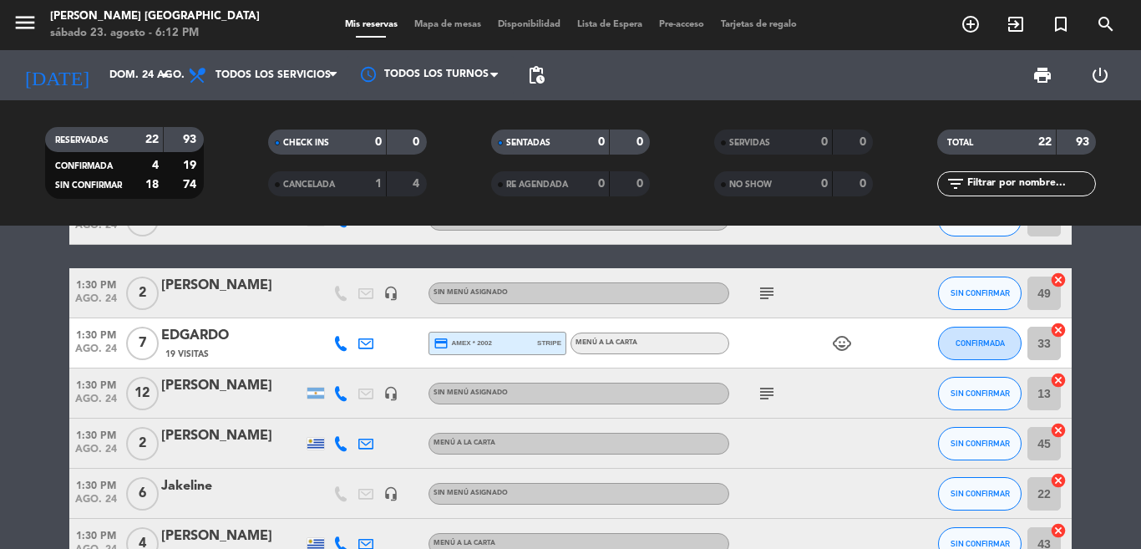
click at [762, 398] on icon "subject" at bounding box center [767, 393] width 20 height 20
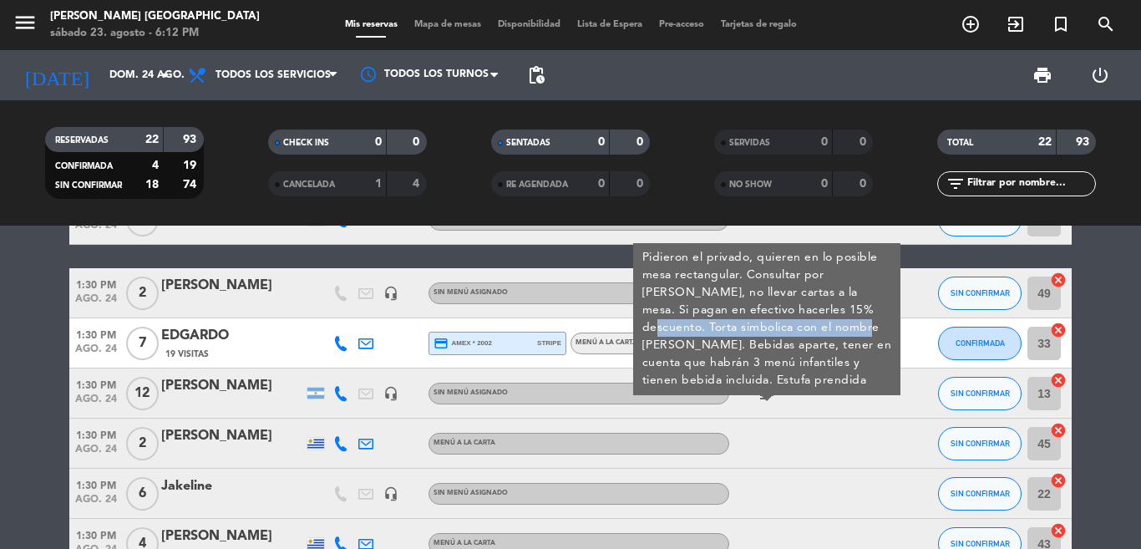
drag, startPoint x: 779, startPoint y: 314, endPoint x: 758, endPoint y: 328, distance: 25.9
click at [758, 328] on div "Pidieron el privado, quieren en lo posible mesa rectangular. Consultar por [PER…" at bounding box center [767, 319] width 250 height 140
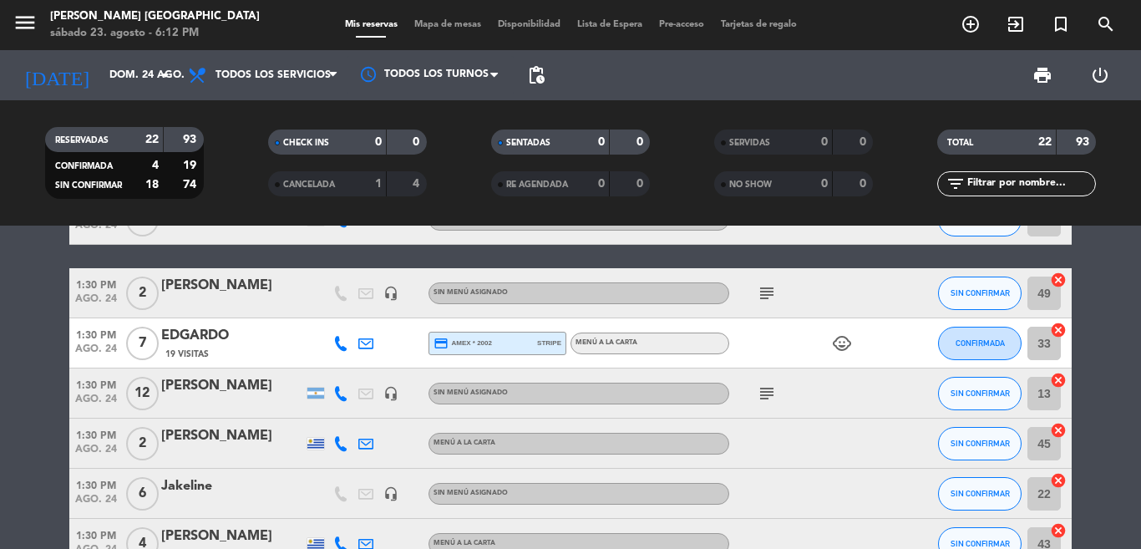
click at [1081, 377] on bookings-row "12:00 PM [DATE] 2 [PERSON_NAME] MENÚ A LA CARTA SIN CONFIRMAR 42 cancel 12:00 P…" at bounding box center [570, 456] width 1141 height 1219
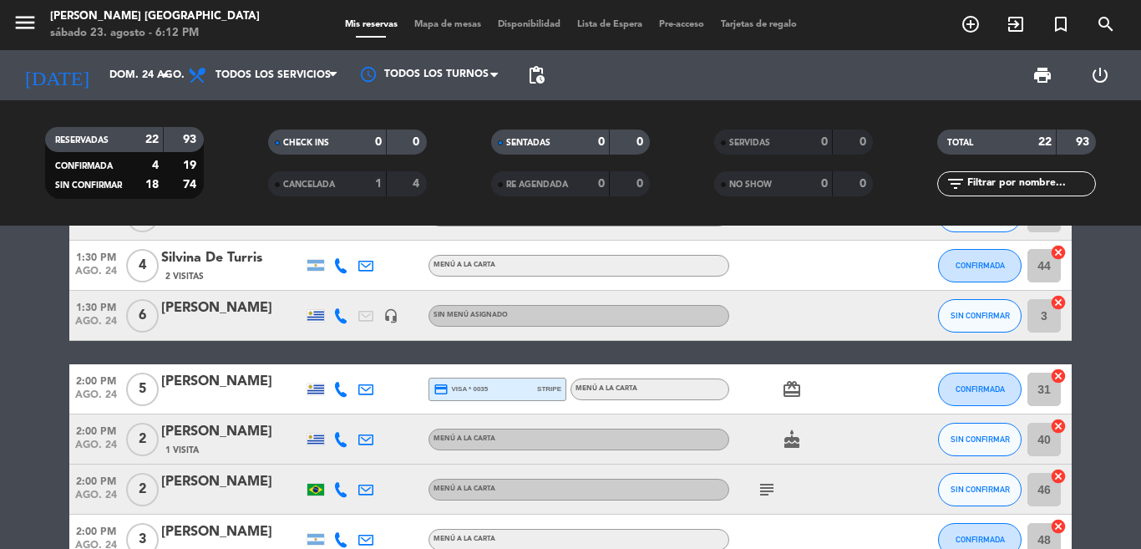
scroll to position [867, 0]
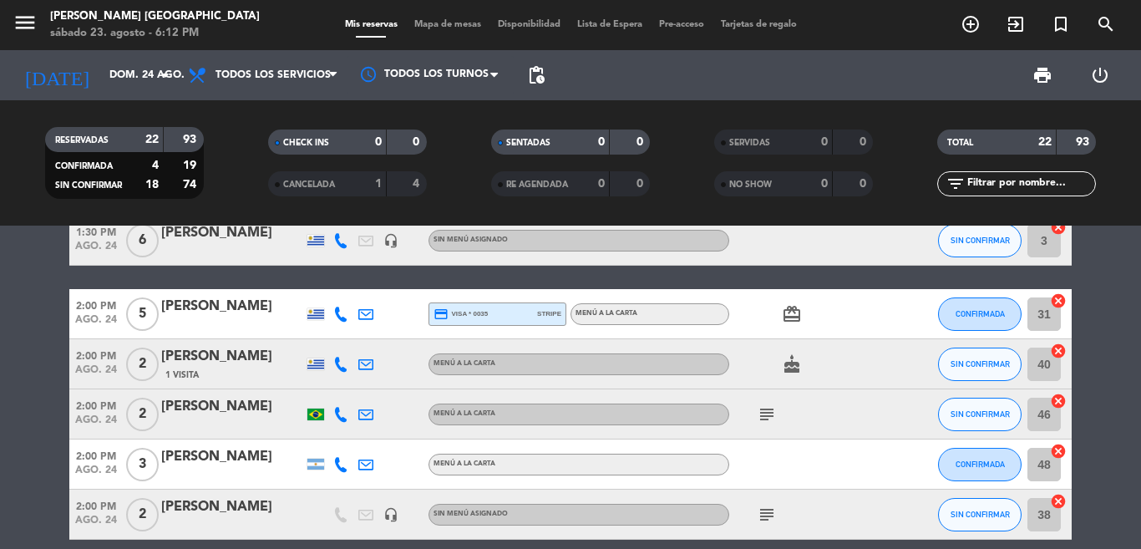
click at [759, 423] on icon "subject" at bounding box center [767, 414] width 20 height 20
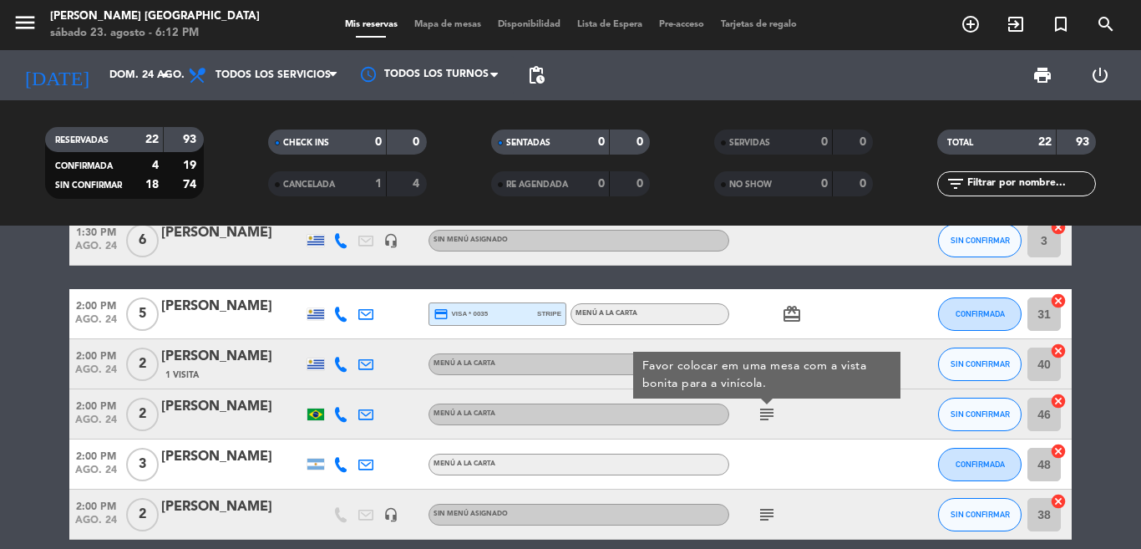
click at [764, 515] on icon "subject" at bounding box center [767, 514] width 20 height 20
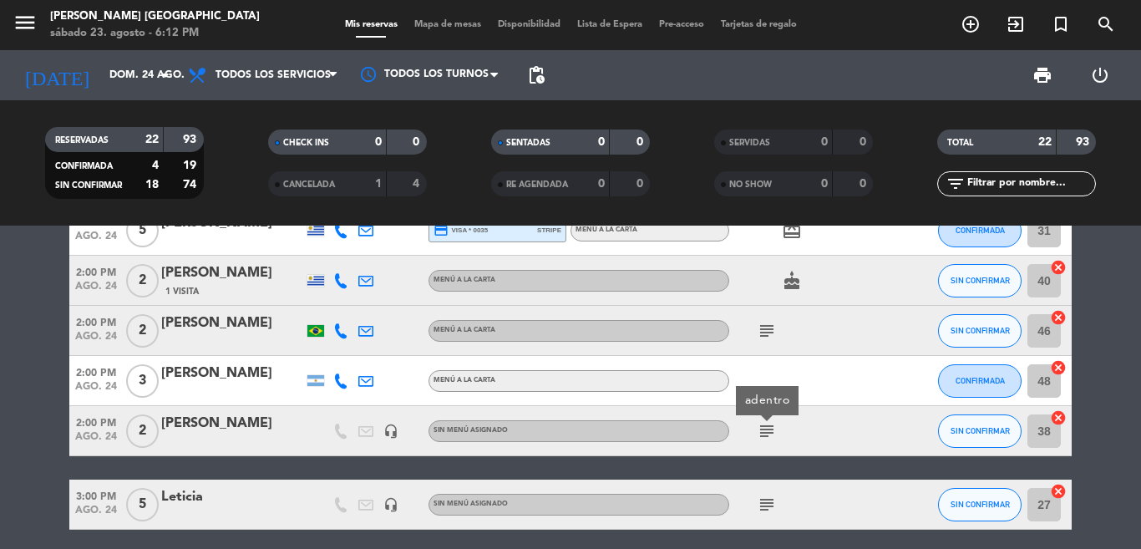
scroll to position [1015, 0]
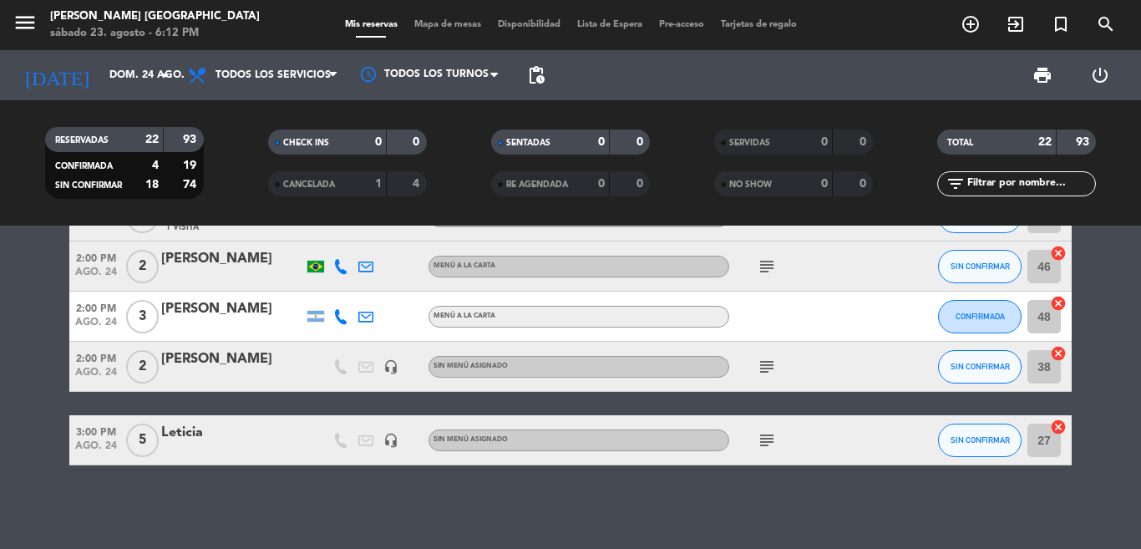
click at [771, 449] on span "subject" at bounding box center [766, 440] width 25 height 20
click at [758, 438] on icon "subject" at bounding box center [767, 440] width 20 height 20
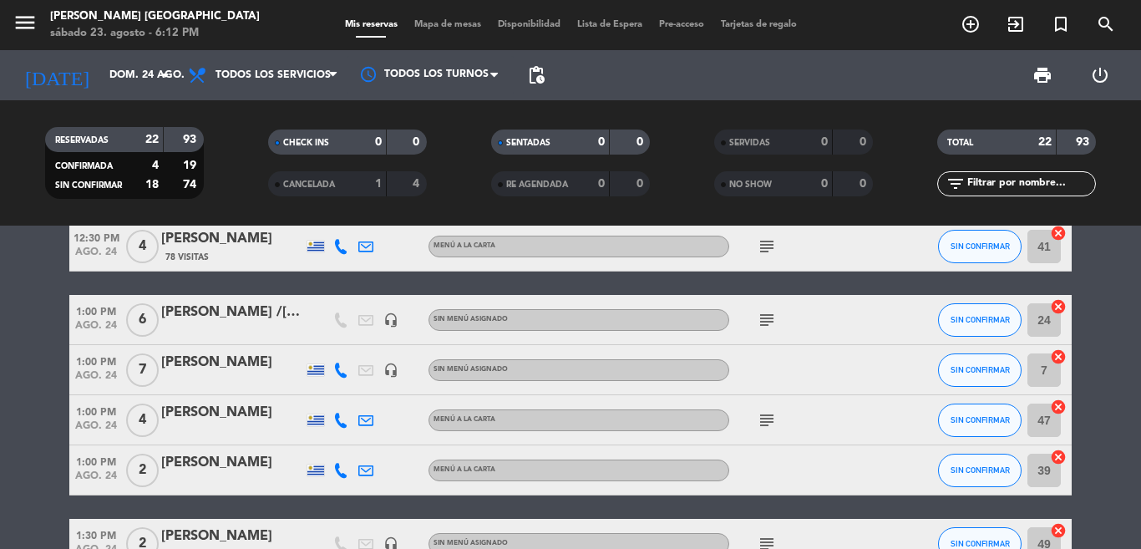
scroll to position [0, 0]
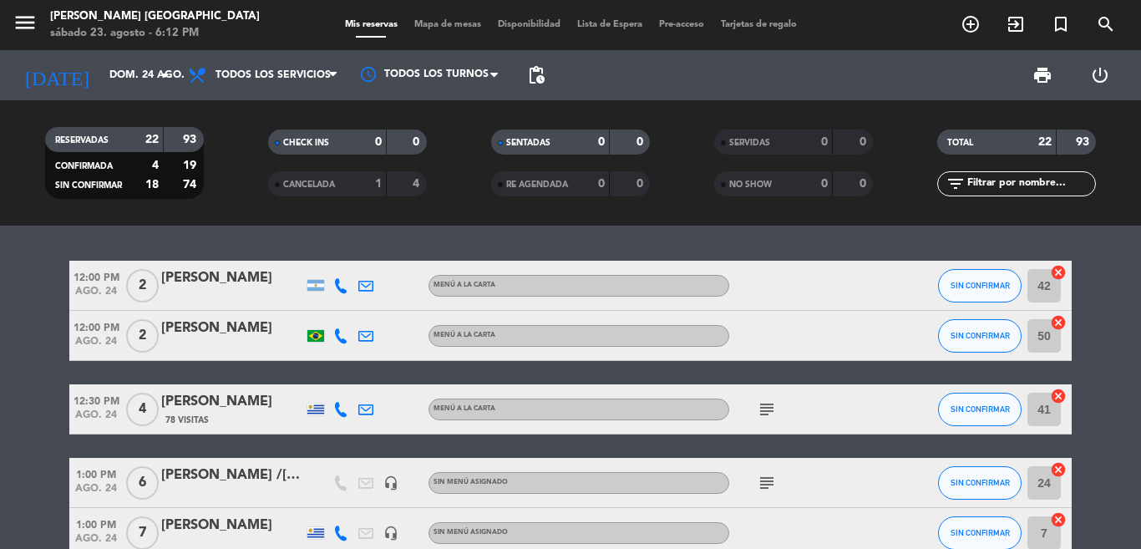
click at [754, 413] on span "subject" at bounding box center [766, 409] width 25 height 20
click at [757, 417] on icon "subject" at bounding box center [767, 409] width 20 height 20
click at [759, 474] on icon "subject" at bounding box center [767, 483] width 20 height 20
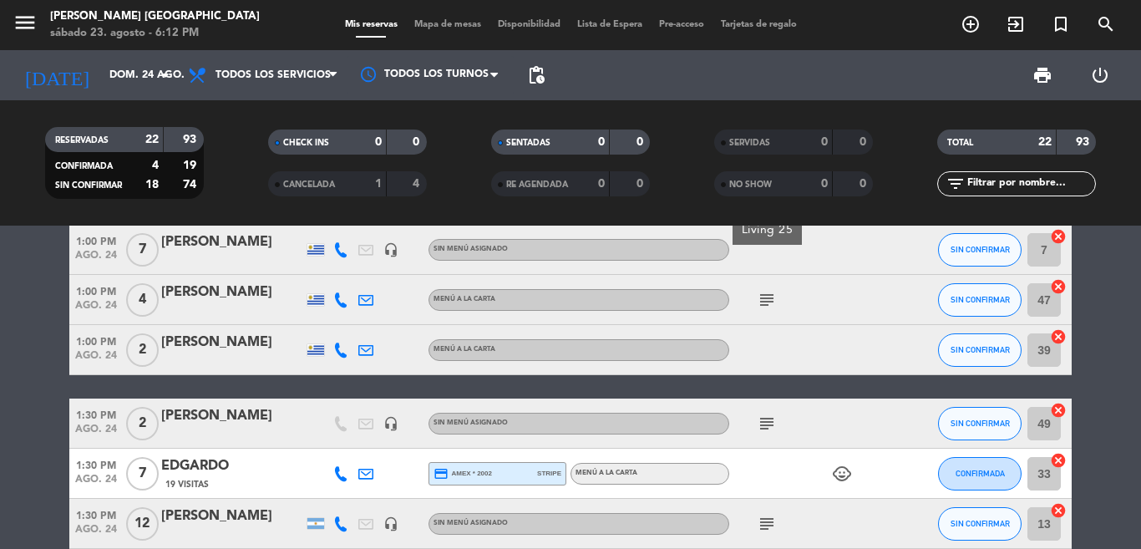
scroll to position [849, 0]
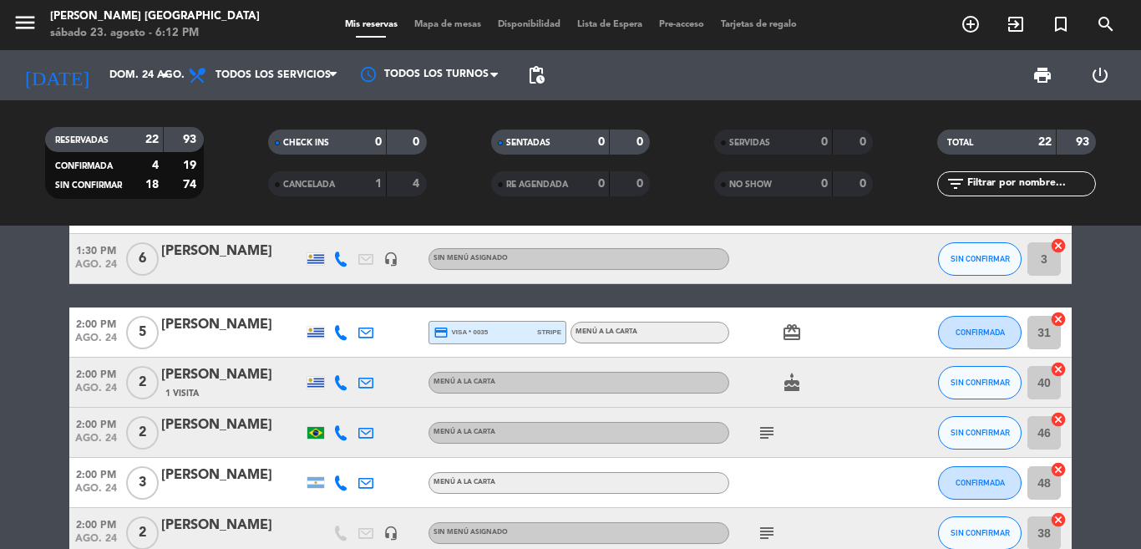
drag, startPoint x: 760, startPoint y: 412, endPoint x: 762, endPoint y: 424, distance: 12.6
click at [761, 412] on div "subject" at bounding box center [804, 432] width 150 height 49
click at [768, 433] on icon "subject" at bounding box center [767, 433] width 20 height 20
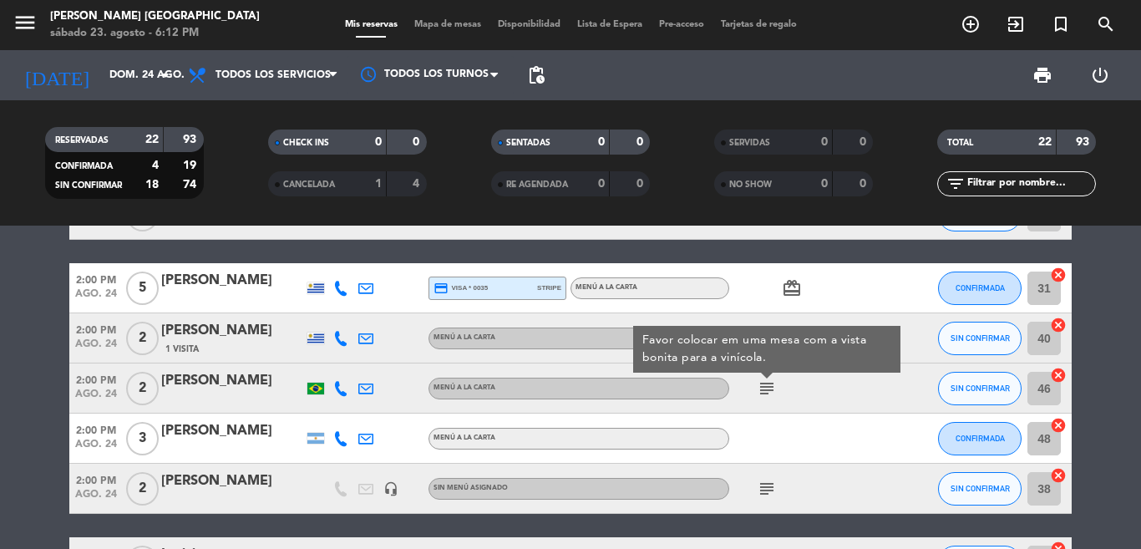
scroll to position [390, 0]
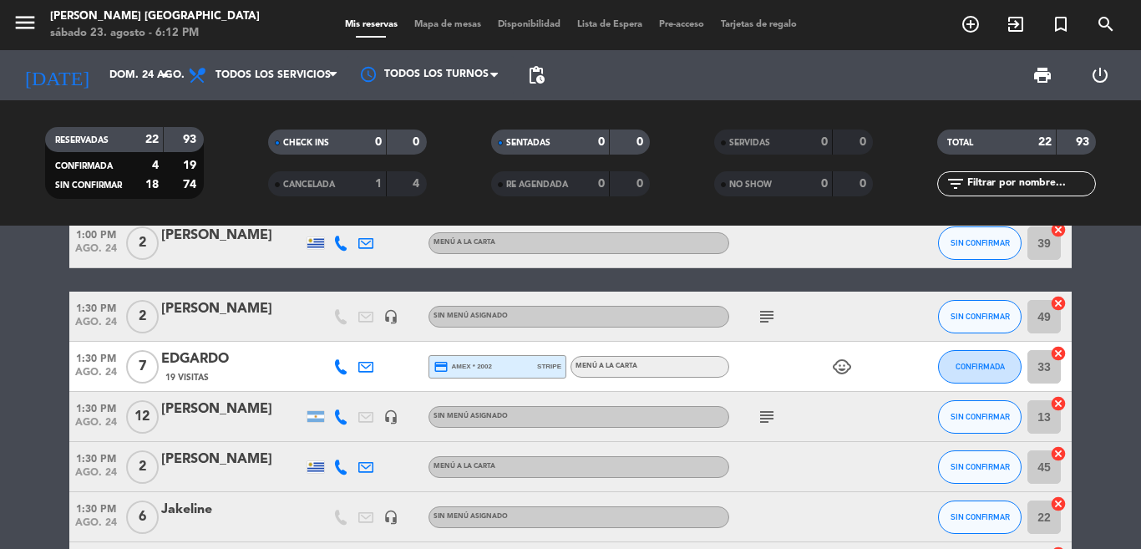
click at [759, 332] on div "subject" at bounding box center [804, 315] width 150 height 49
drag, startPoint x: 760, startPoint y: 321, endPoint x: 768, endPoint y: 337, distance: 17.9
click at [765, 325] on icon "subject" at bounding box center [767, 317] width 20 height 20
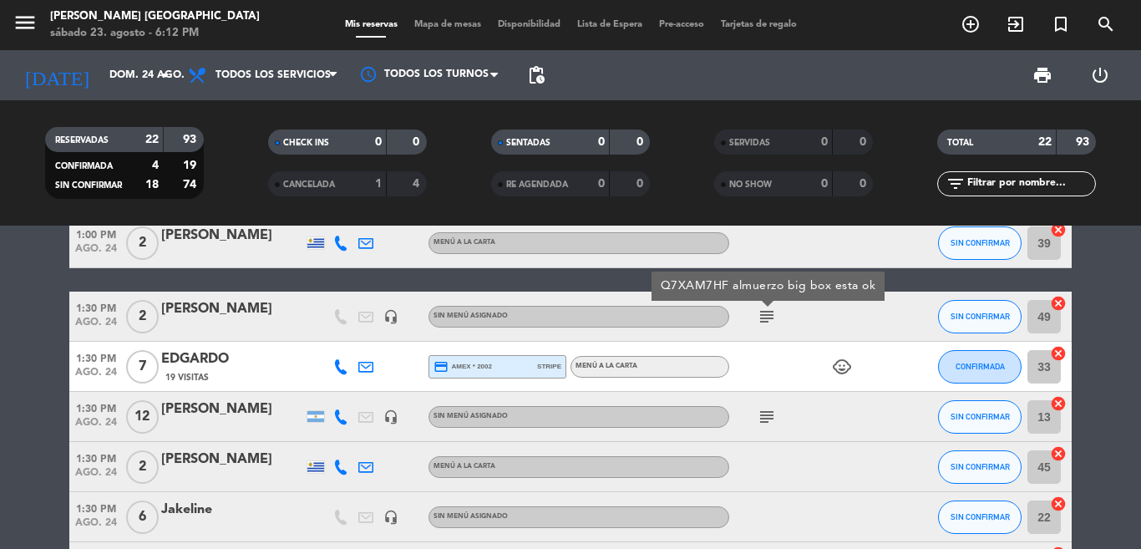
click at [765, 410] on icon "subject" at bounding box center [767, 417] width 20 height 20
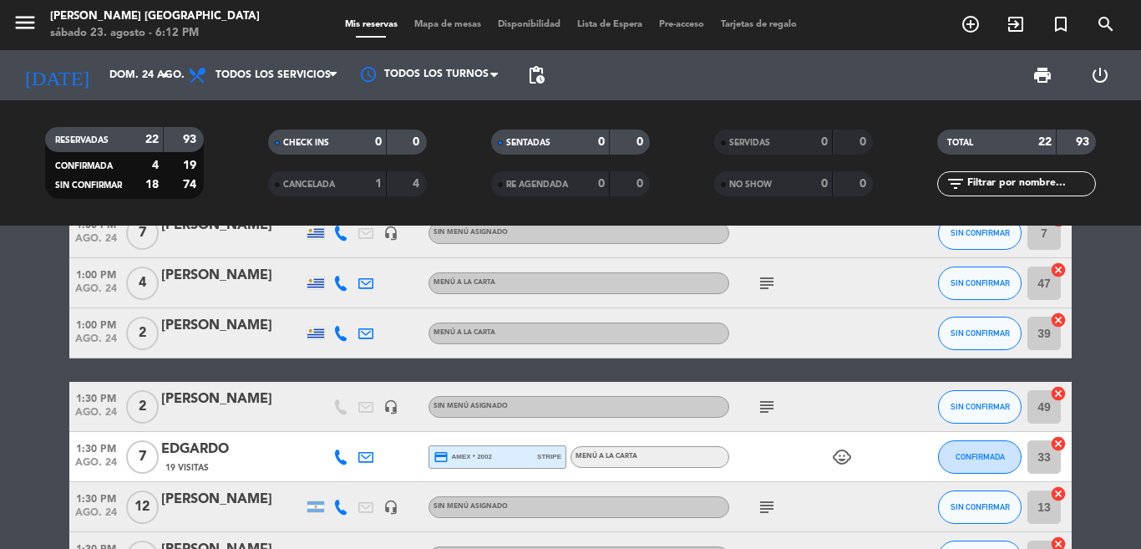
scroll to position [178, 0]
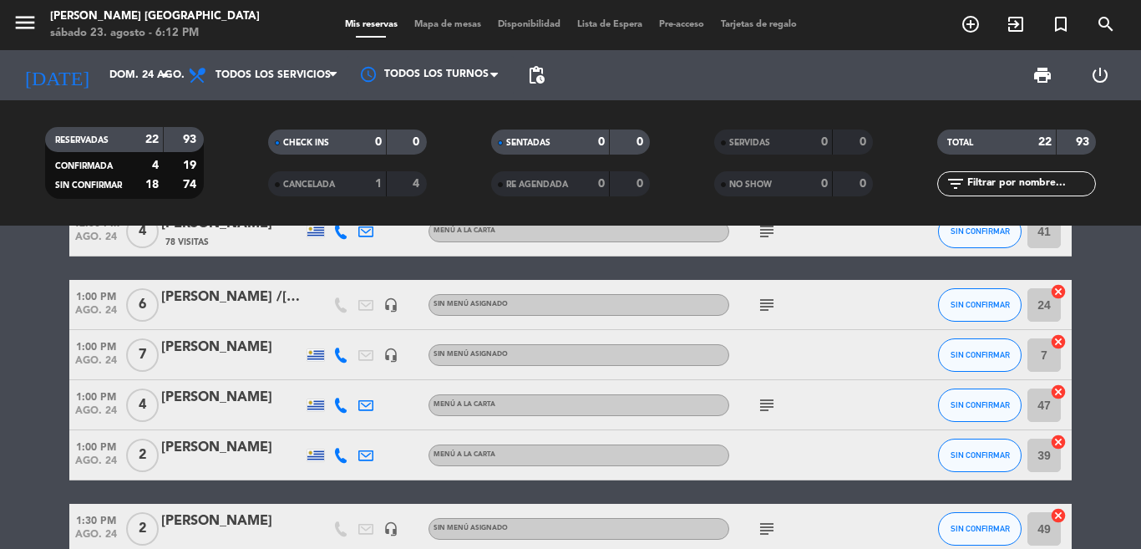
click at [732, 401] on div "subject" at bounding box center [804, 404] width 150 height 49
click at [741, 406] on div "subject" at bounding box center [804, 404] width 150 height 49
click at [754, 408] on span "subject" at bounding box center [766, 405] width 25 height 20
click at [760, 415] on div "subject" at bounding box center [804, 404] width 150 height 49
click at [760, 406] on icon "subject" at bounding box center [767, 405] width 20 height 20
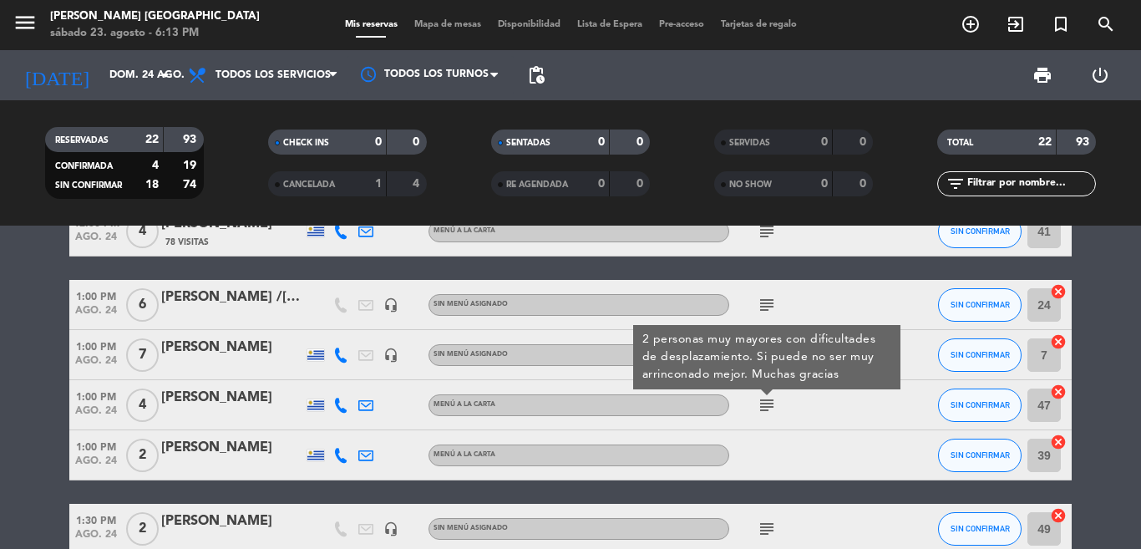
click at [757, 307] on icon "subject" at bounding box center [767, 305] width 20 height 20
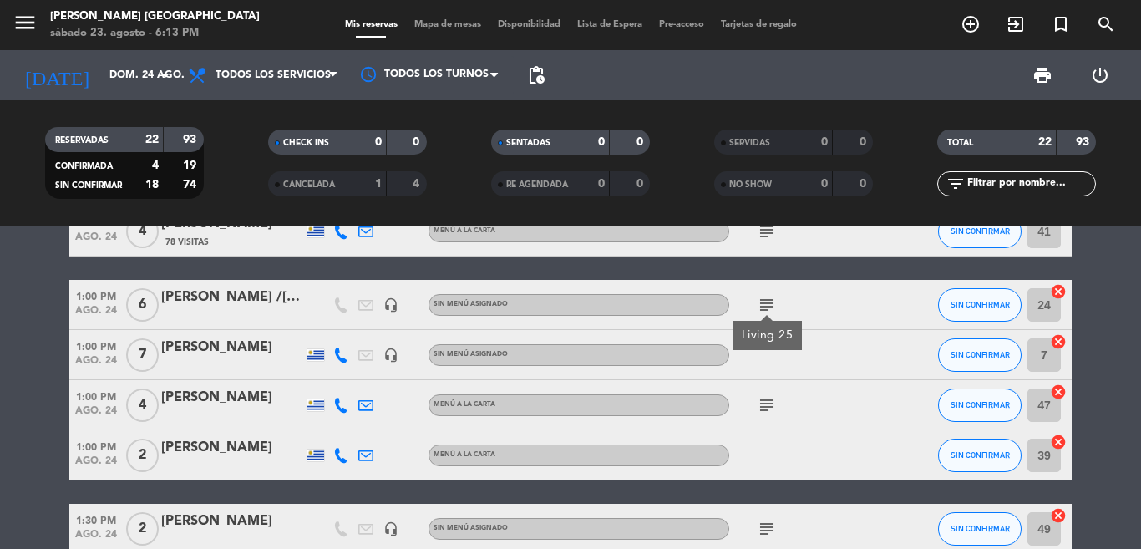
click at [757, 231] on icon "subject" at bounding box center [767, 231] width 20 height 20
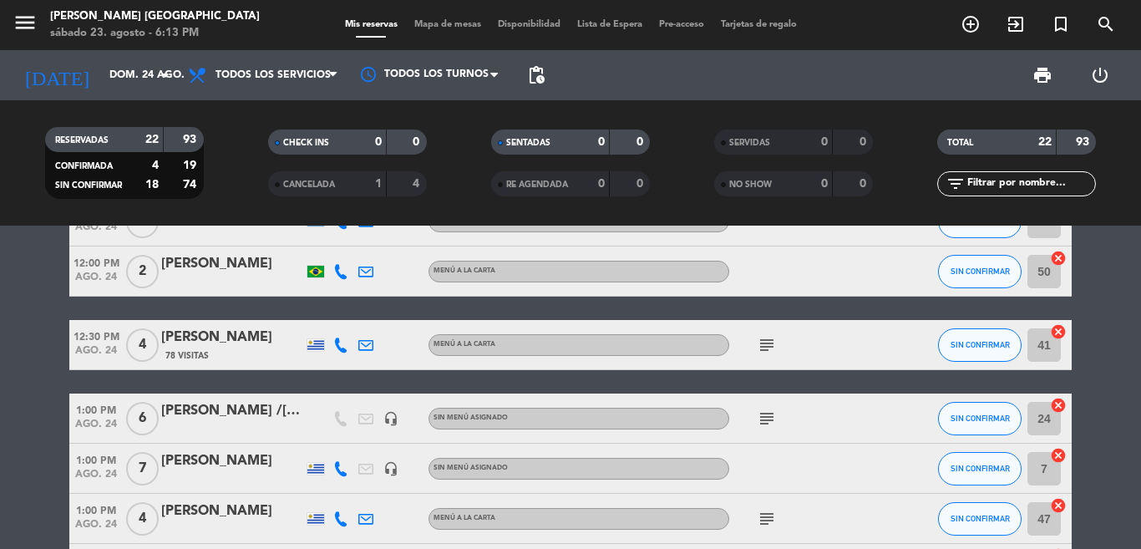
scroll to position [0, 0]
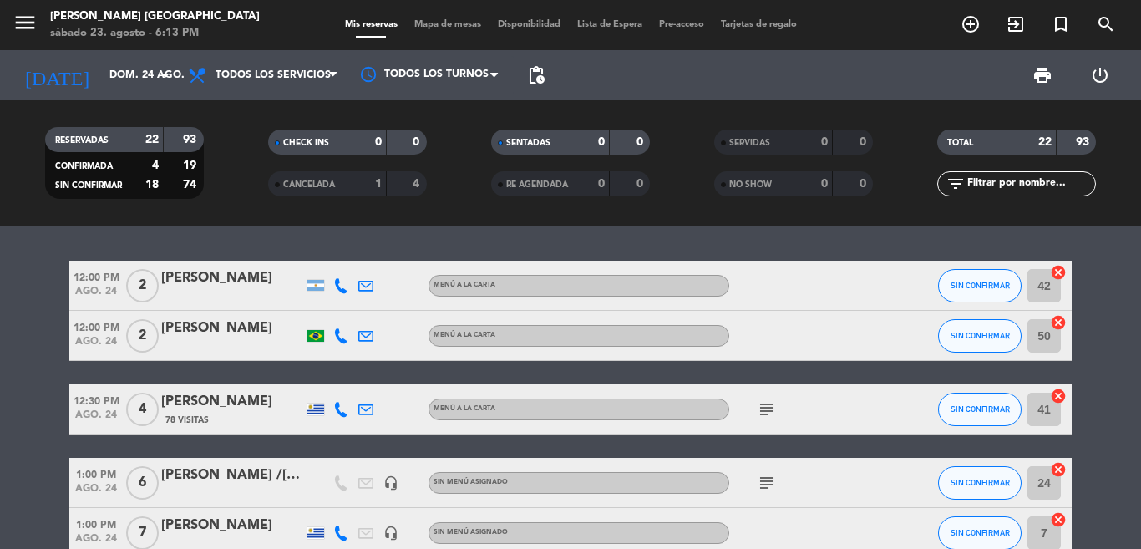
click at [837, 234] on div "12:00 PM [DATE] 2 [PERSON_NAME] MENÚ A LA CARTA SIN CONFIRMAR 42 cancel 12:00 P…" at bounding box center [570, 386] width 1141 height 323
